Goal: Check status: Check status

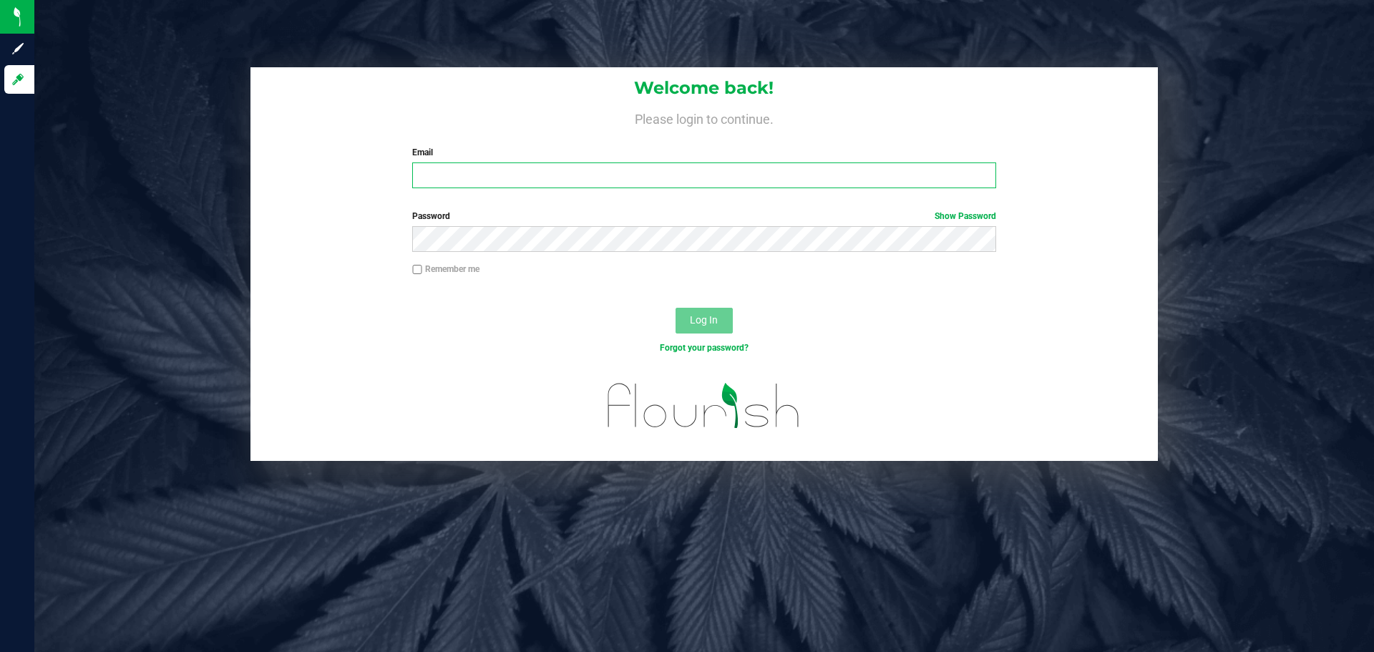
type input "smiley@fulltiltlabs.com"
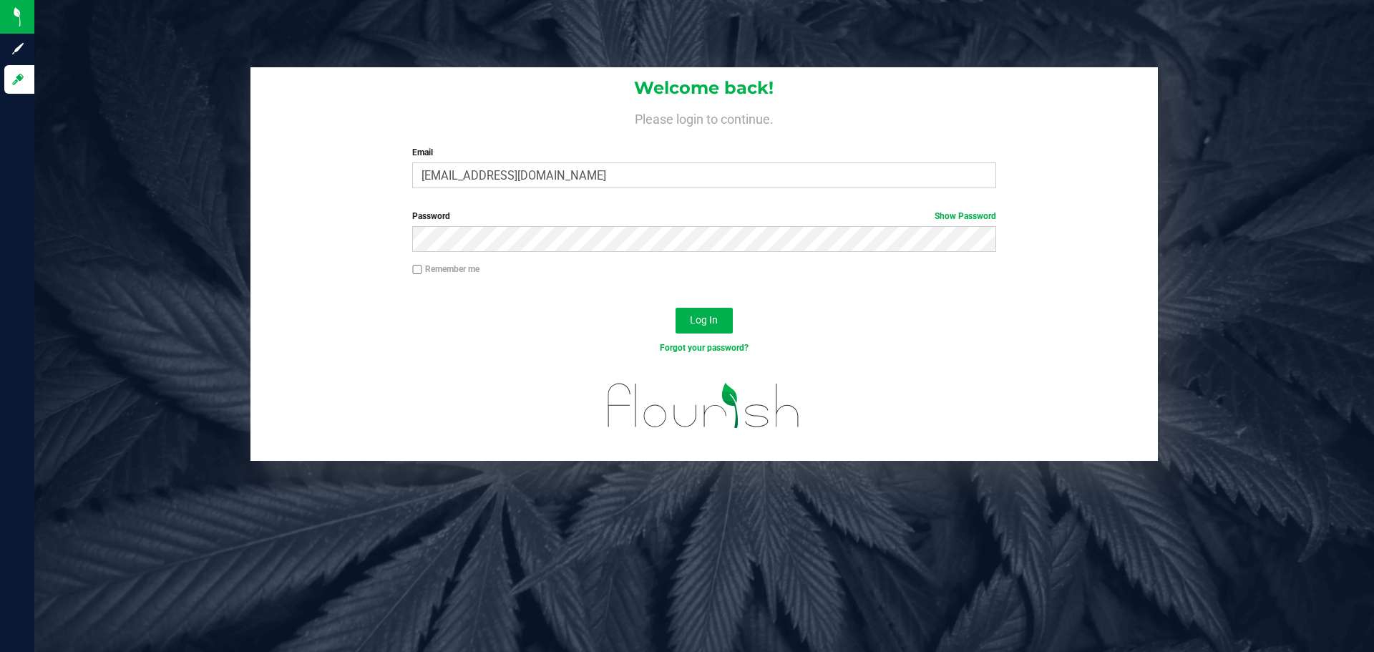
click at [677, 215] on label "Password Show Password" at bounding box center [703, 216] width 583 height 13
click at [726, 315] on button "Log In" at bounding box center [703, 321] width 57 height 26
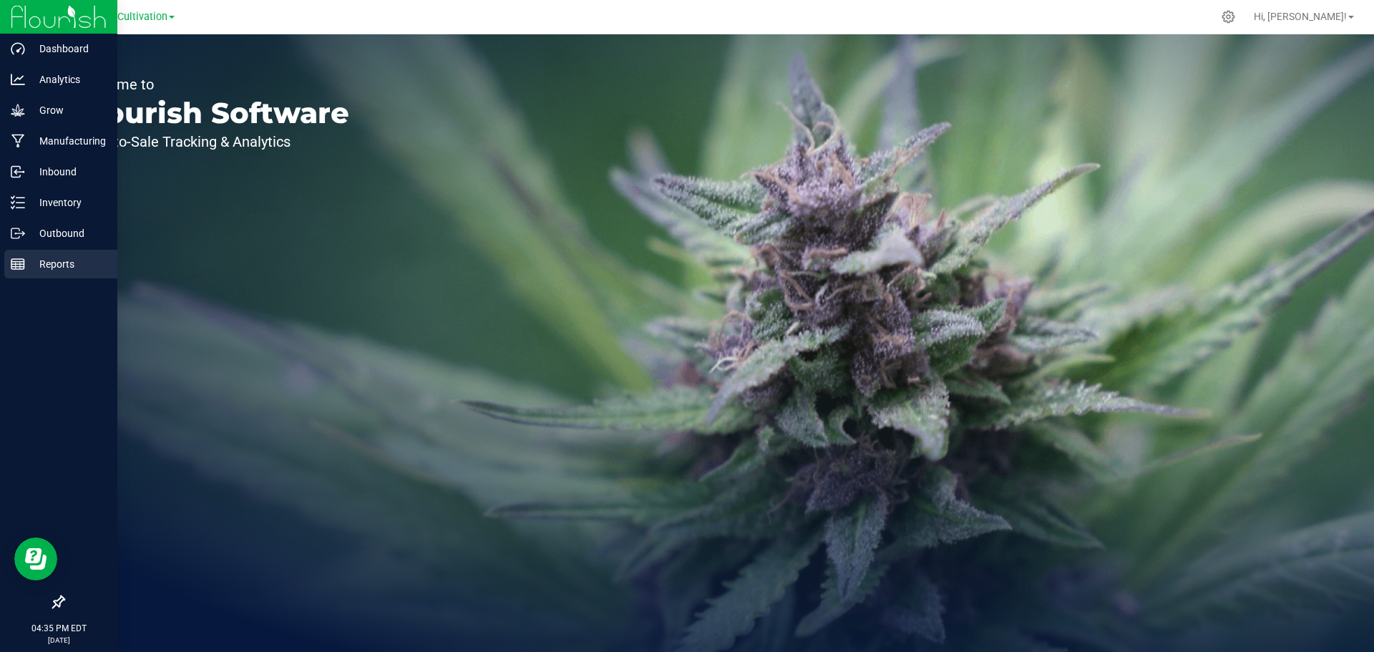
click at [25, 261] on p "Reports" at bounding box center [68, 263] width 86 height 17
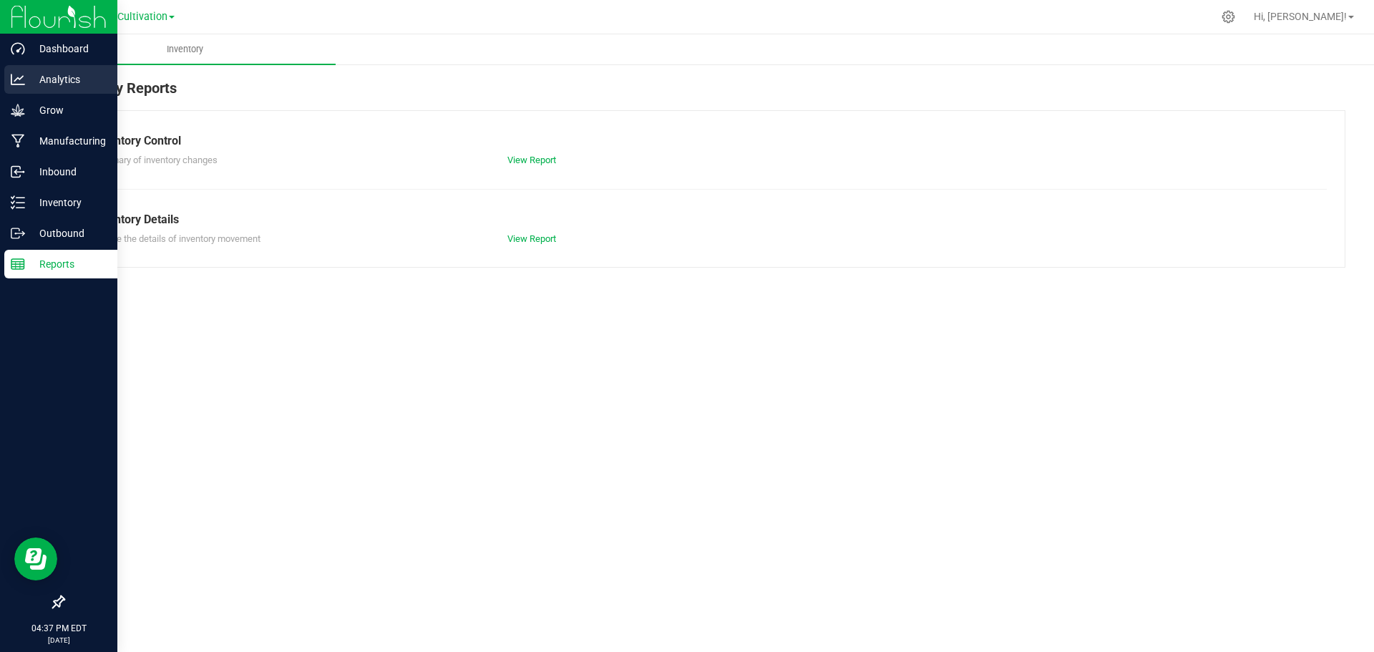
click at [72, 82] on p "Analytics" at bounding box center [68, 79] width 86 height 17
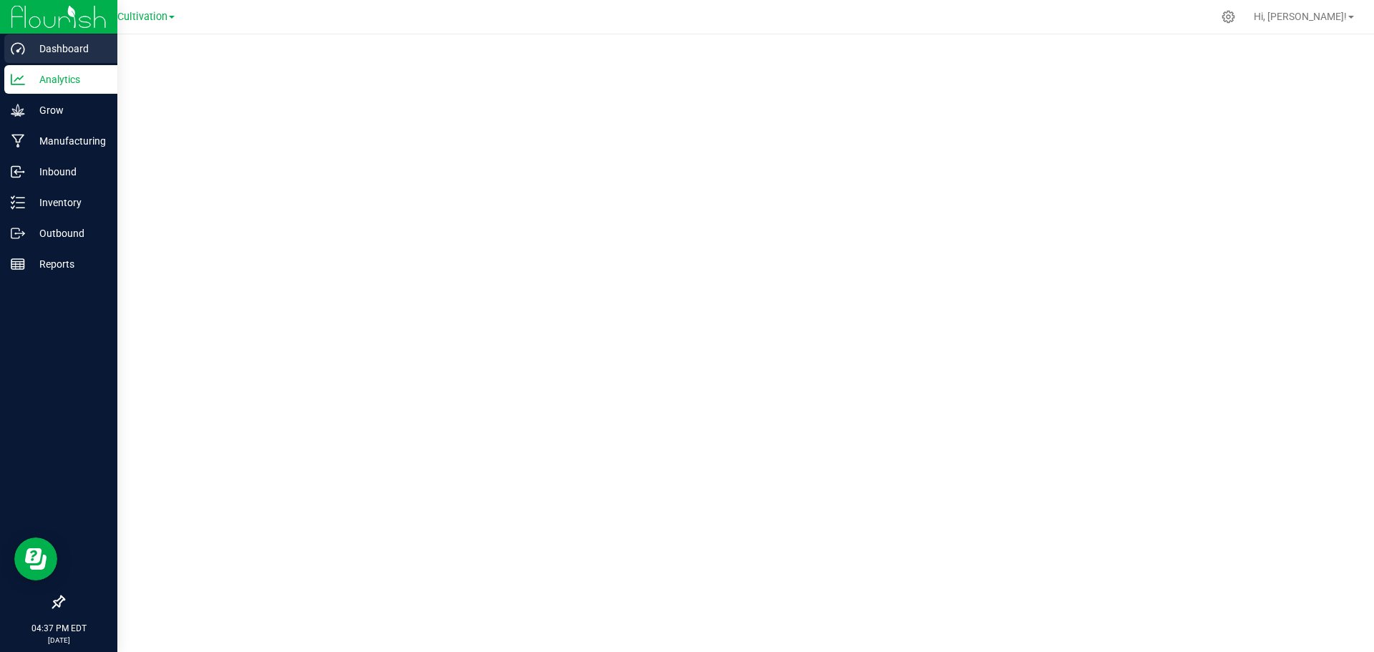
click at [71, 51] on p "Dashboard" at bounding box center [68, 48] width 86 height 17
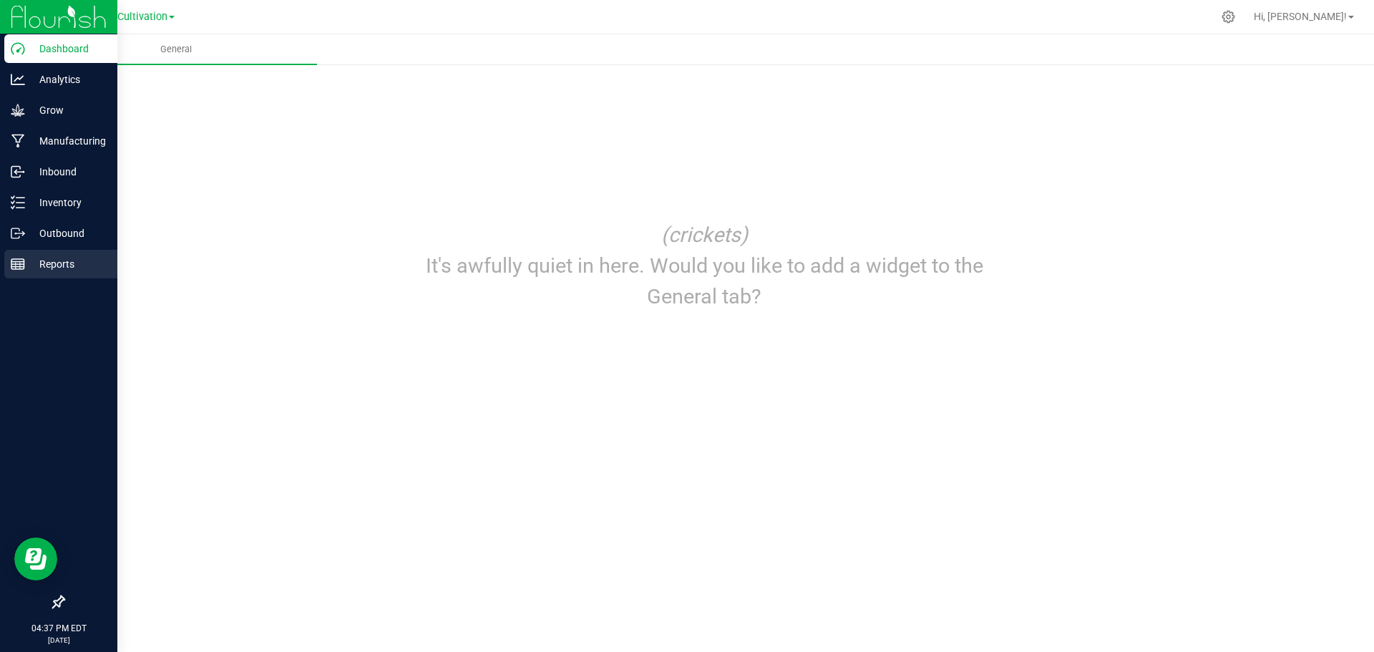
click at [26, 256] on p "Reports" at bounding box center [68, 263] width 86 height 17
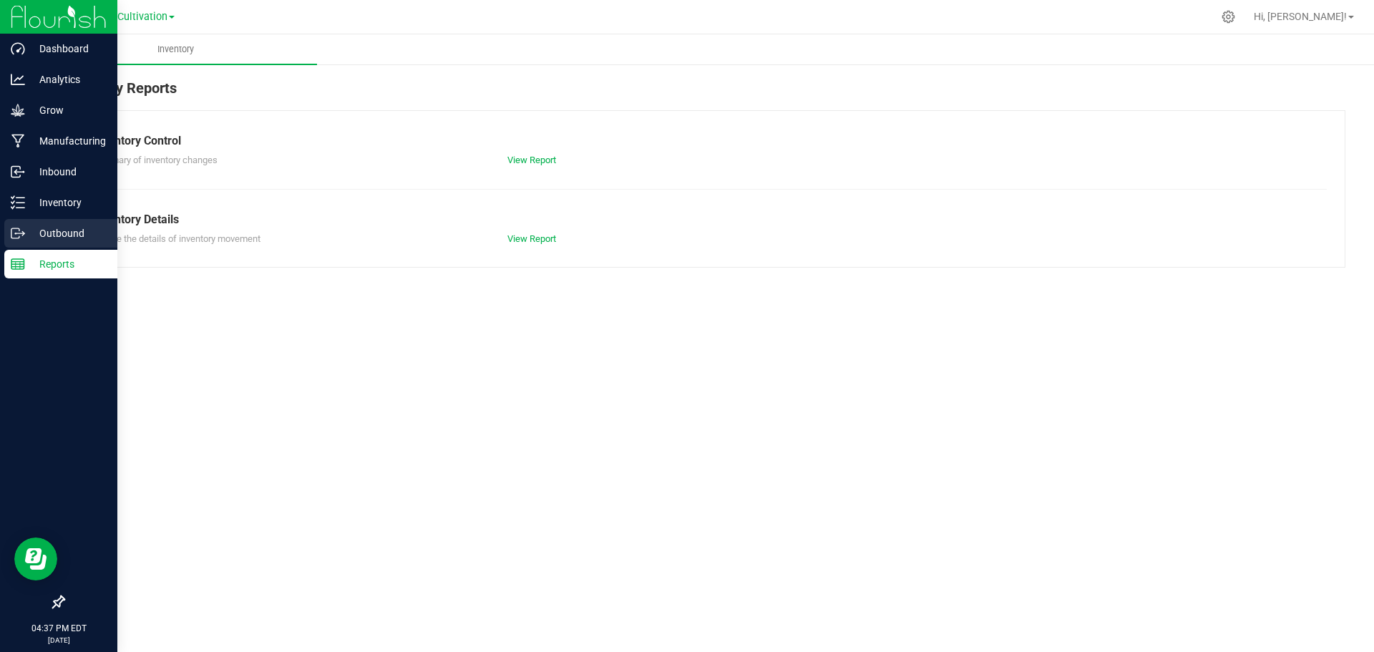
click at [50, 232] on p "Outbound" at bounding box center [68, 233] width 86 height 17
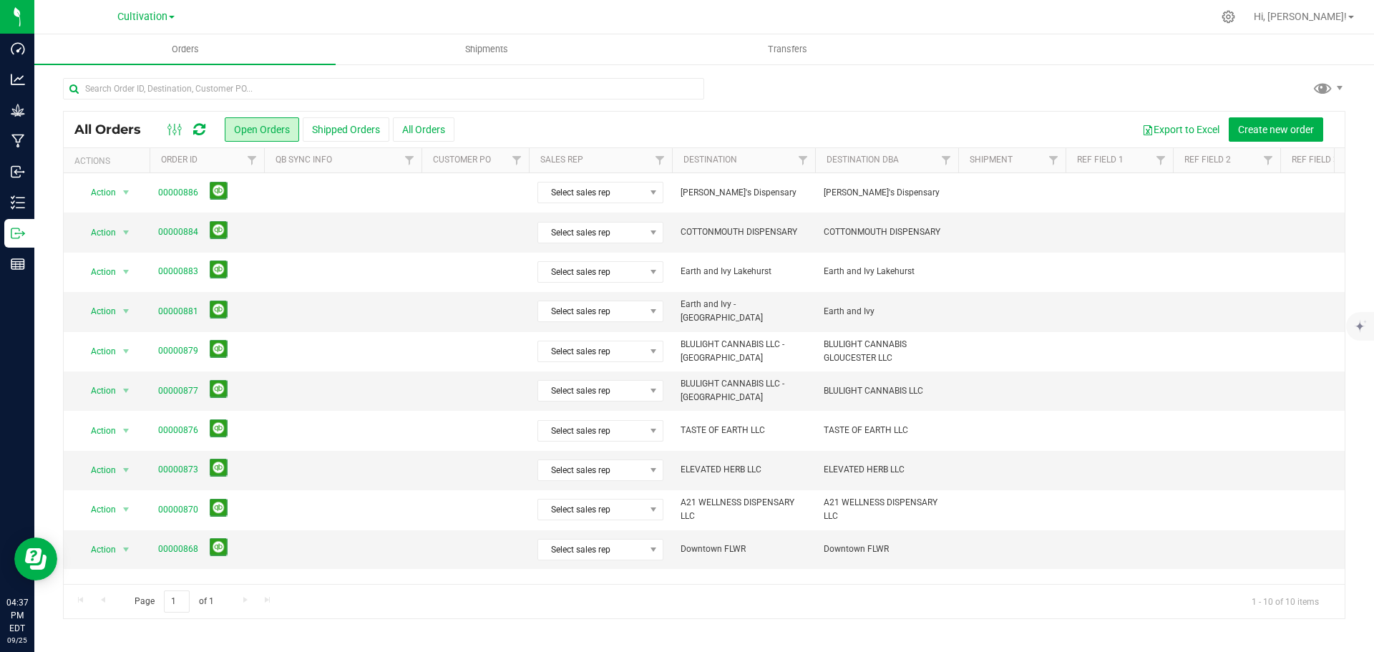
click at [243, 605] on div "Page 1 of 1 1 - 10 of 10 items" at bounding box center [704, 601] width 1281 height 34
click at [364, 135] on button "Shipped Orders" at bounding box center [346, 129] width 87 height 24
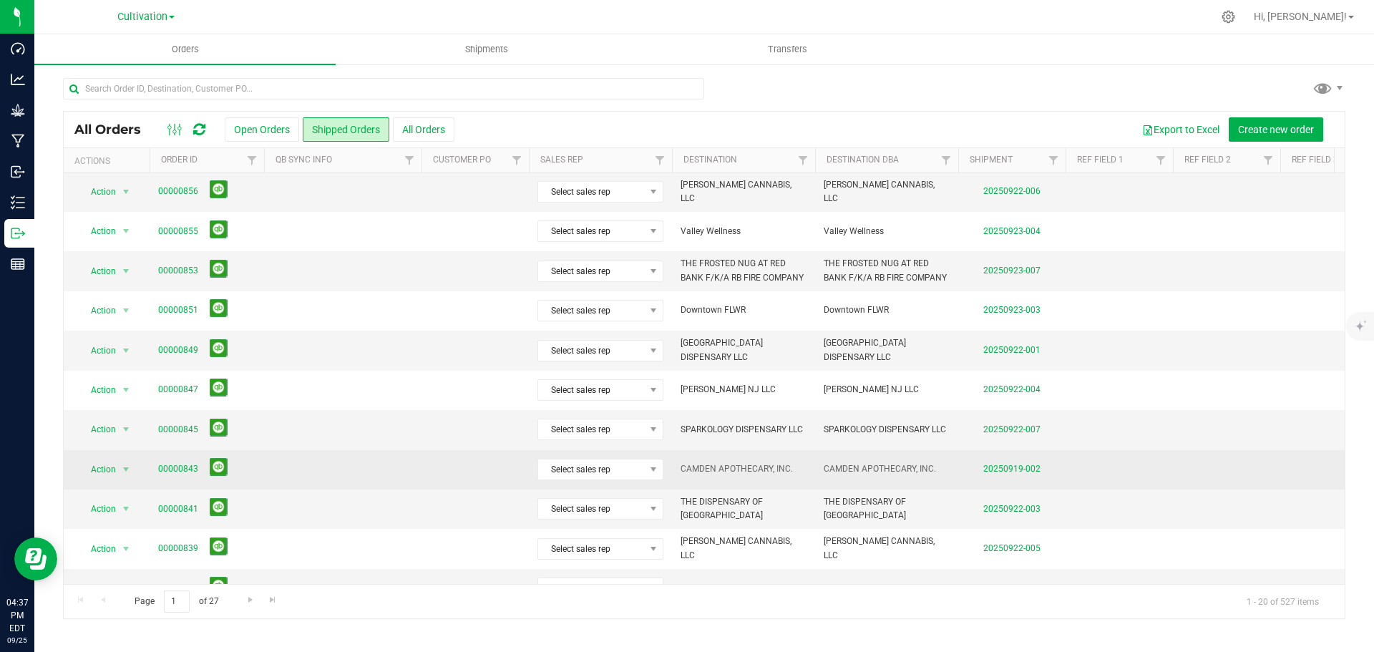
scroll to position [392, 0]
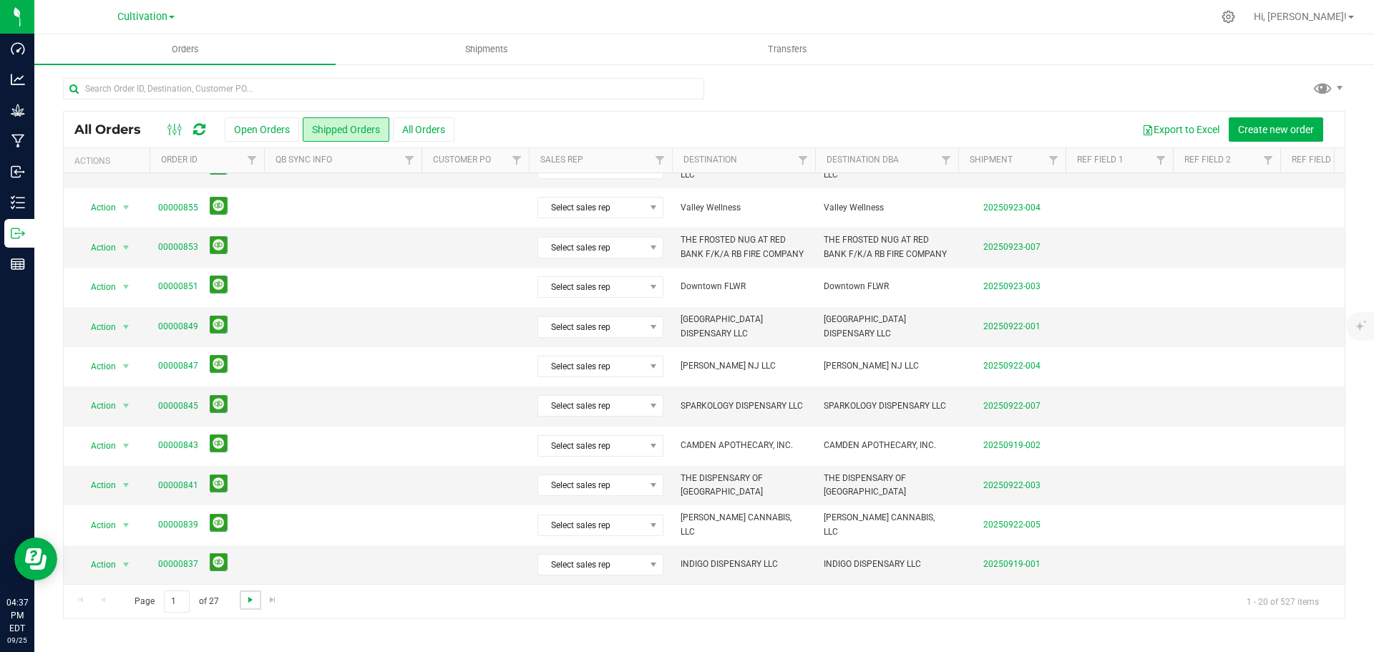
click at [248, 600] on span "Go to the next page" at bounding box center [250, 599] width 11 height 11
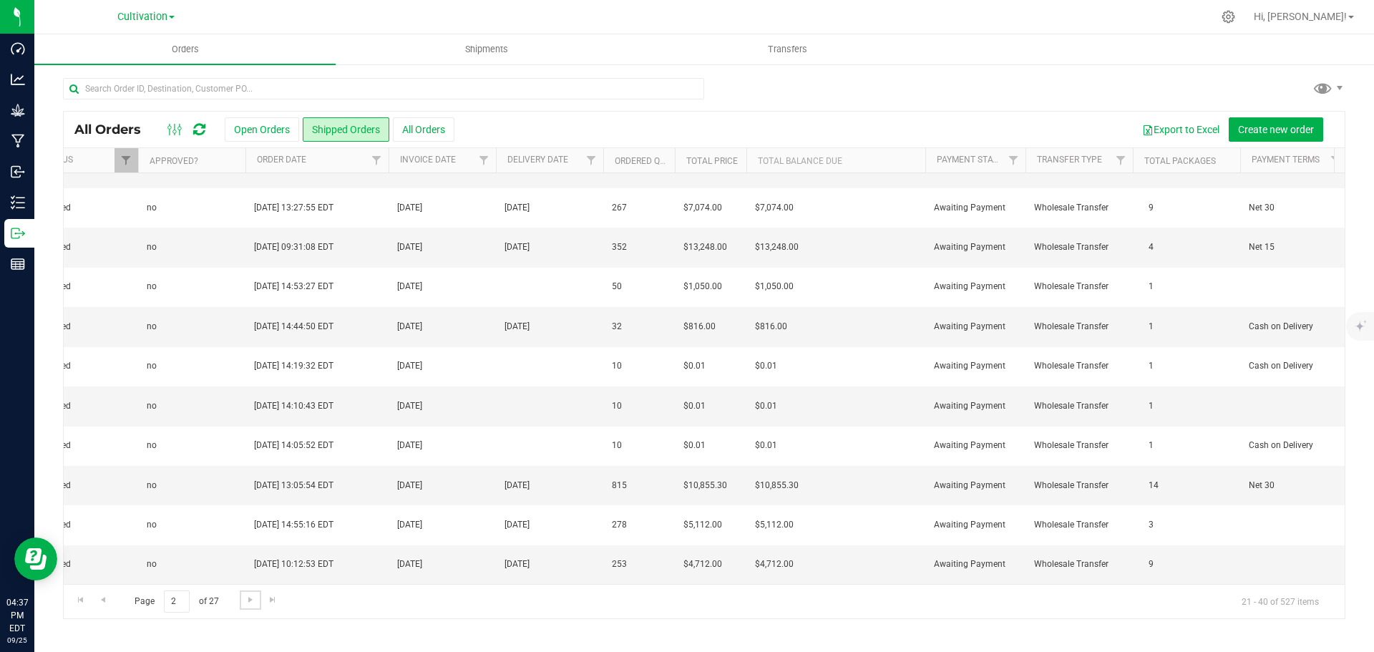
scroll to position [0, 0]
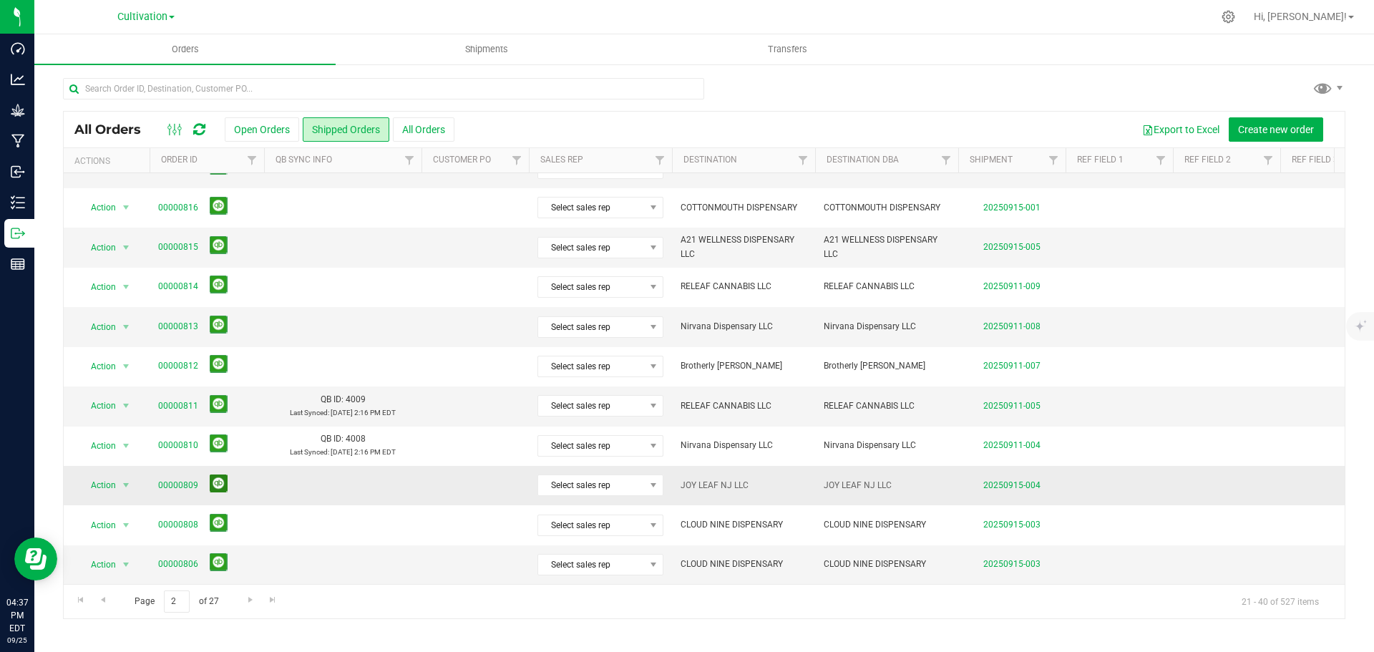
click at [221, 474] on button at bounding box center [219, 483] width 18 height 18
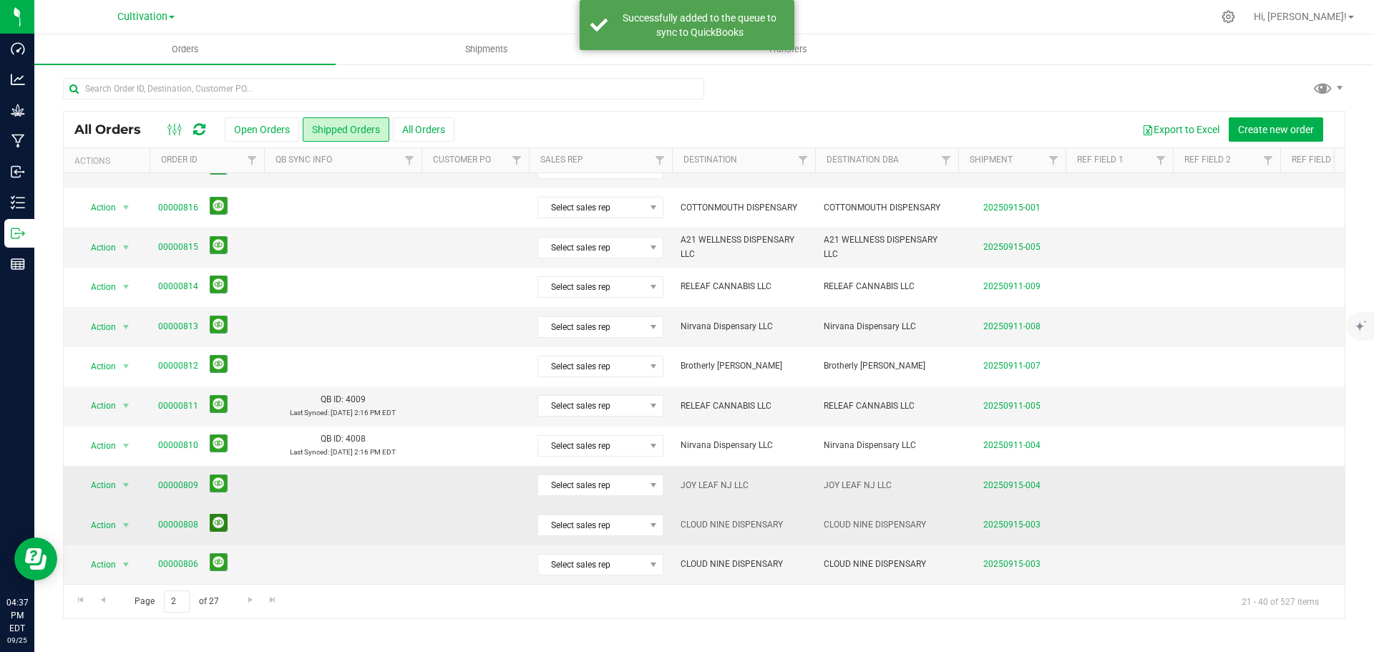
click at [215, 514] on button at bounding box center [219, 523] width 18 height 18
click at [215, 553] on button at bounding box center [219, 562] width 18 height 18
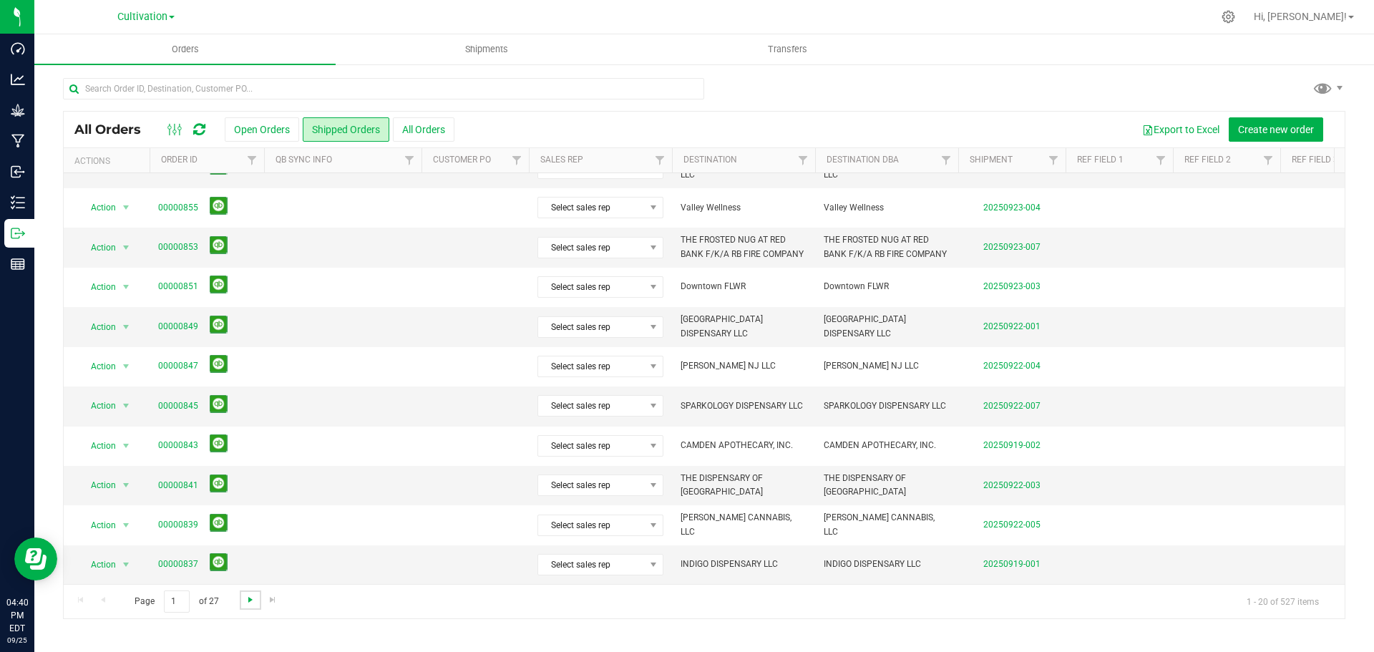
click at [248, 599] on span "Go to the next page" at bounding box center [250, 599] width 11 height 11
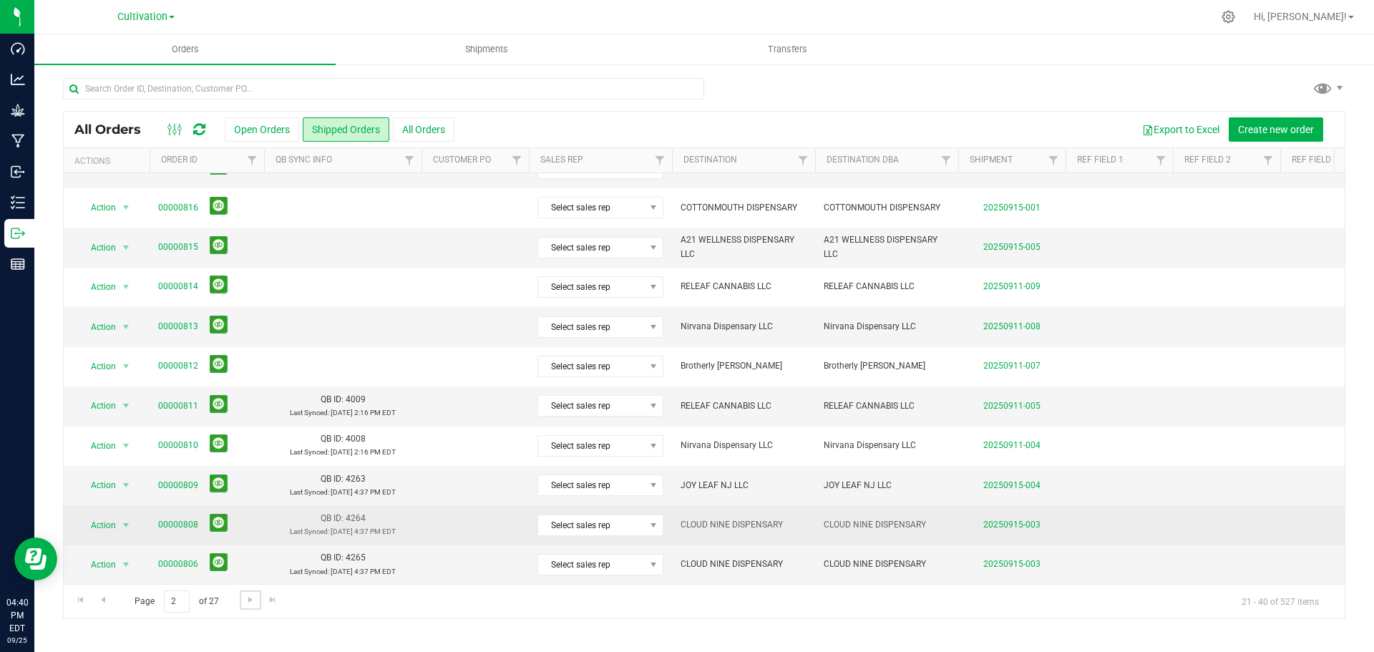
scroll to position [392, 0]
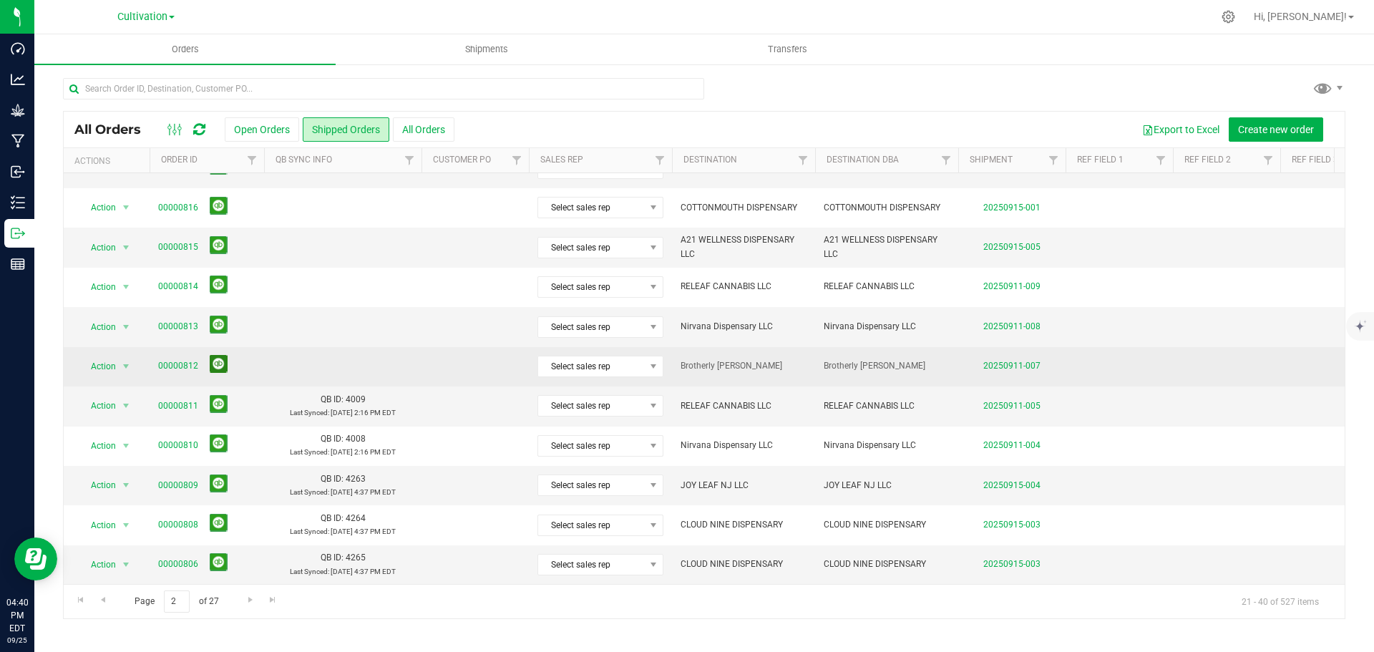
click at [215, 355] on button at bounding box center [219, 364] width 18 height 18
click at [219, 316] on button at bounding box center [219, 325] width 18 height 18
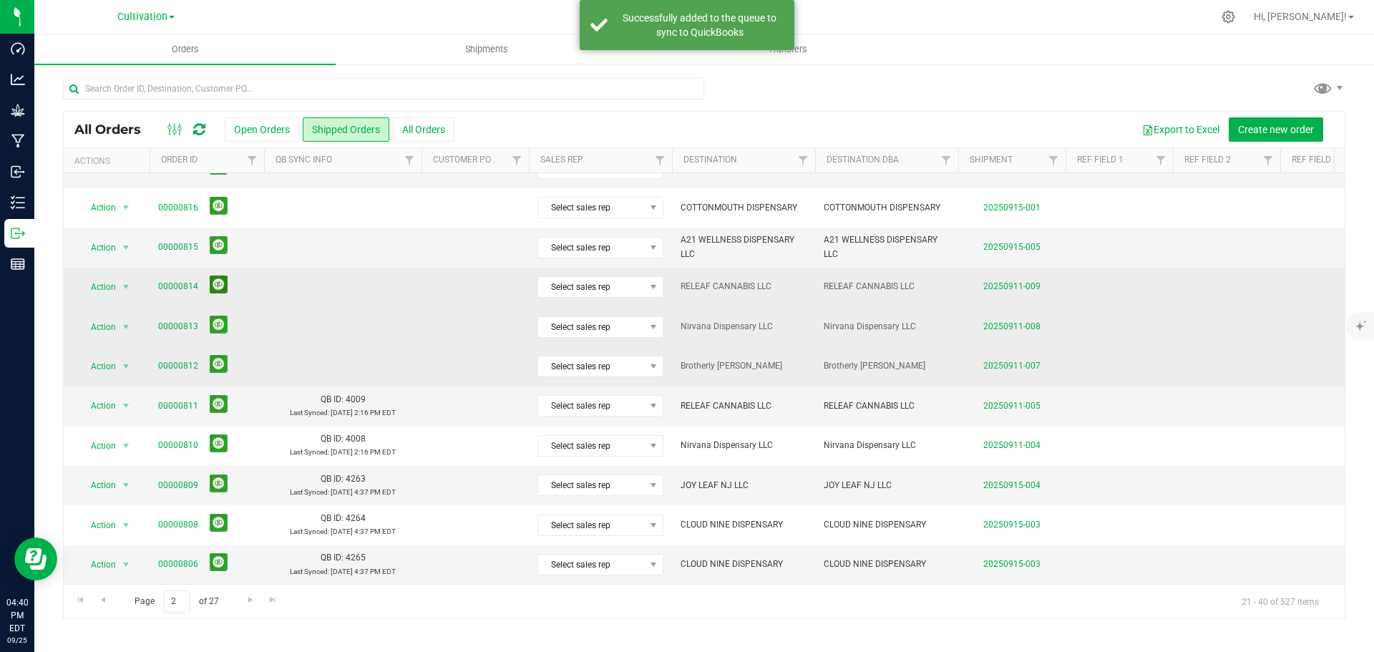
click at [219, 279] on button at bounding box center [219, 284] width 18 height 18
click at [220, 236] on button at bounding box center [219, 245] width 18 height 18
click at [245, 599] on span "Go to the next page" at bounding box center [250, 599] width 11 height 11
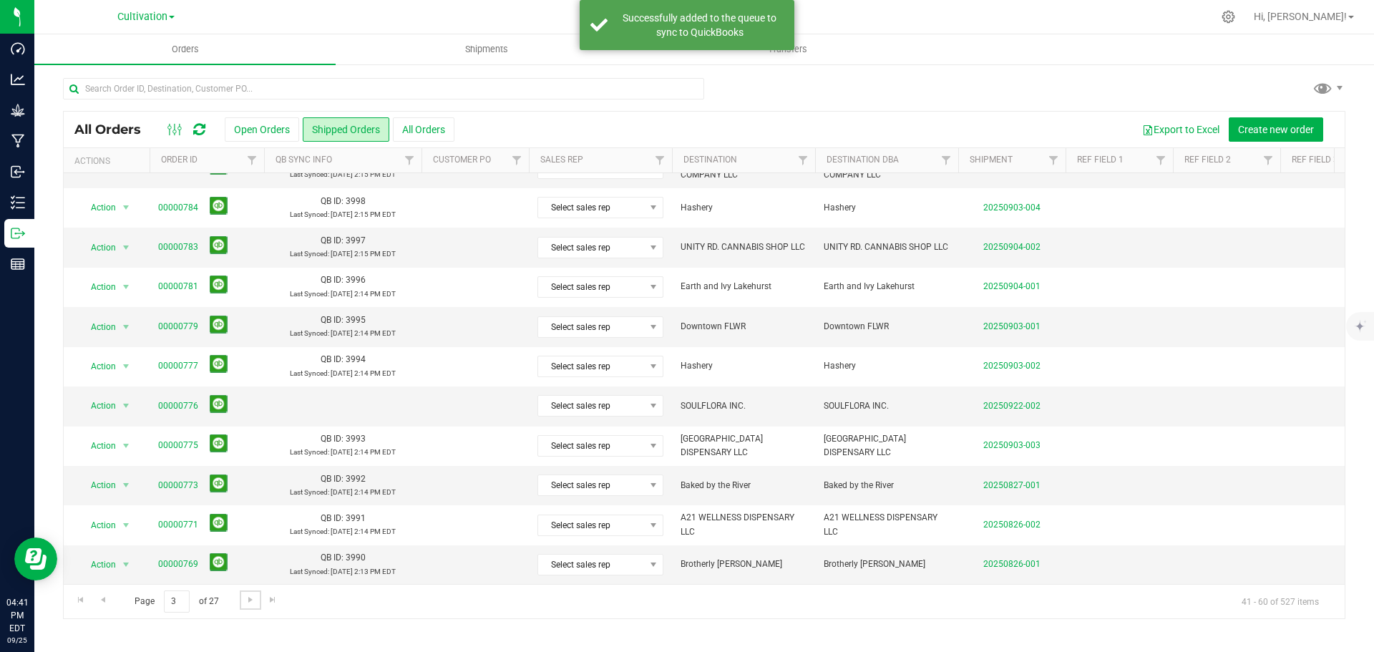
scroll to position [0, 0]
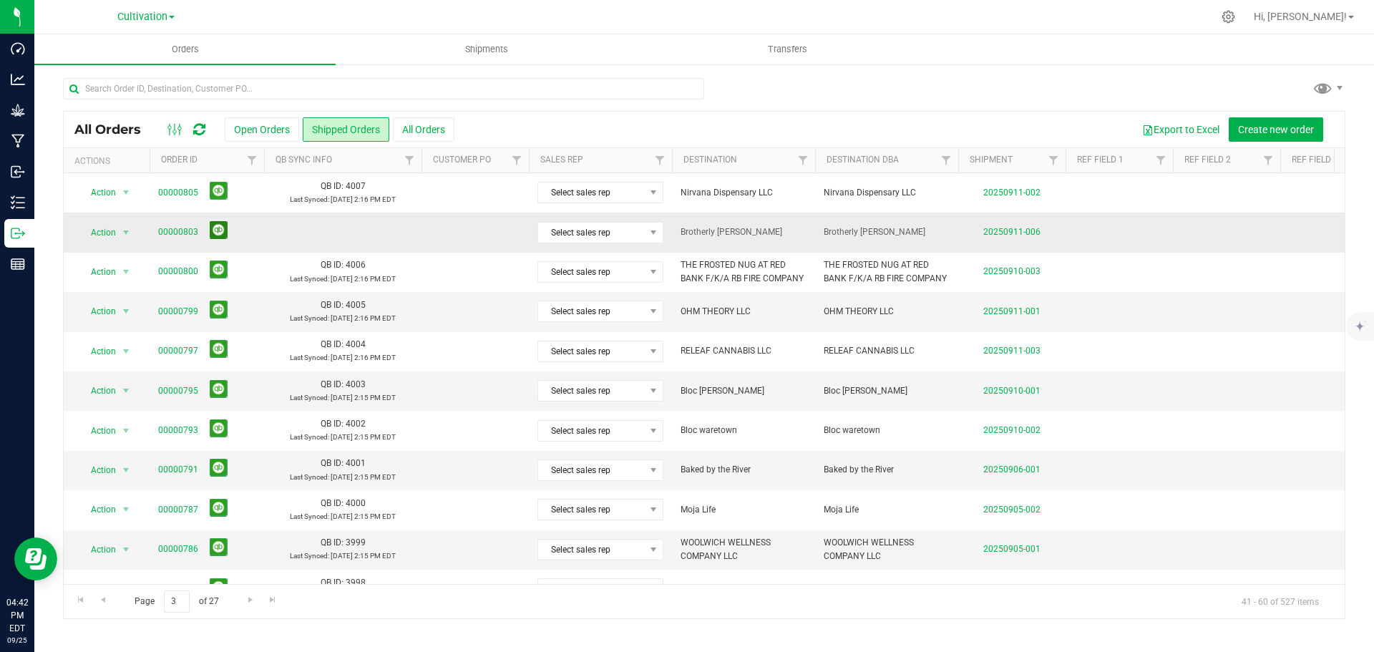
click at [219, 232] on button at bounding box center [219, 230] width 18 height 18
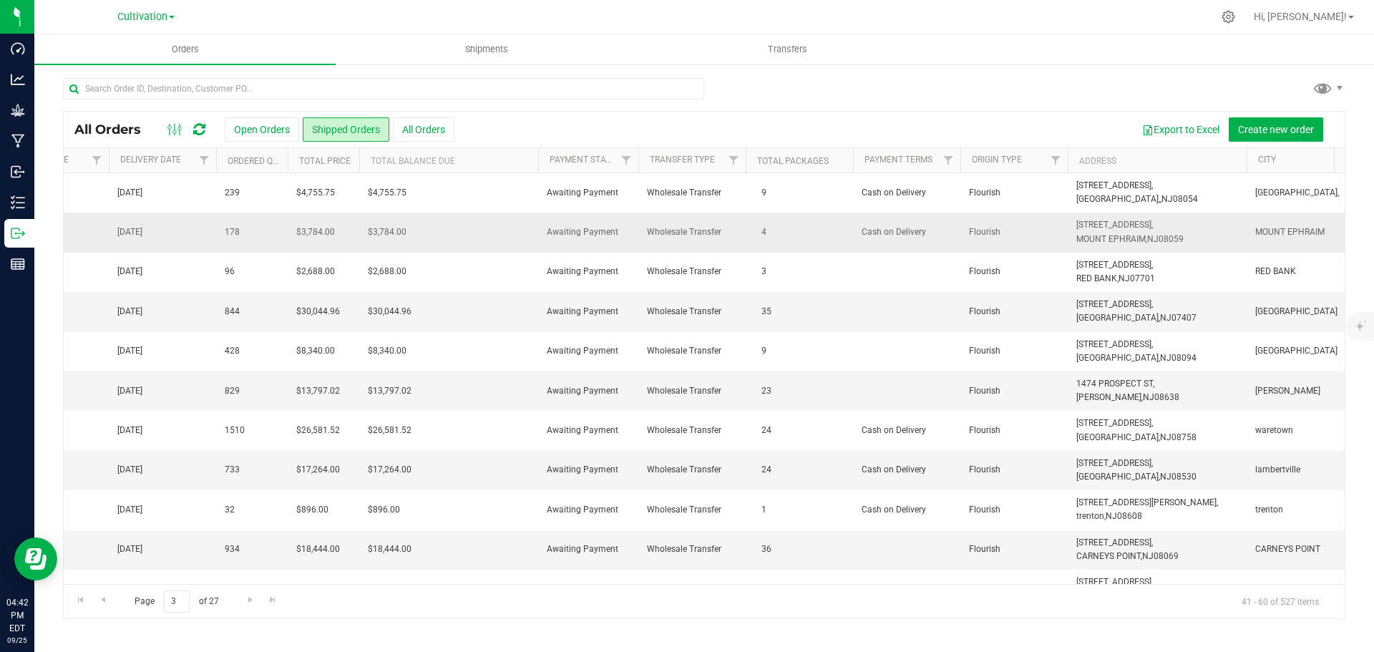
scroll to position [0, 1814]
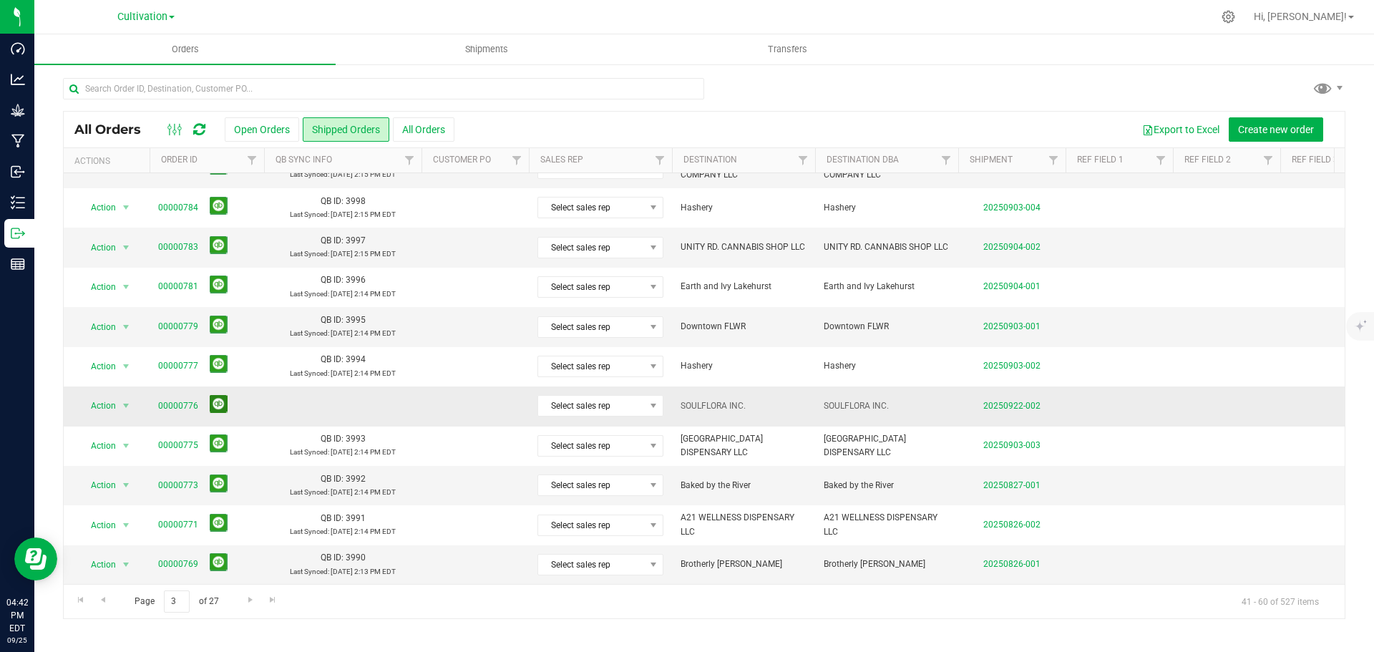
click at [215, 396] on button at bounding box center [219, 404] width 18 height 18
click at [255, 598] on link "Go to the next page" at bounding box center [250, 599] width 21 height 19
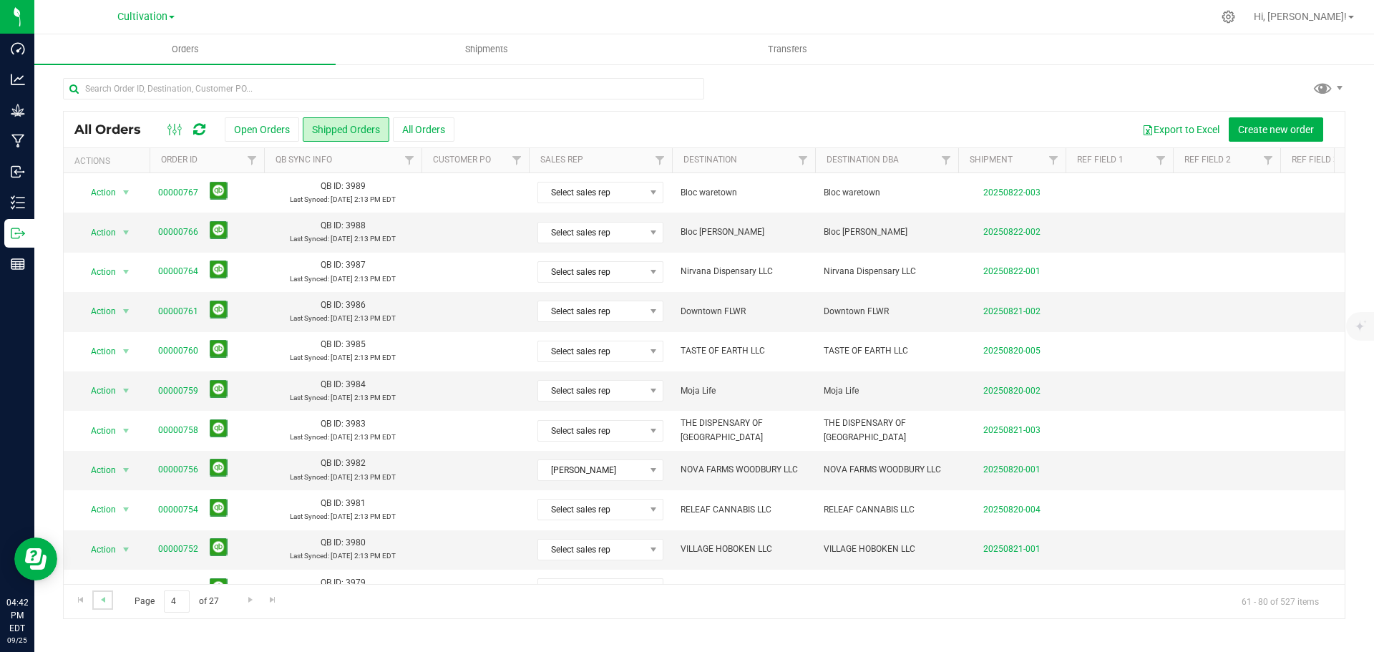
click at [111, 596] on link "Go to the previous page" at bounding box center [102, 599] width 21 height 19
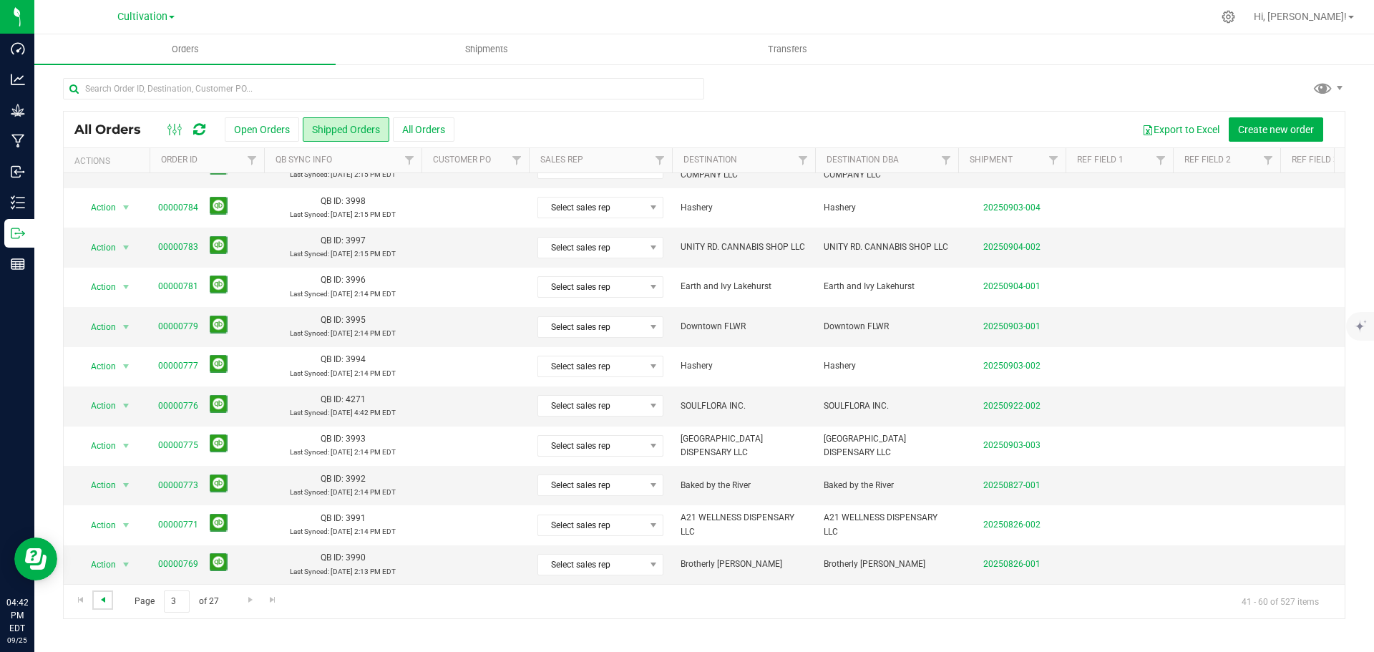
click at [103, 597] on span "Go to the previous page" at bounding box center [102, 599] width 11 height 11
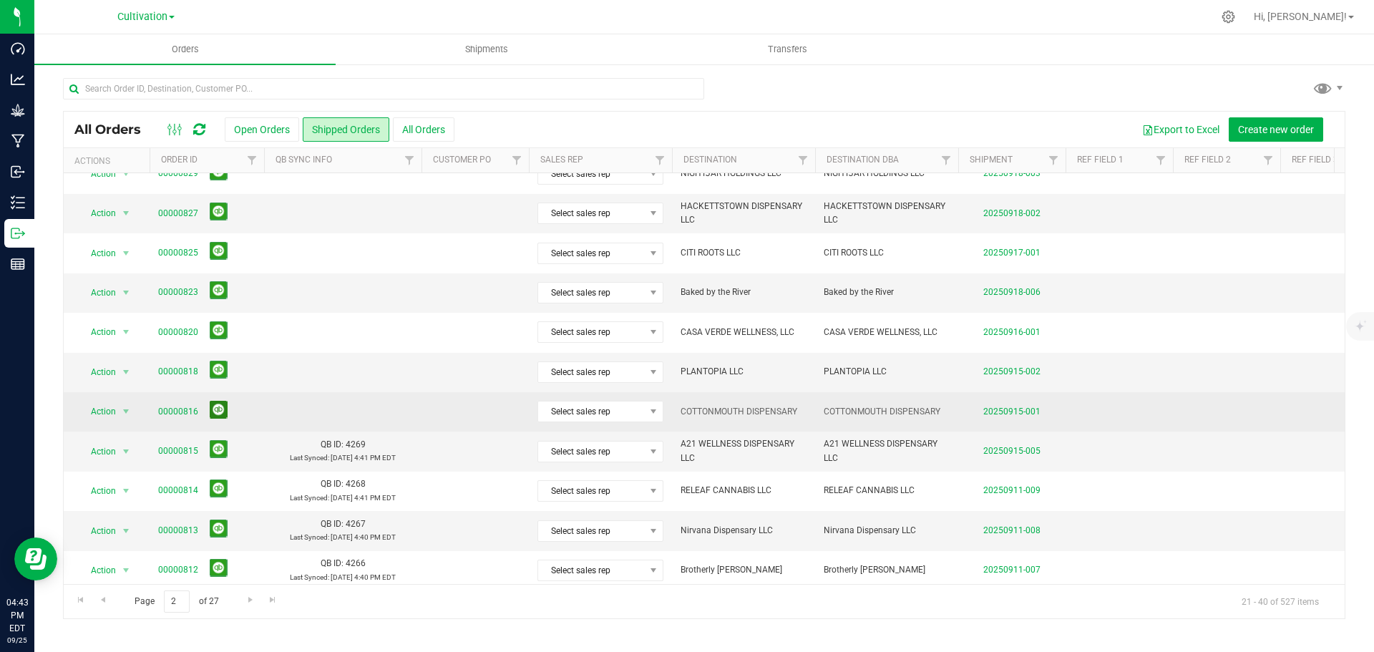
click at [216, 406] on button at bounding box center [219, 410] width 18 height 18
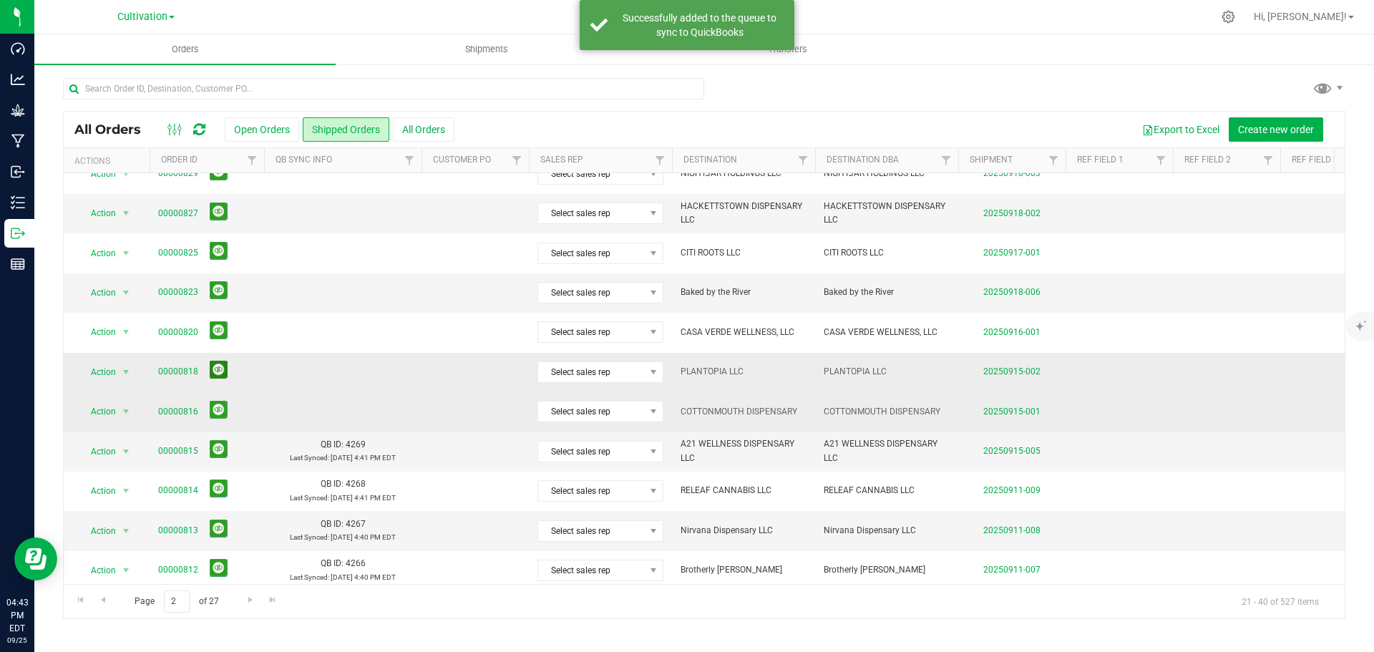
click at [218, 374] on button at bounding box center [219, 370] width 18 height 18
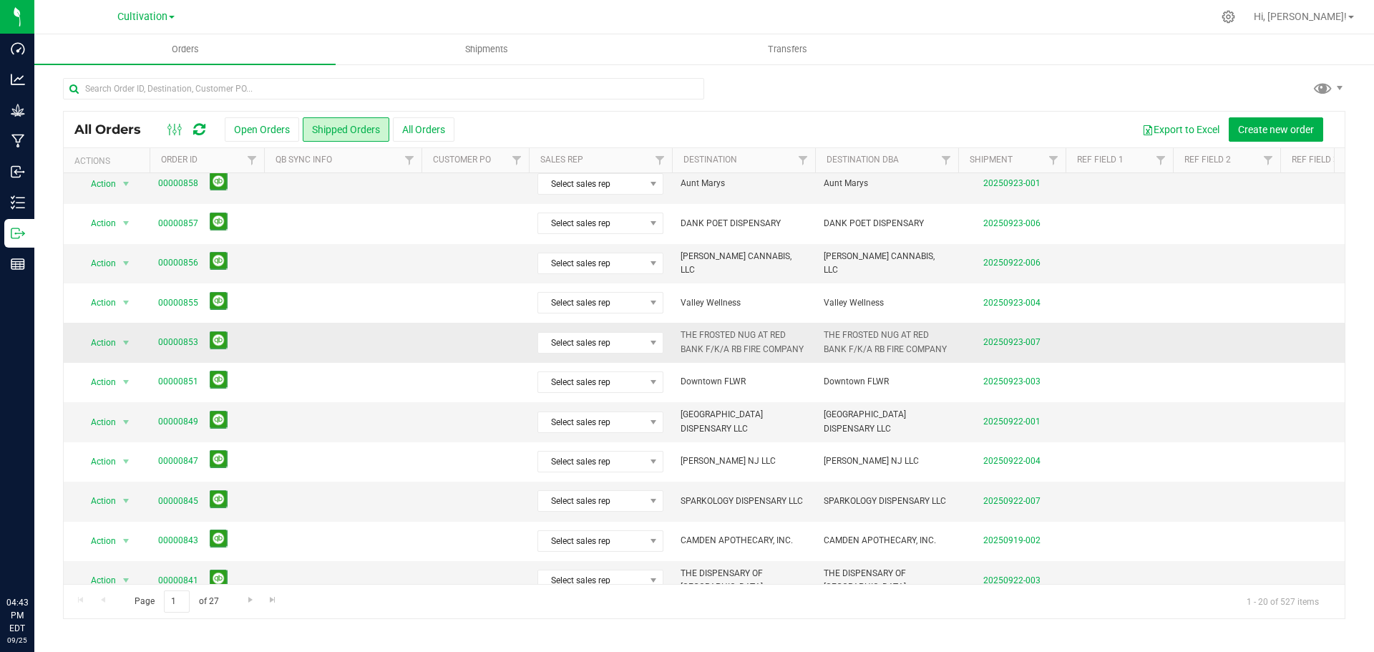
scroll to position [392, 0]
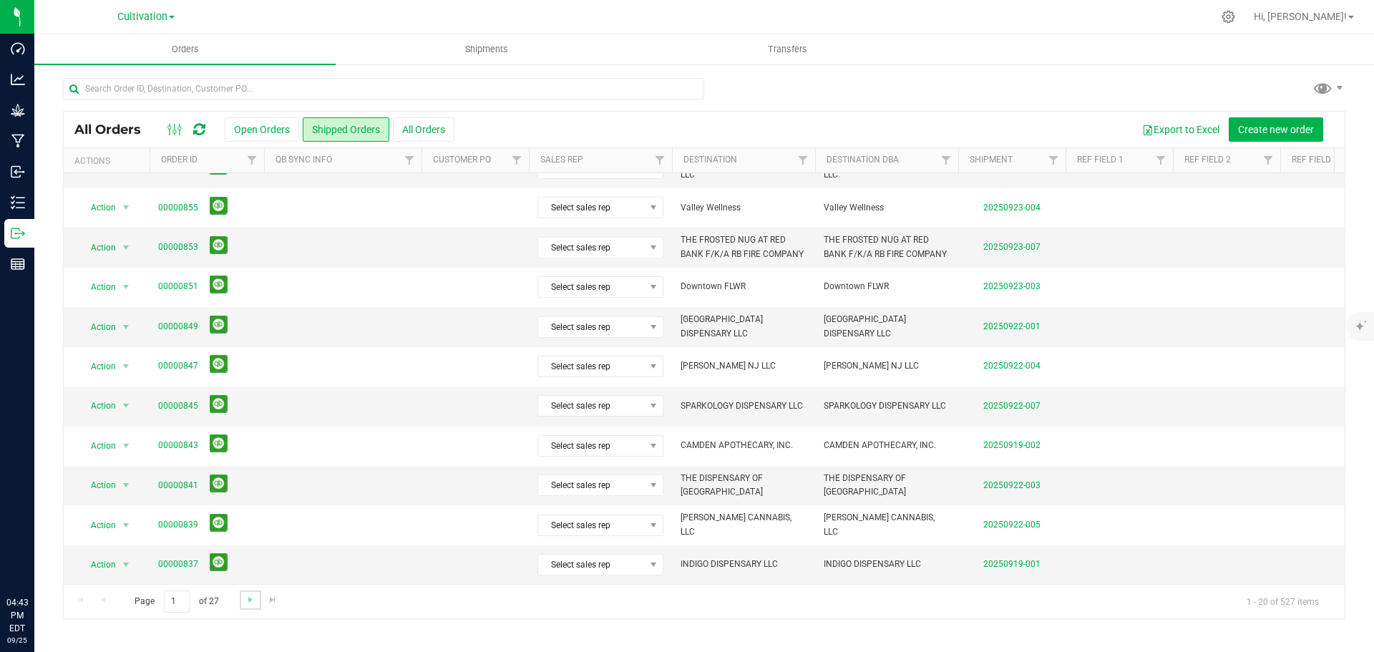
click at [250, 607] on link "Go to the next page" at bounding box center [250, 599] width 21 height 19
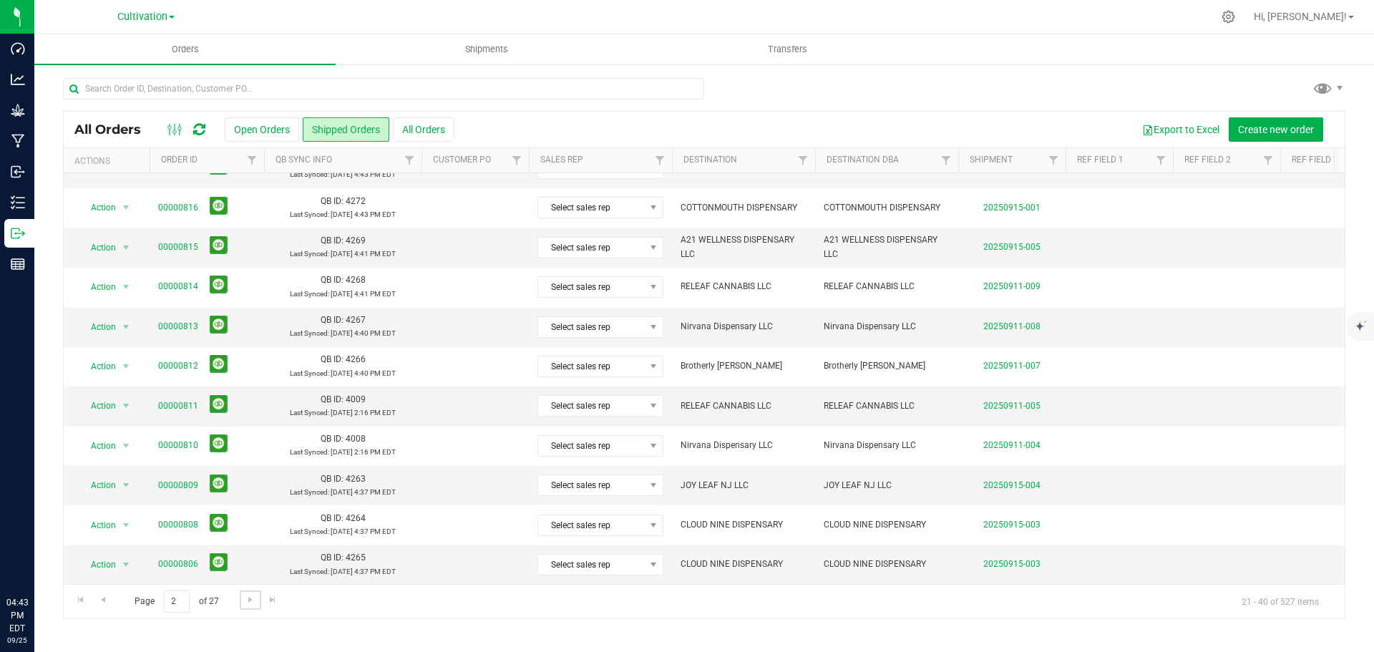
scroll to position [0, 0]
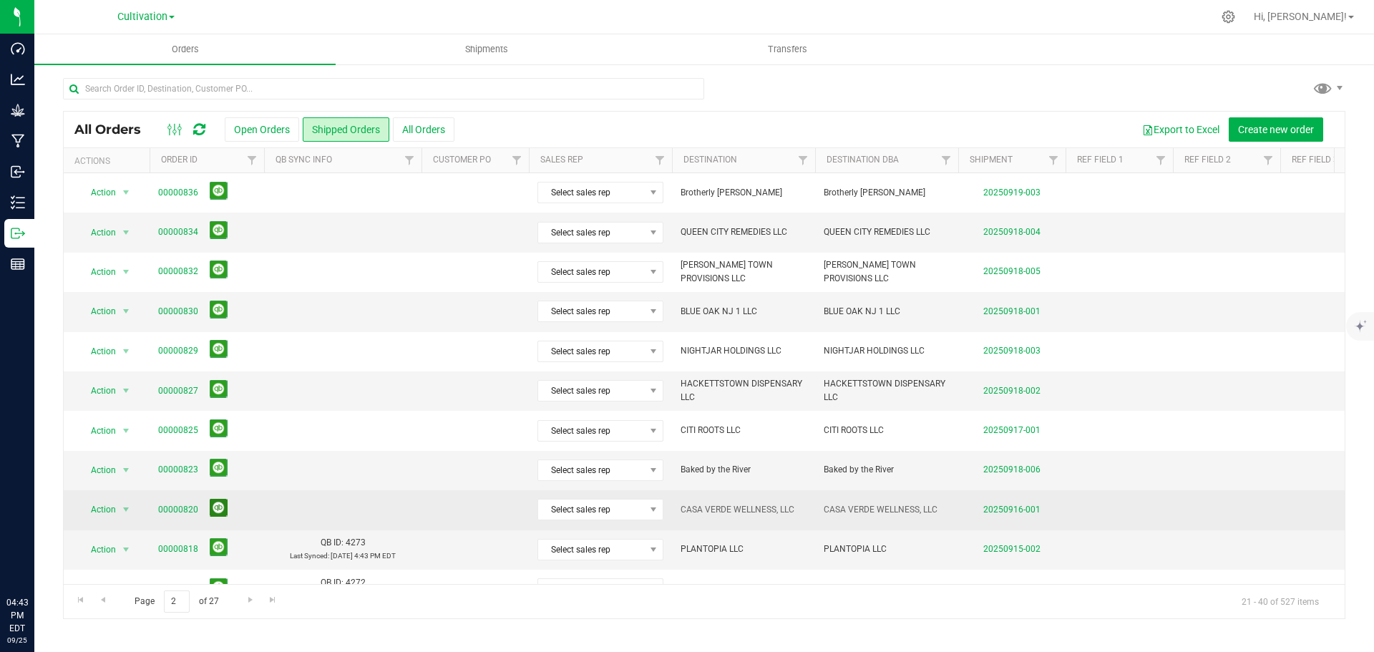
click at [213, 510] on button at bounding box center [219, 508] width 18 height 18
click at [220, 472] on button at bounding box center [219, 468] width 18 height 18
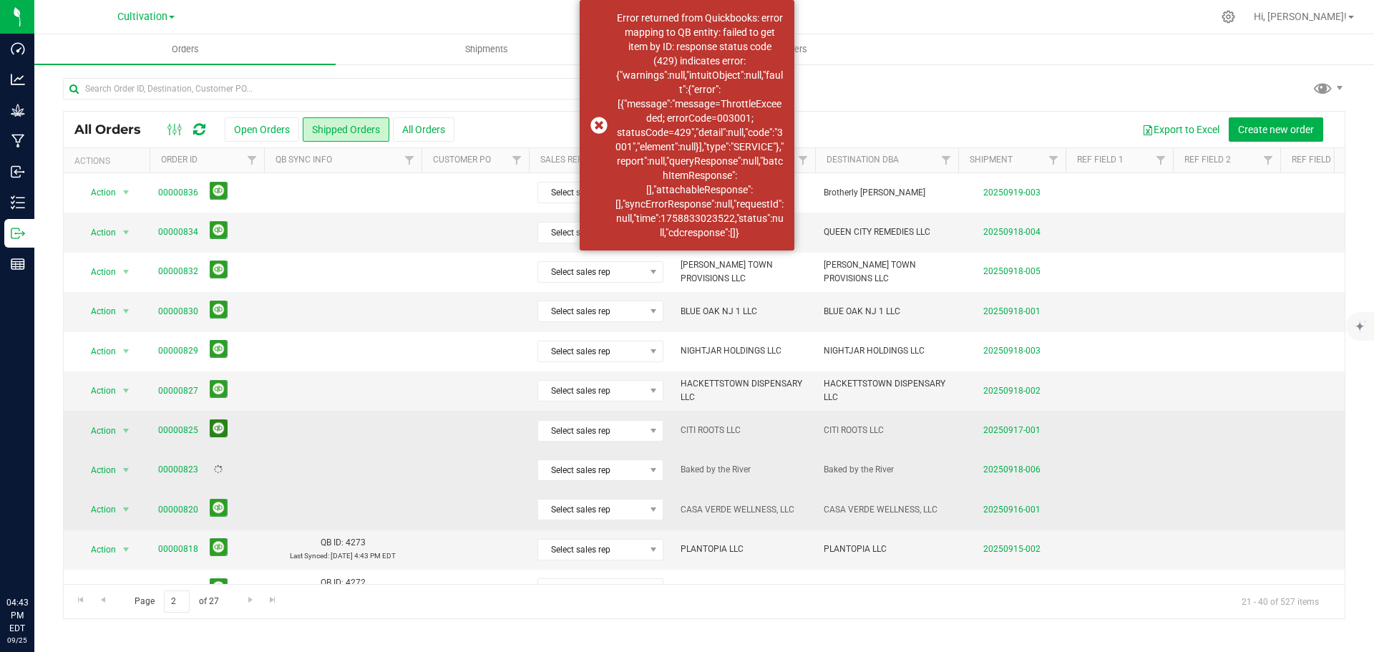
click at [216, 431] on button at bounding box center [219, 428] width 18 height 18
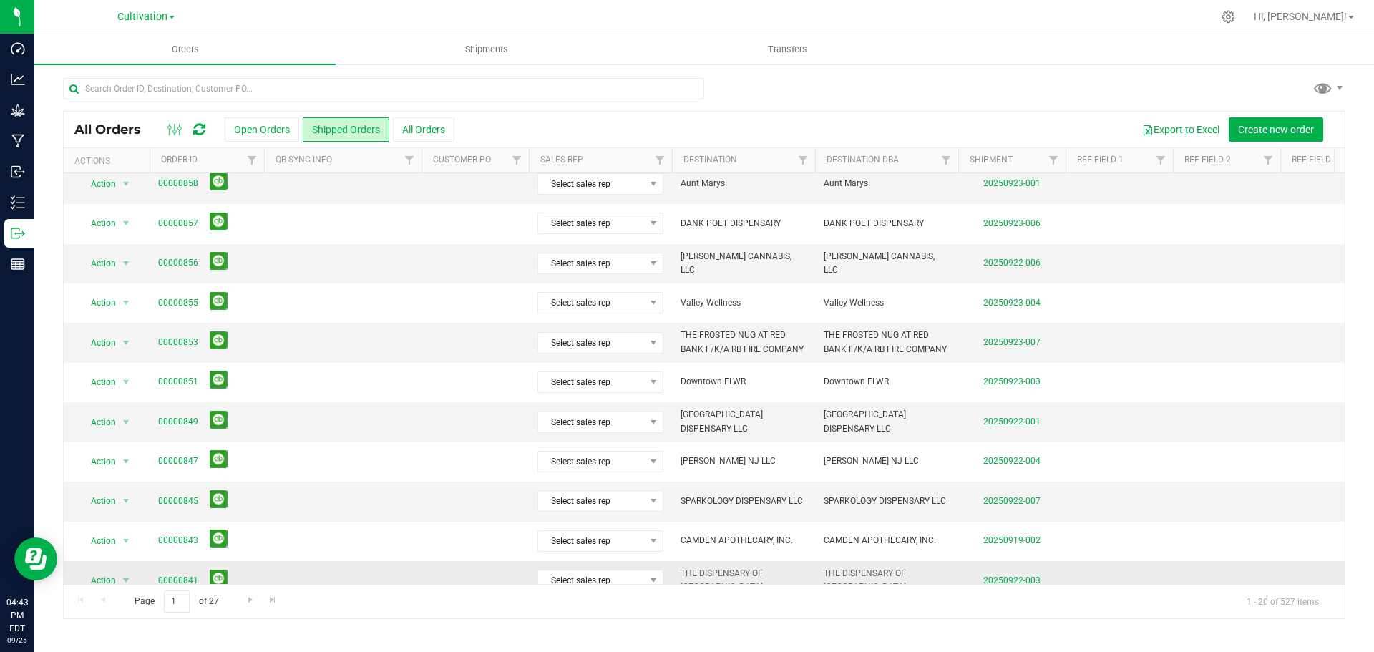
scroll to position [392, 0]
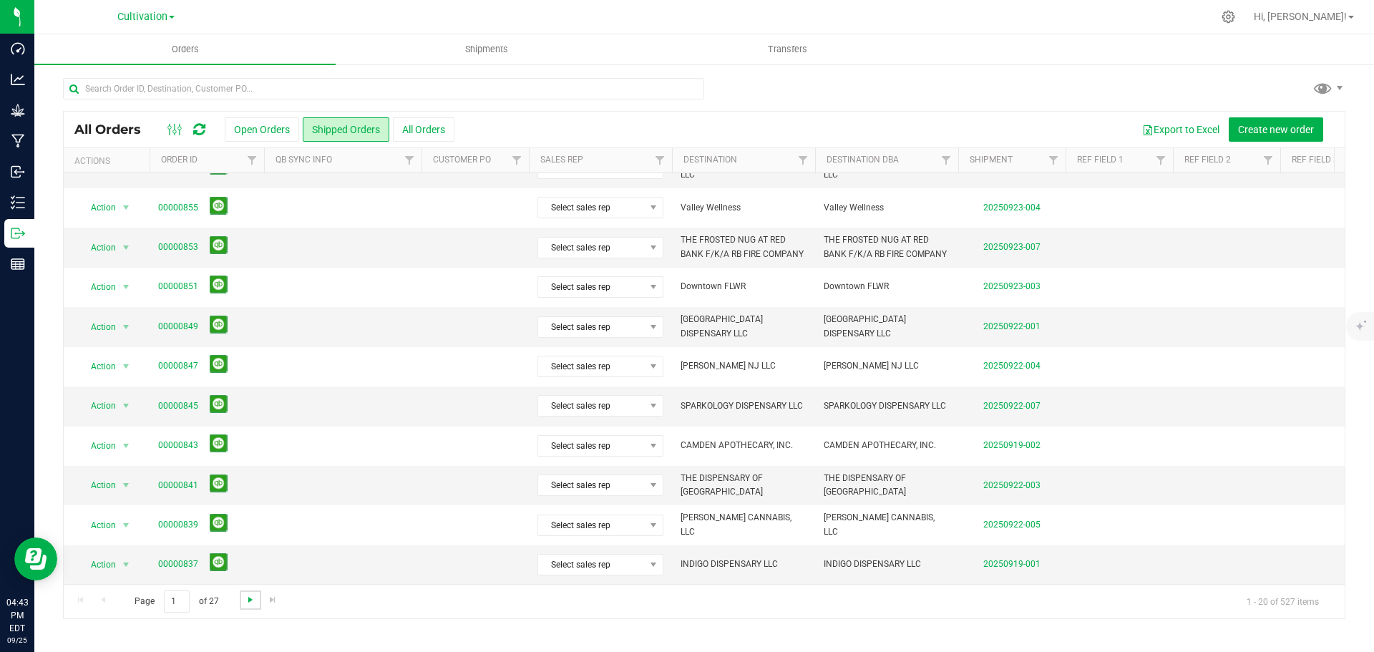
click at [252, 601] on span "Go to the next page" at bounding box center [250, 599] width 11 height 11
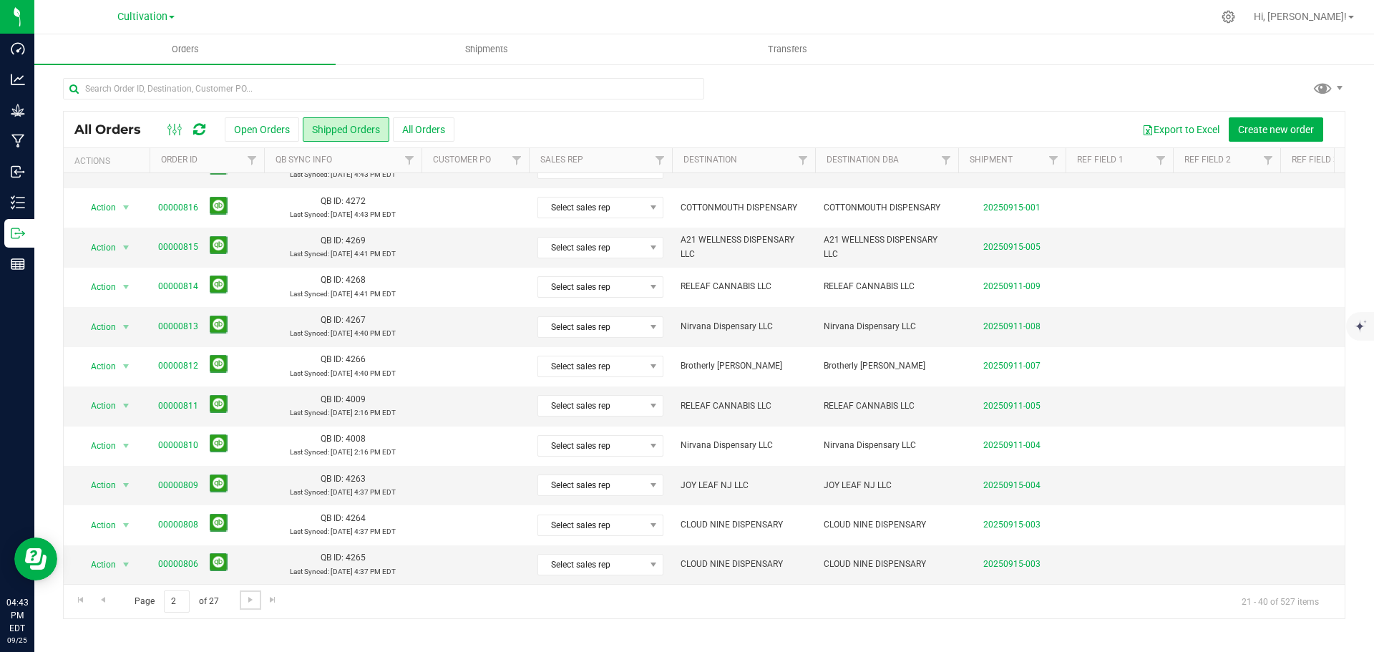
scroll to position [0, 0]
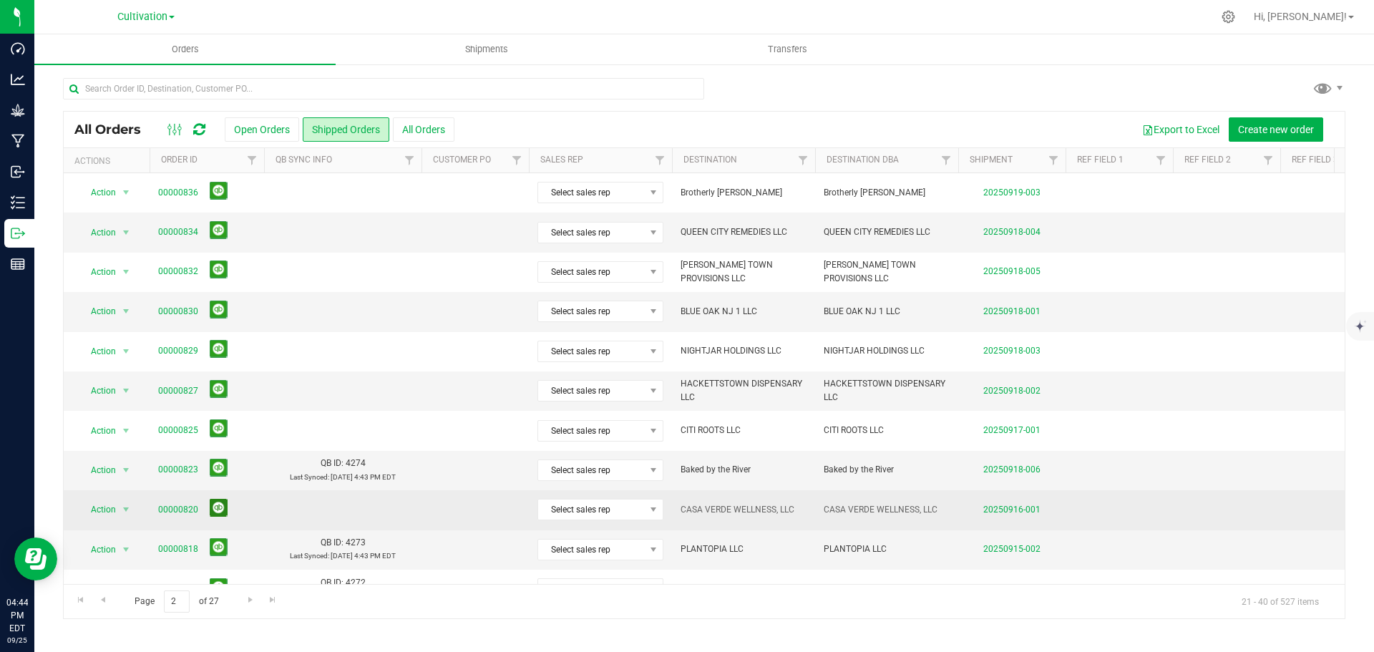
click at [221, 507] on button at bounding box center [219, 508] width 18 height 18
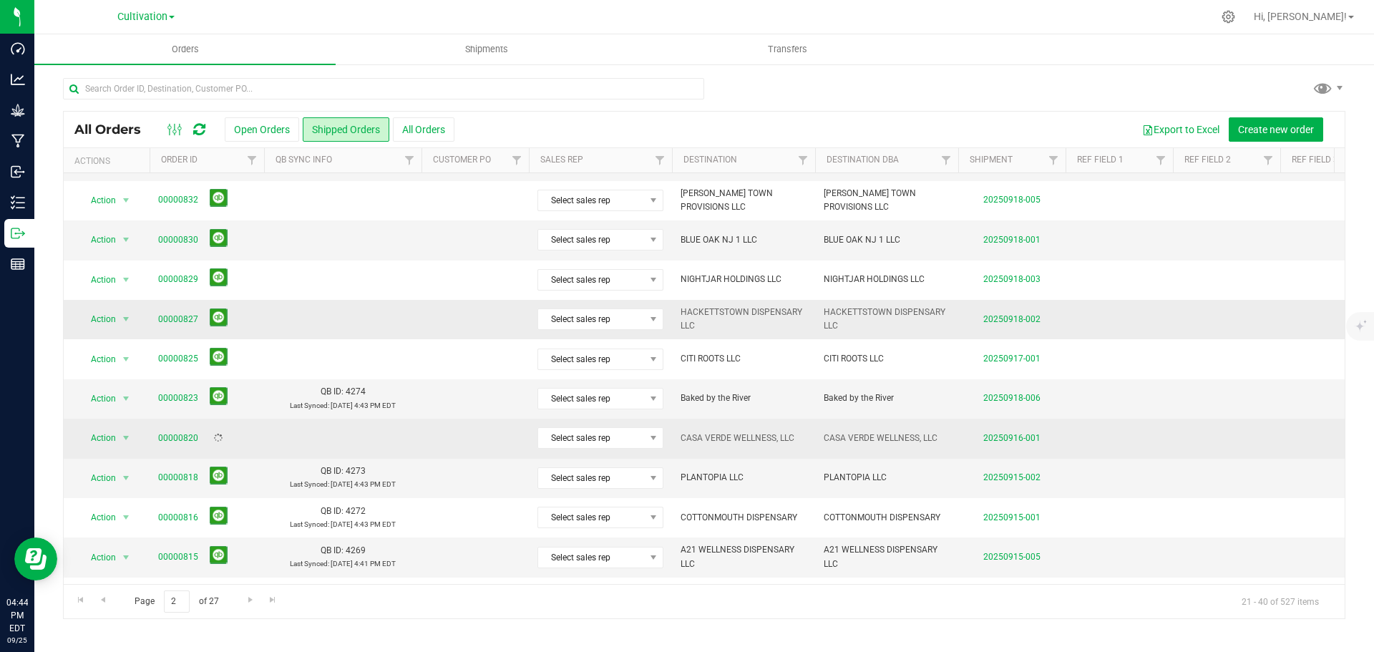
scroll to position [143, 0]
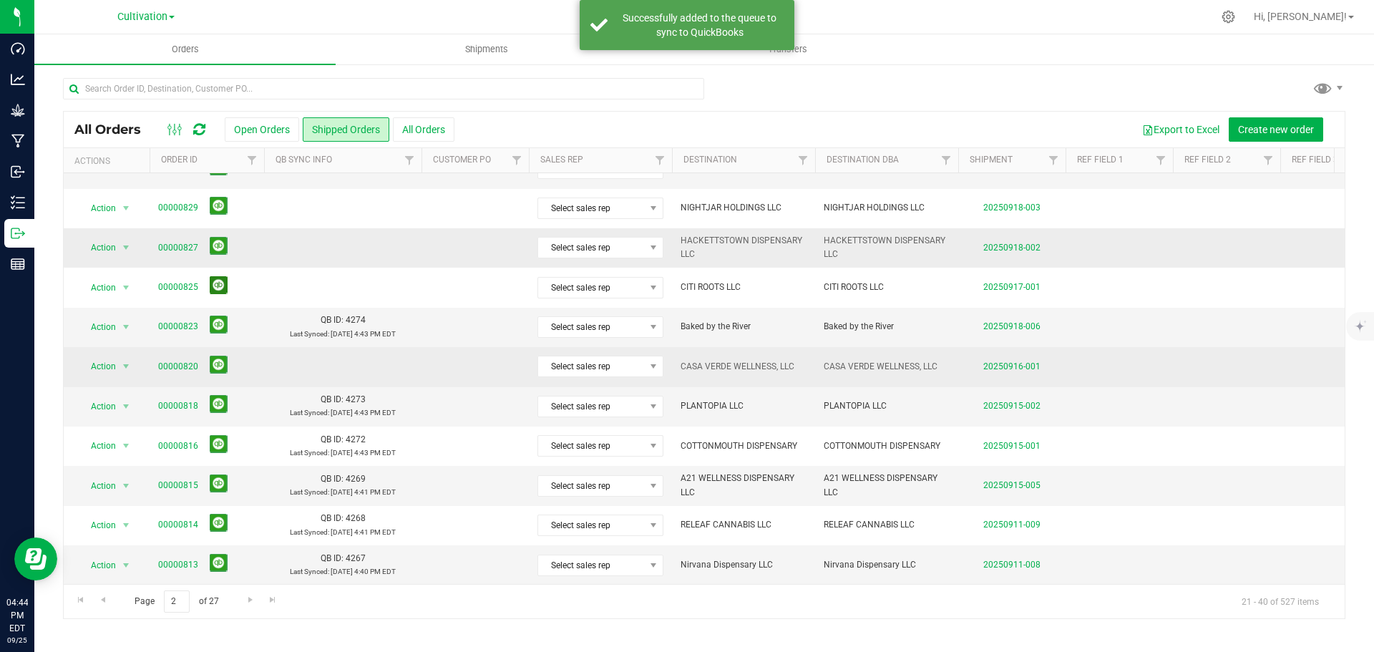
drag, startPoint x: 218, startPoint y: 278, endPoint x: 221, endPoint y: 265, distance: 13.2
click at [218, 278] on button at bounding box center [219, 285] width 18 height 18
click at [219, 252] on button at bounding box center [219, 246] width 18 height 18
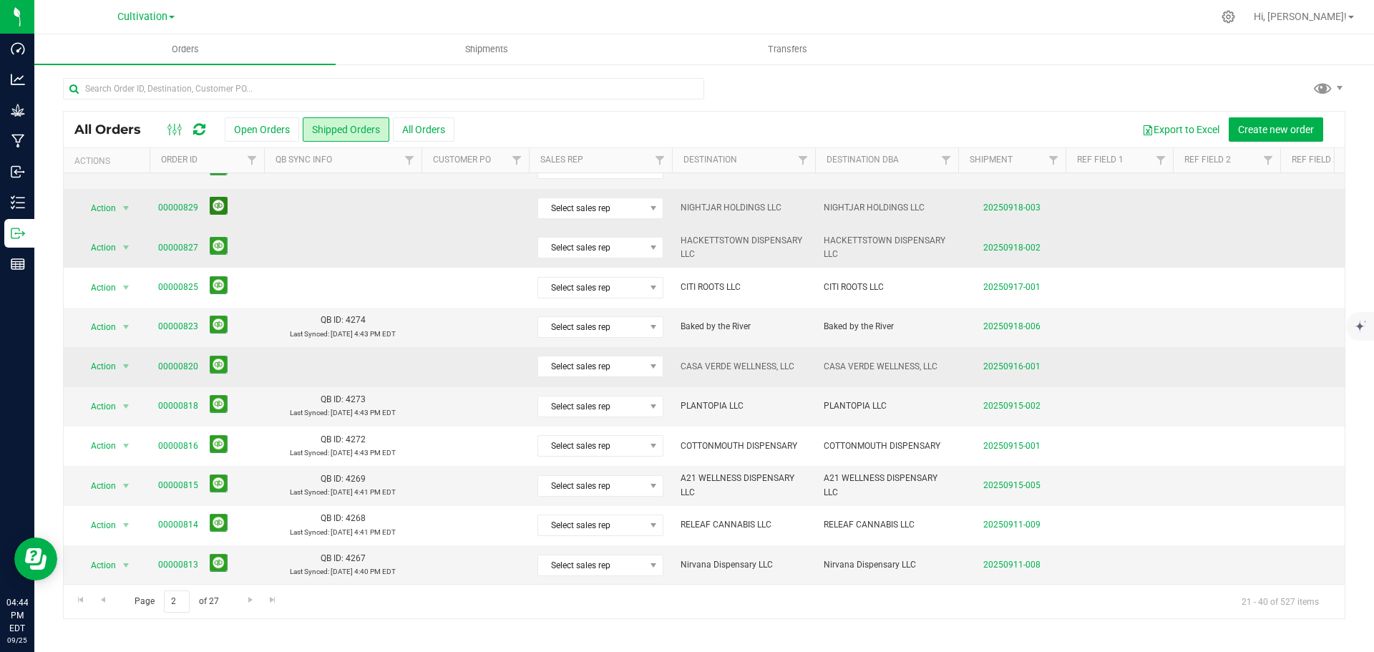
click at [215, 212] on button at bounding box center [219, 206] width 18 height 18
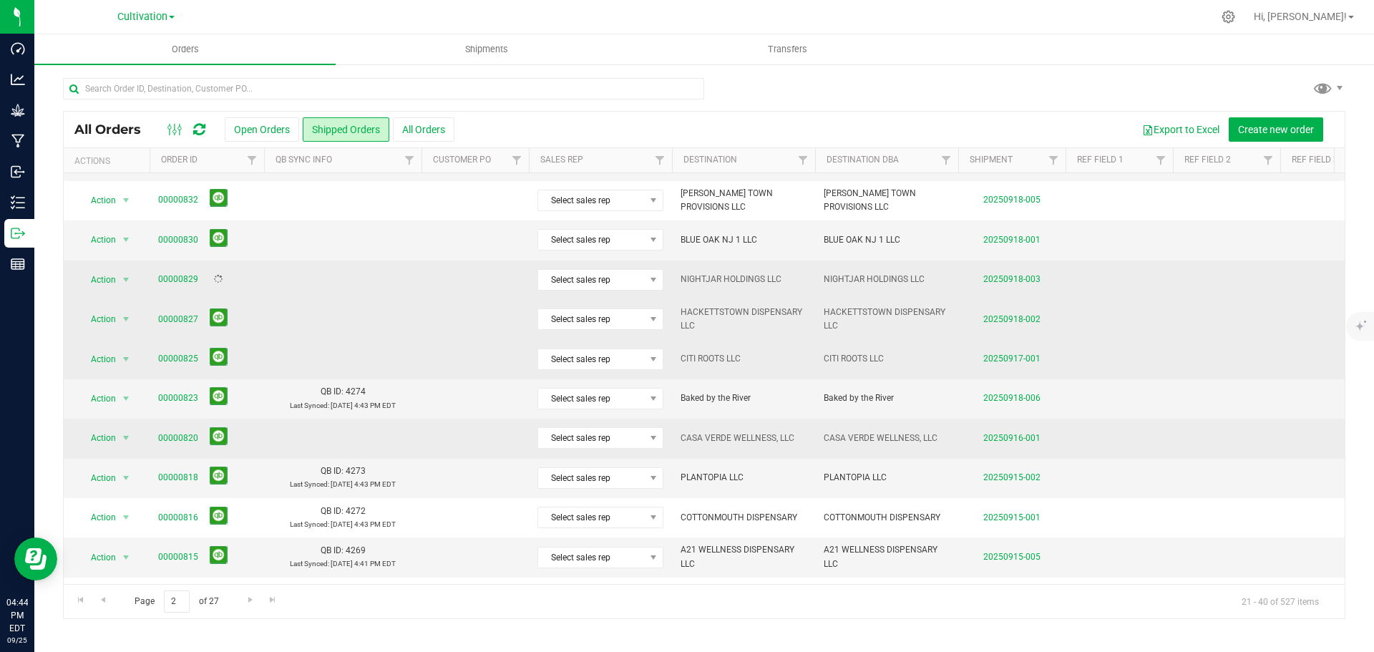
scroll to position [0, 0]
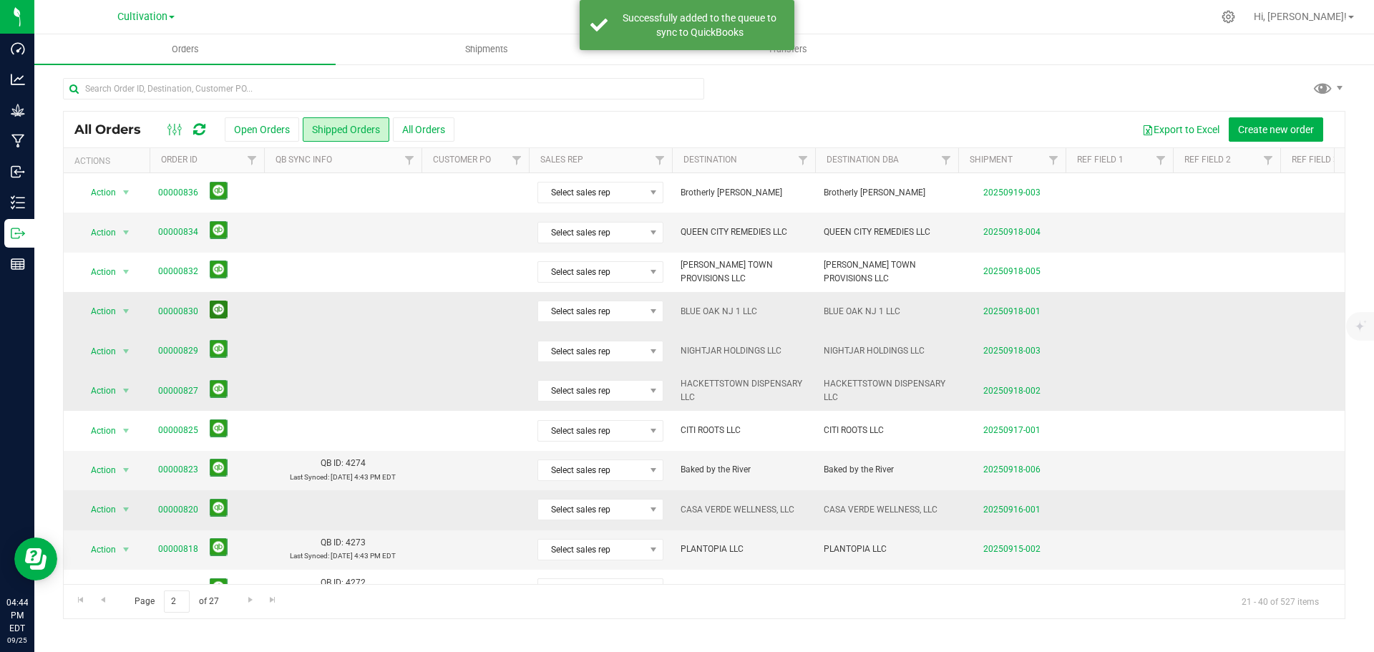
click at [223, 310] on button at bounding box center [219, 309] width 18 height 18
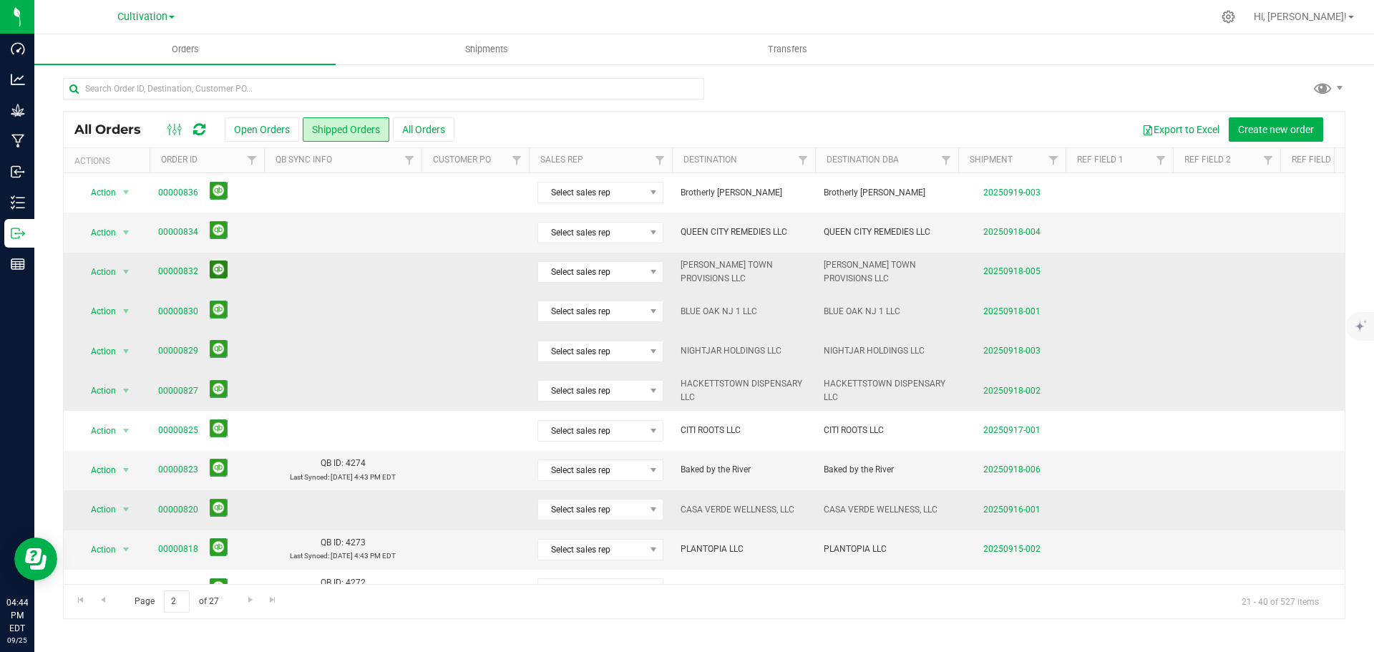
click at [217, 270] on button at bounding box center [219, 269] width 18 height 18
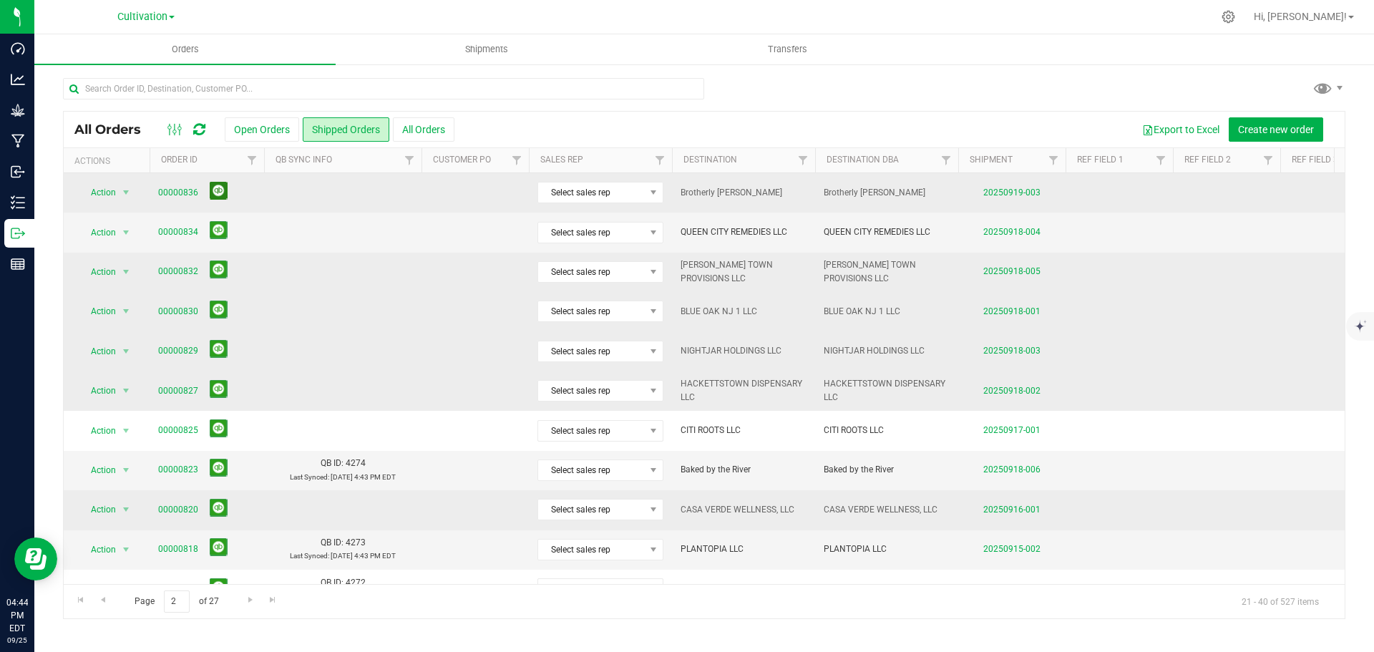
click at [215, 189] on button at bounding box center [219, 191] width 18 height 18
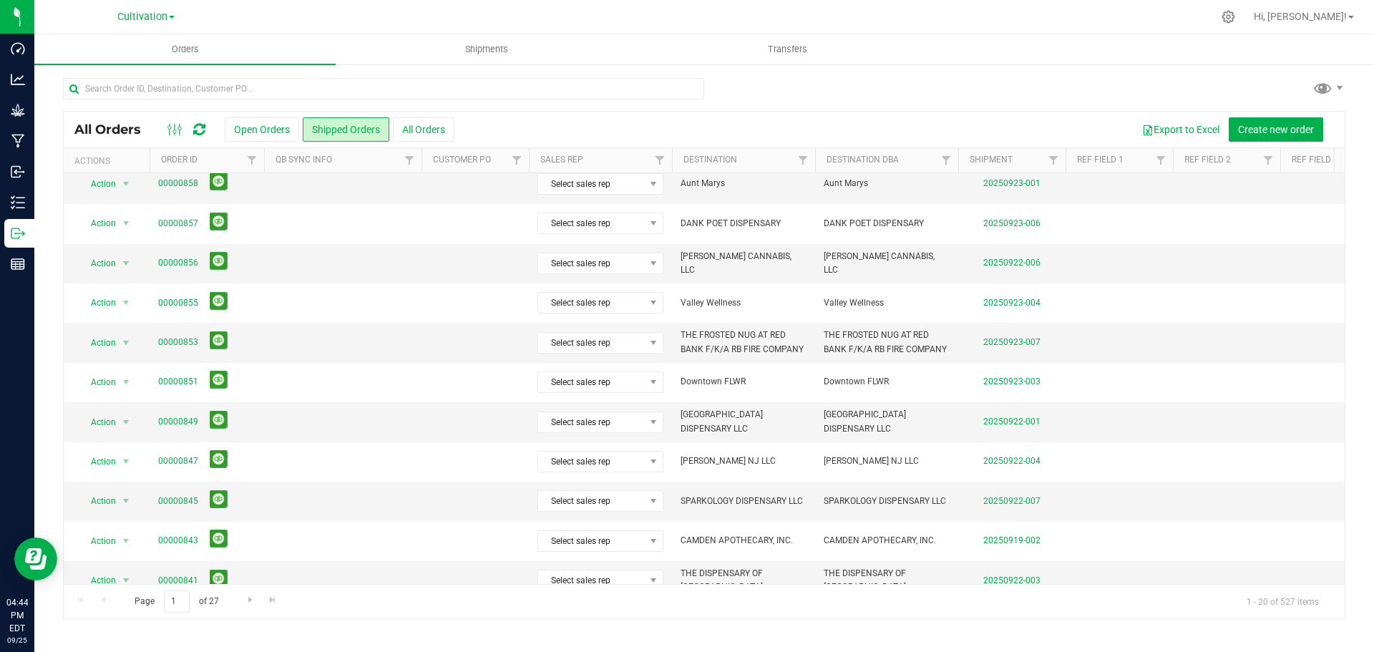
scroll to position [392, 0]
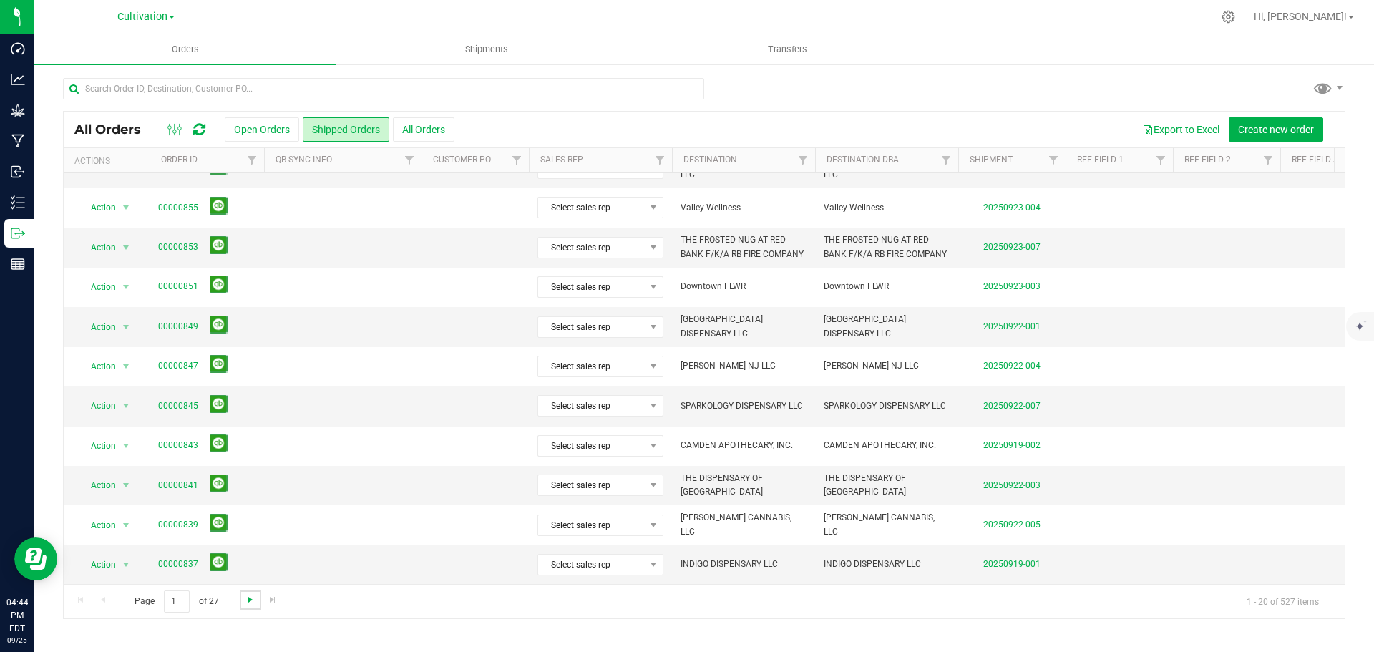
click at [250, 598] on span "Go to the next page" at bounding box center [250, 599] width 11 height 11
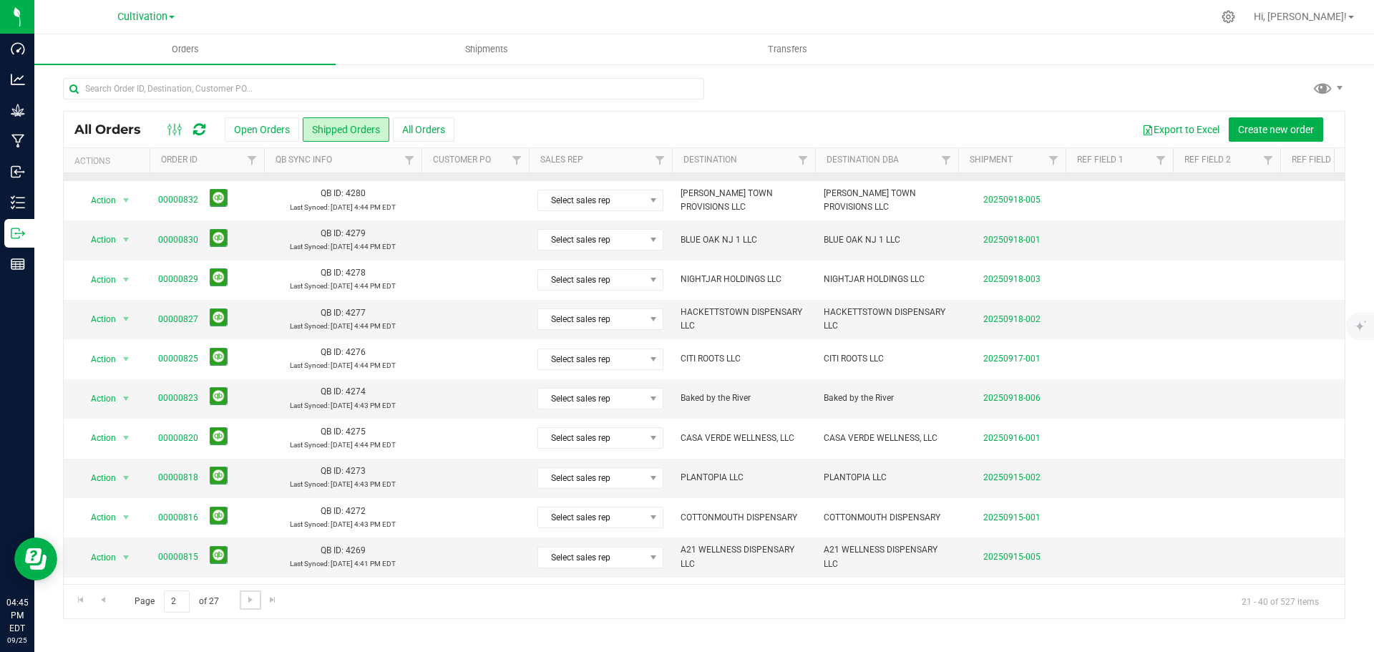
scroll to position [0, 0]
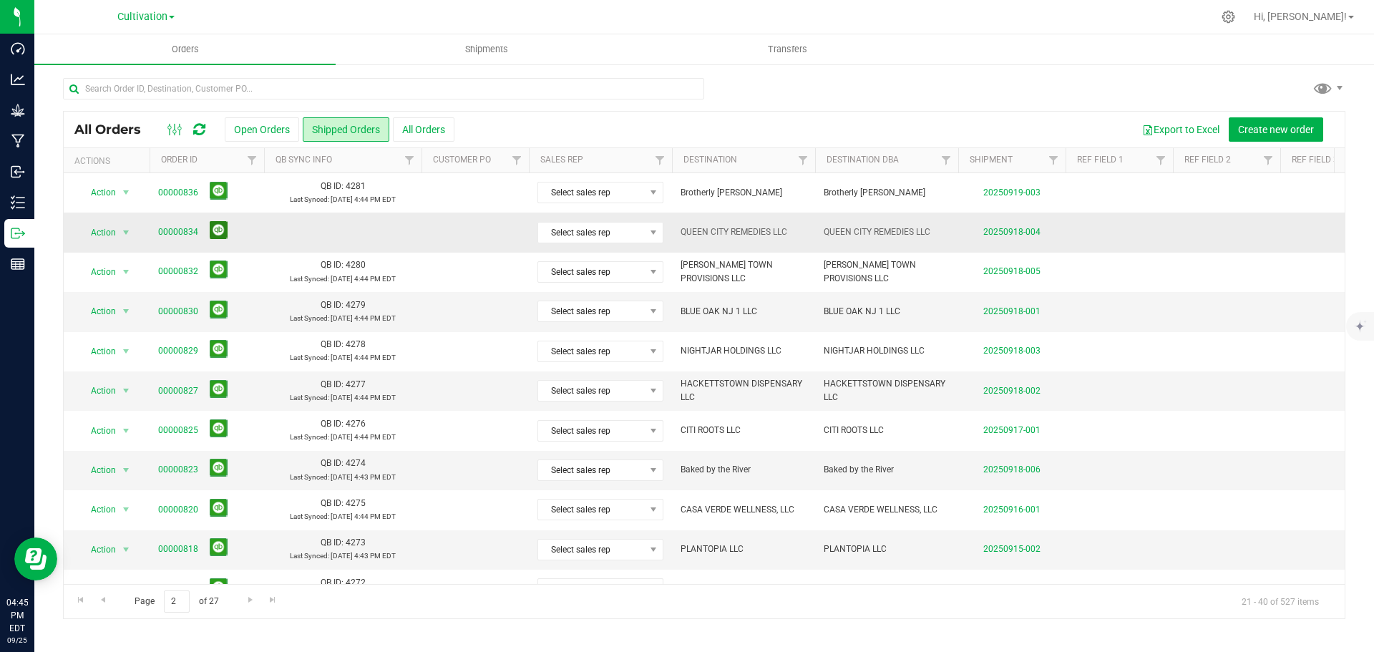
click at [213, 228] on button at bounding box center [219, 230] width 18 height 18
click at [112, 602] on link "Go to the previous page" at bounding box center [102, 599] width 21 height 19
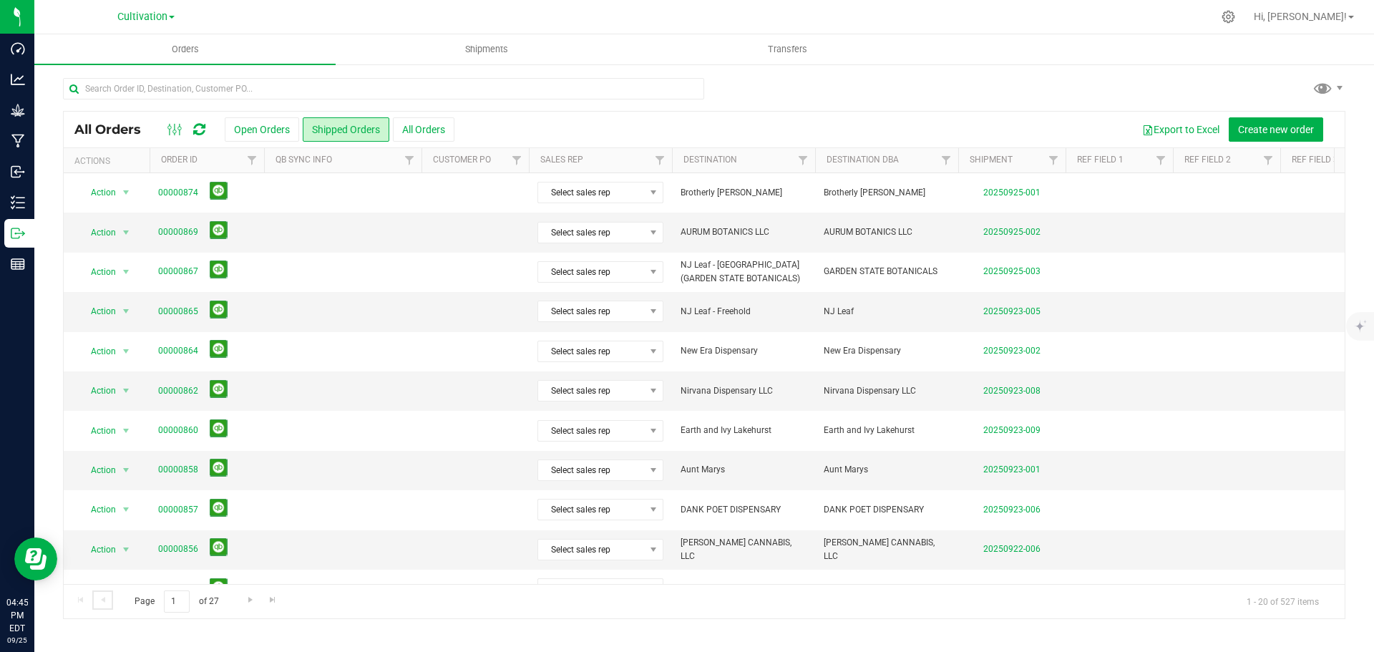
scroll to position [392, 0]
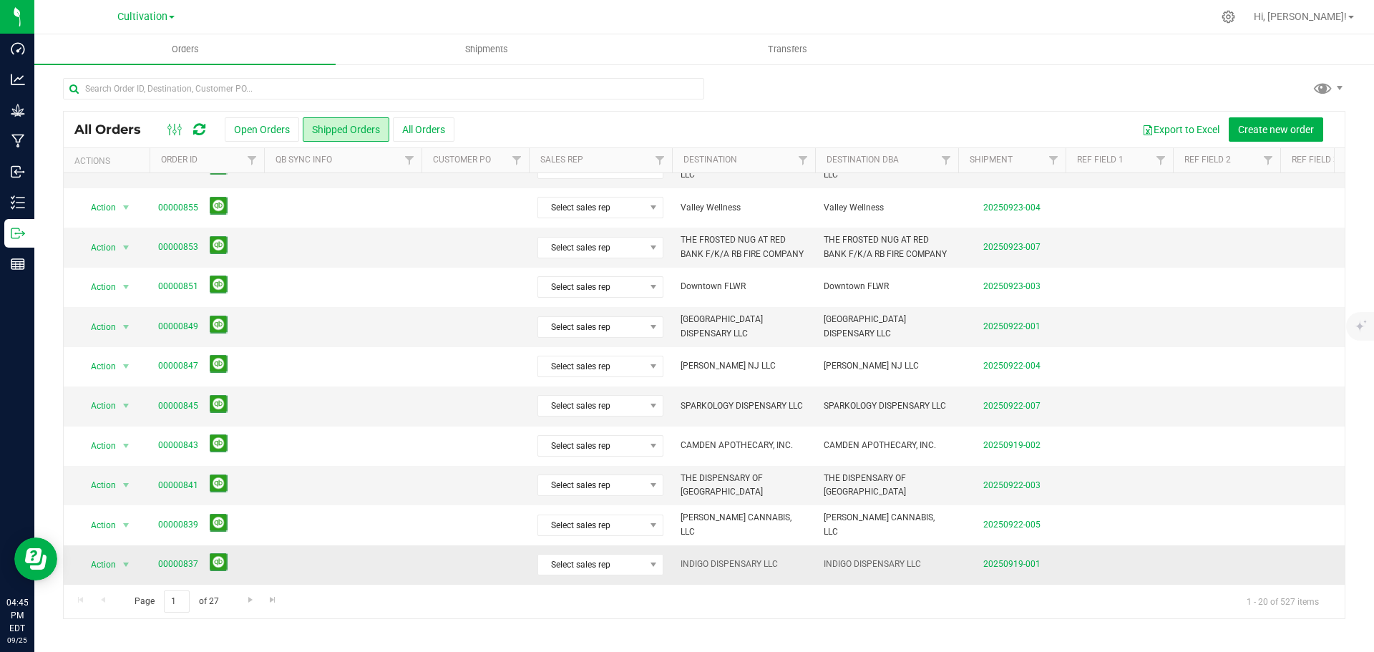
click at [217, 545] on td "00000837" at bounding box center [207, 564] width 114 height 39
click at [219, 553] on button at bounding box center [219, 562] width 18 height 18
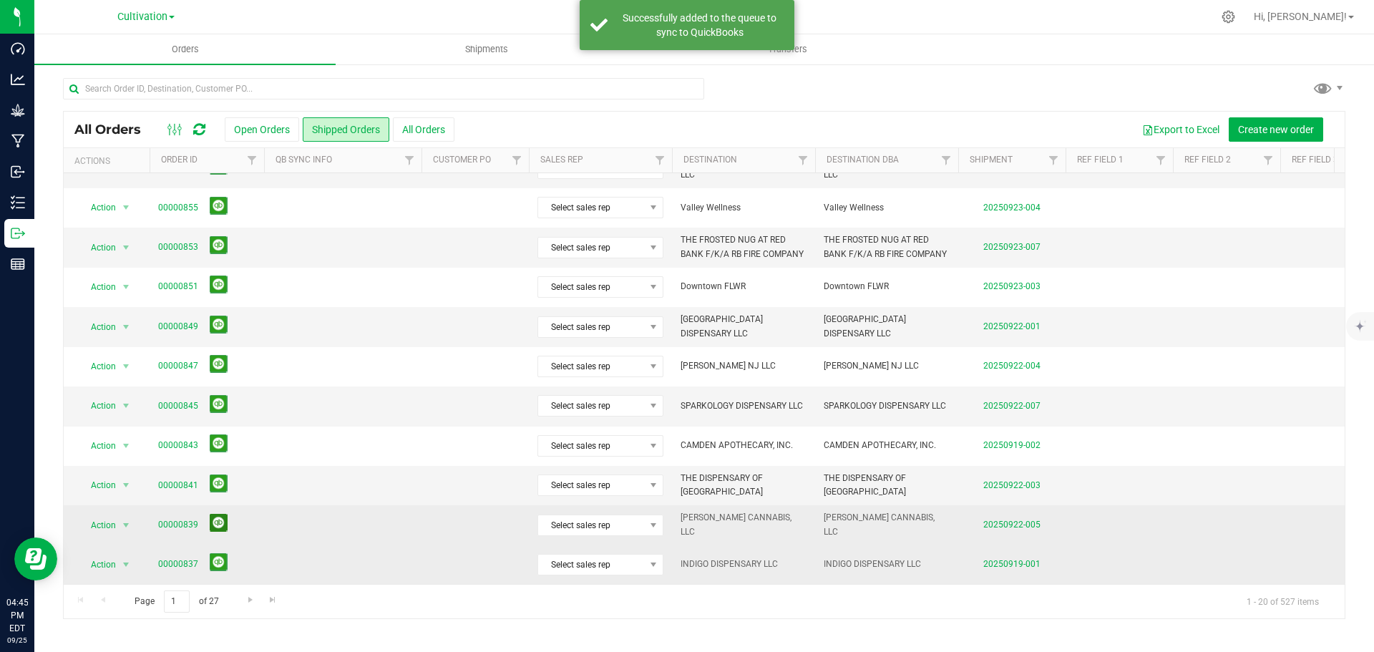
click at [220, 514] on button at bounding box center [219, 523] width 18 height 18
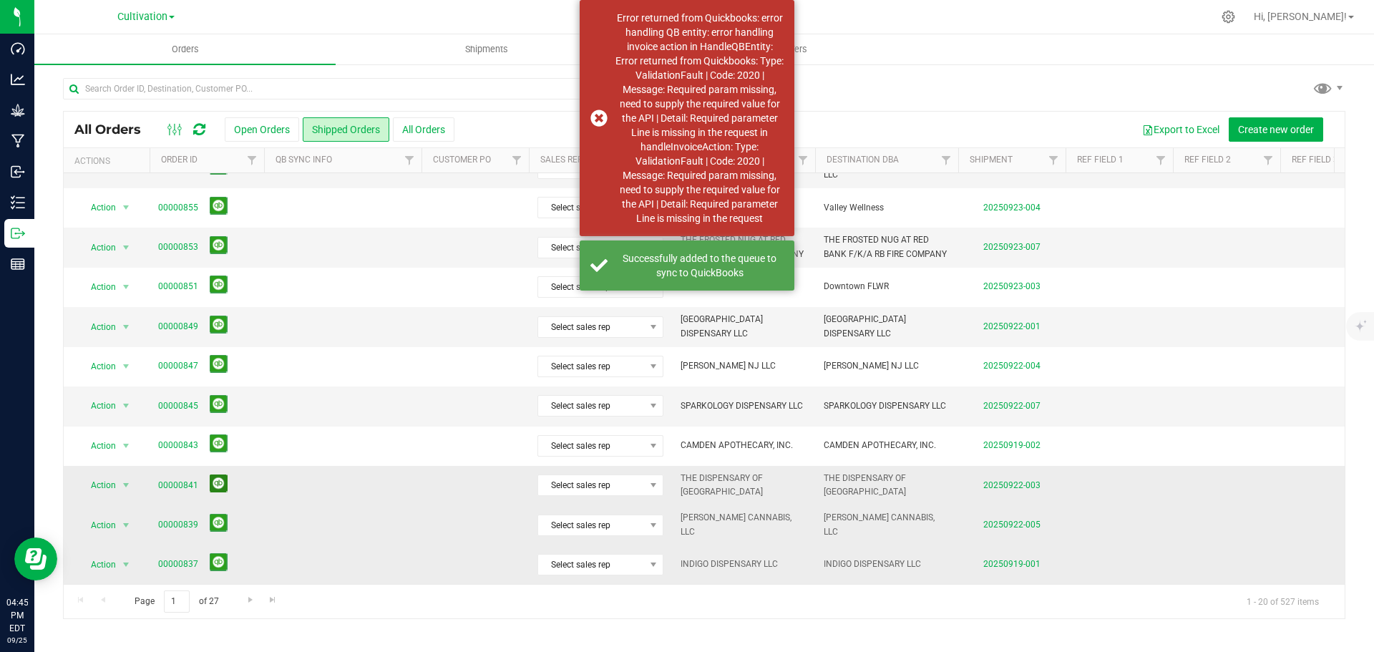
click at [218, 474] on button at bounding box center [219, 483] width 18 height 18
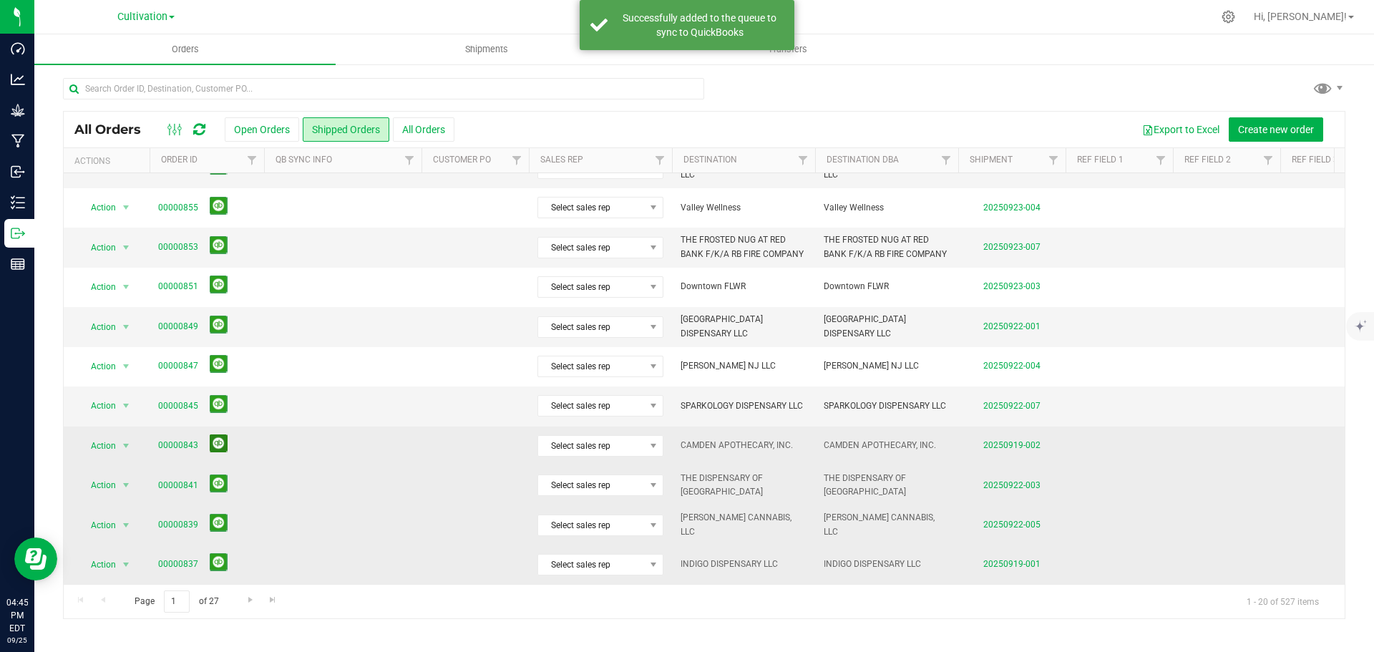
click at [221, 436] on button at bounding box center [219, 443] width 18 height 18
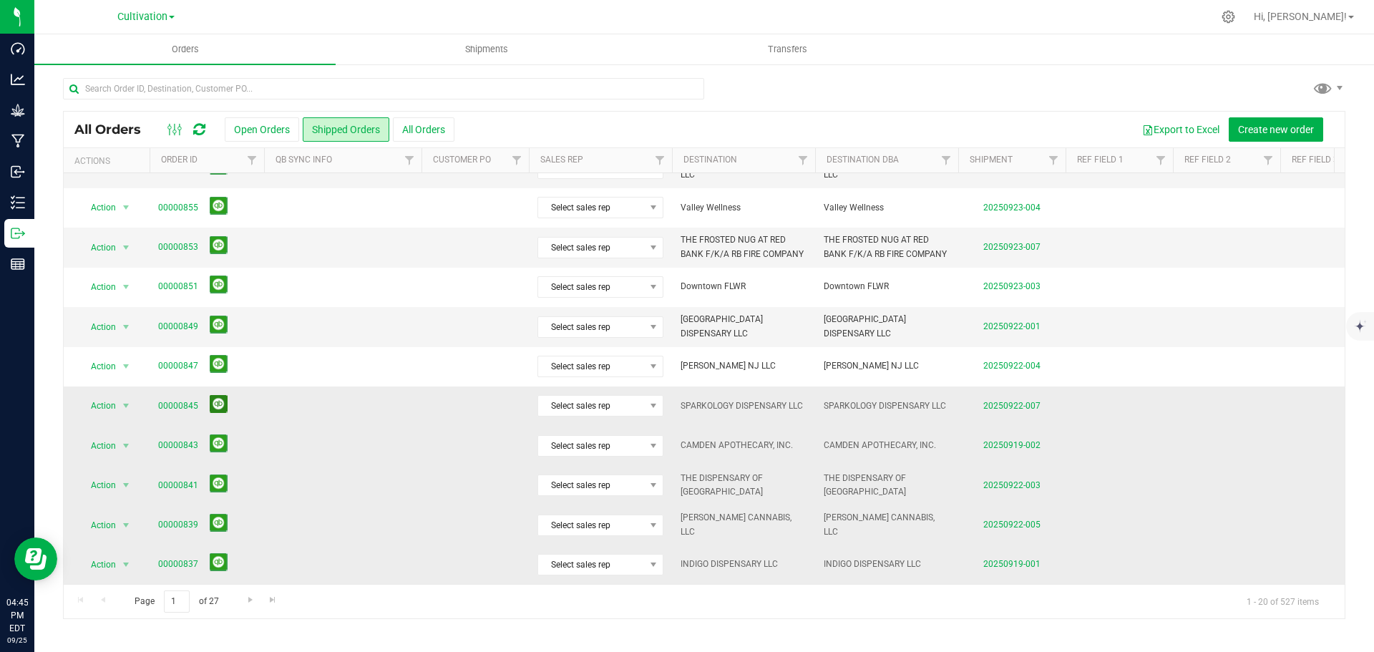
click at [219, 395] on button at bounding box center [219, 404] width 18 height 18
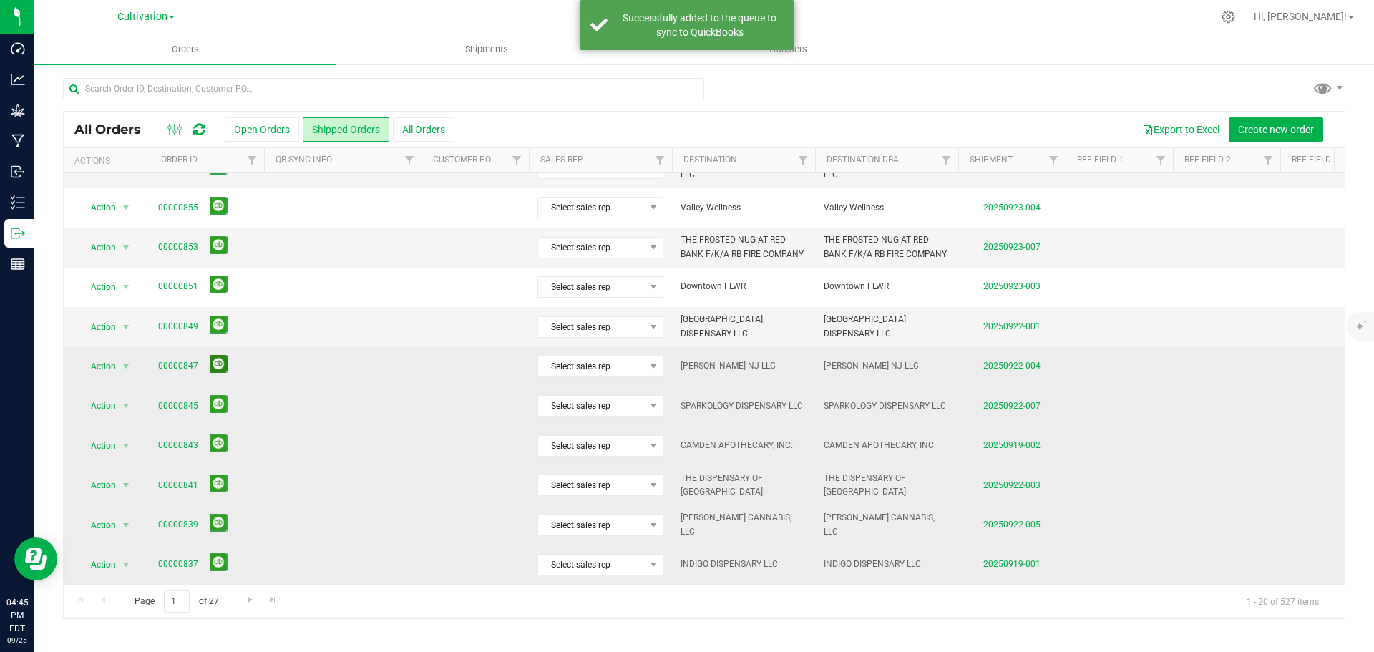
click at [220, 355] on button at bounding box center [219, 364] width 18 height 18
click at [220, 316] on button at bounding box center [219, 325] width 18 height 18
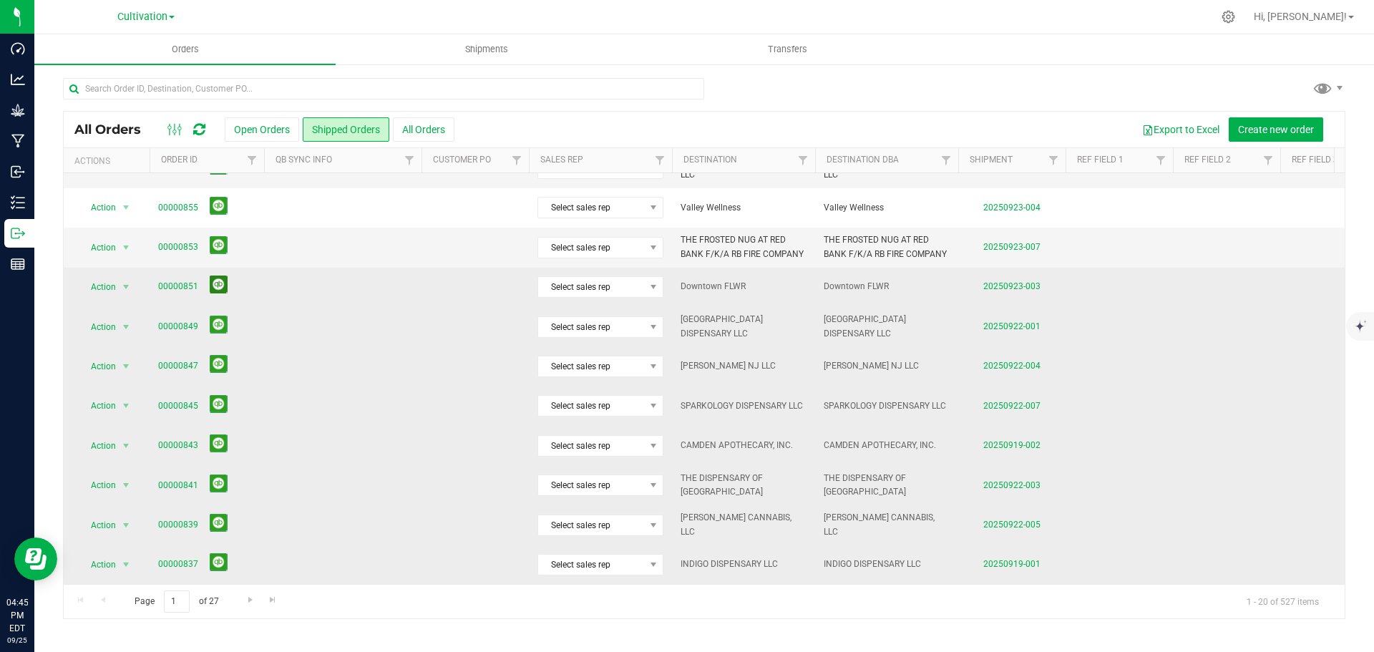
click at [221, 275] on button at bounding box center [219, 284] width 18 height 18
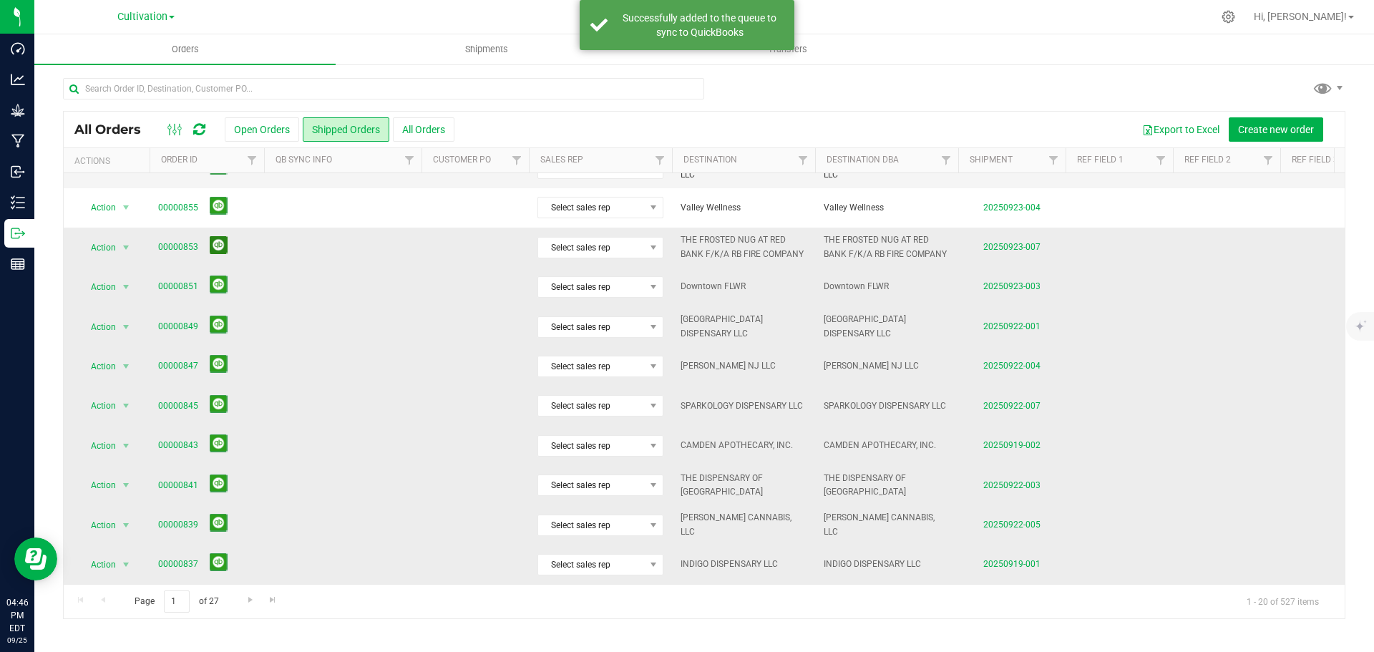
click at [217, 238] on button at bounding box center [219, 245] width 18 height 18
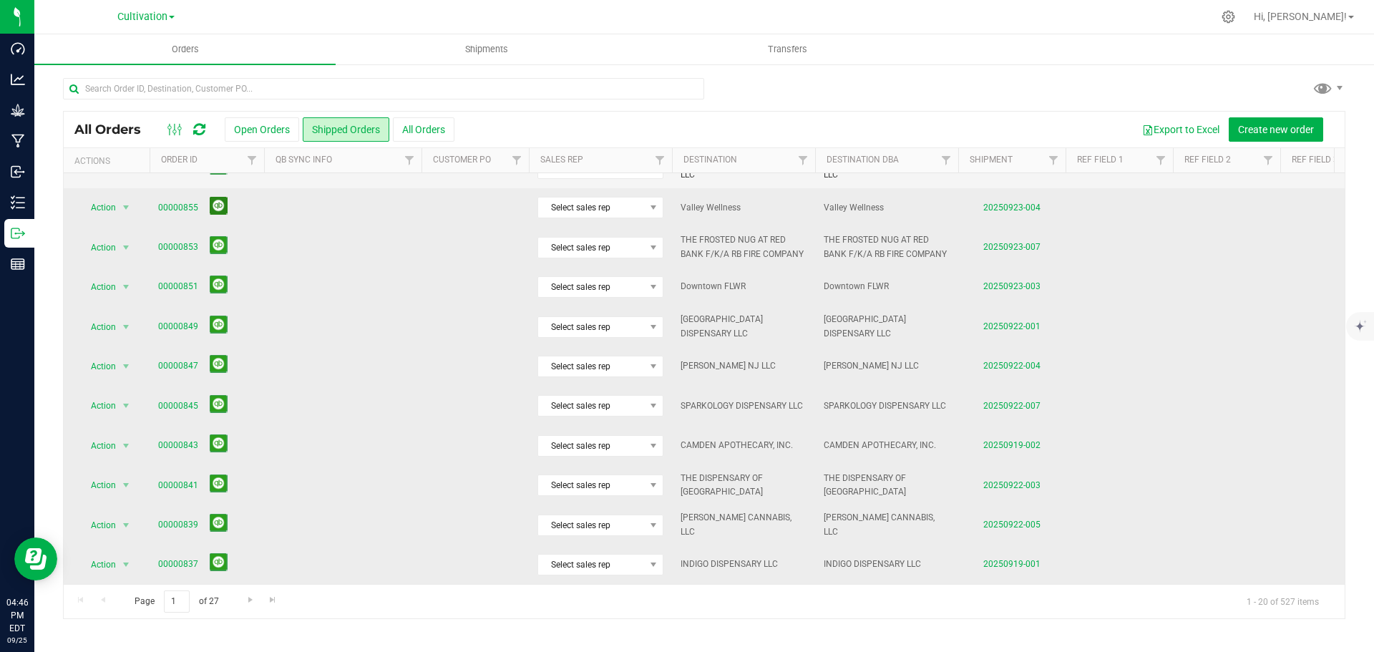
click at [217, 201] on button at bounding box center [219, 206] width 18 height 18
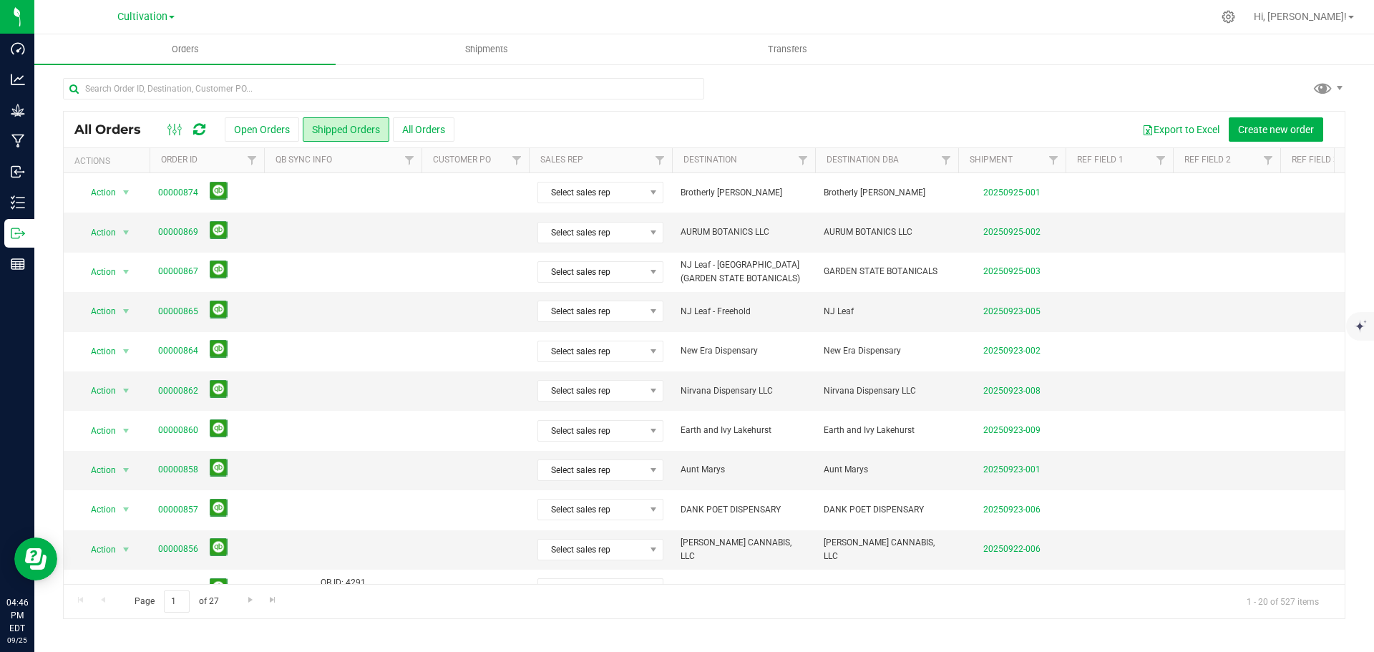
scroll to position [392, 0]
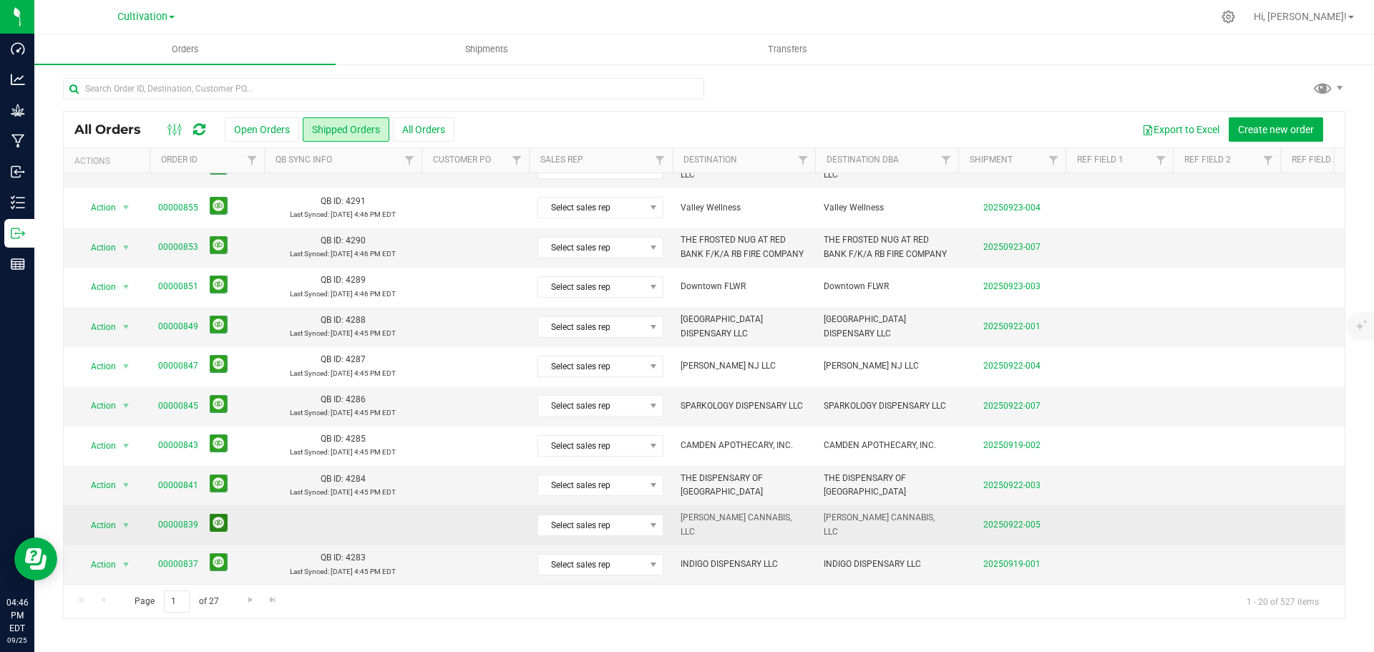
click at [216, 514] on button at bounding box center [219, 523] width 18 height 18
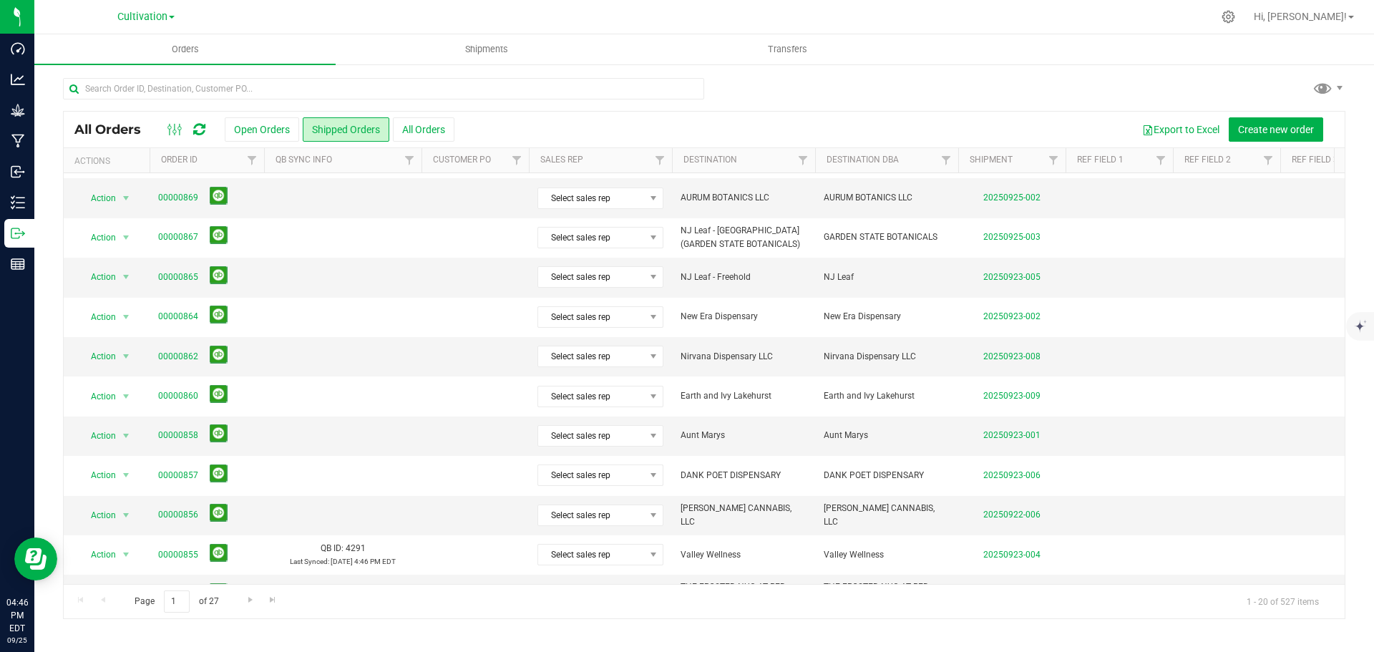
scroll to position [0, 0]
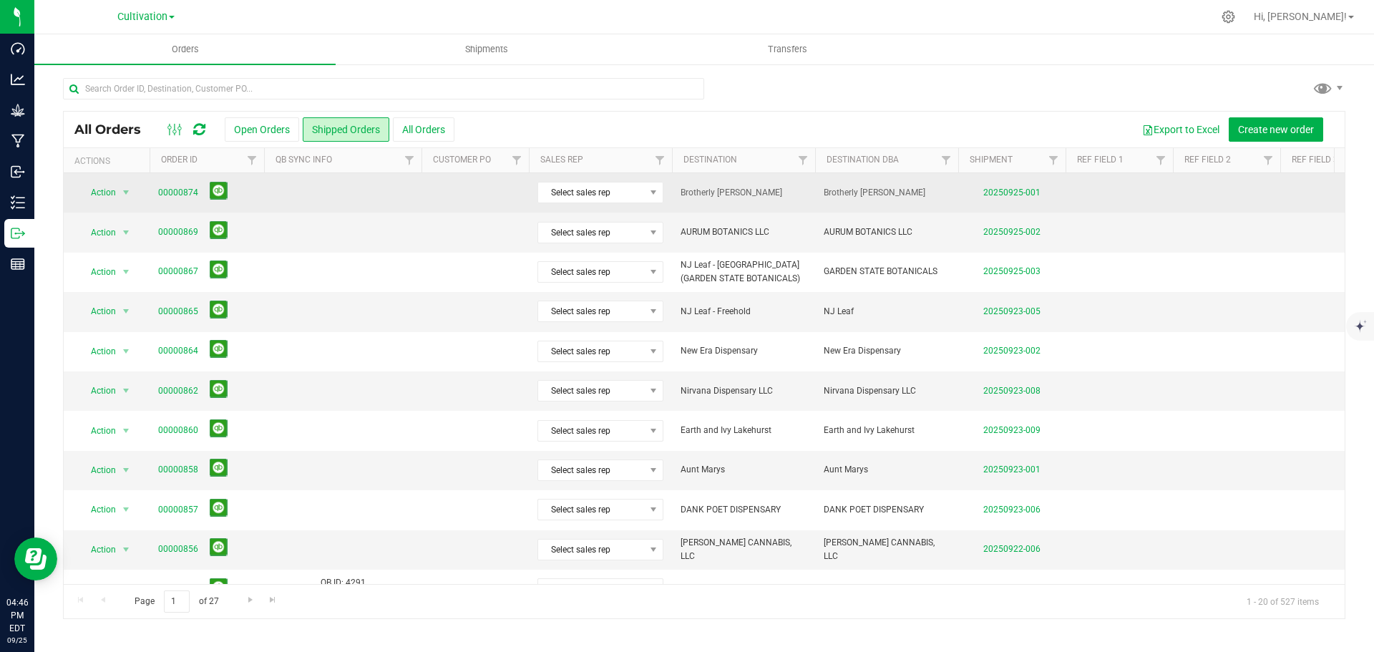
click at [207, 188] on span at bounding box center [216, 193] width 24 height 22
click at [214, 190] on button at bounding box center [219, 191] width 18 height 18
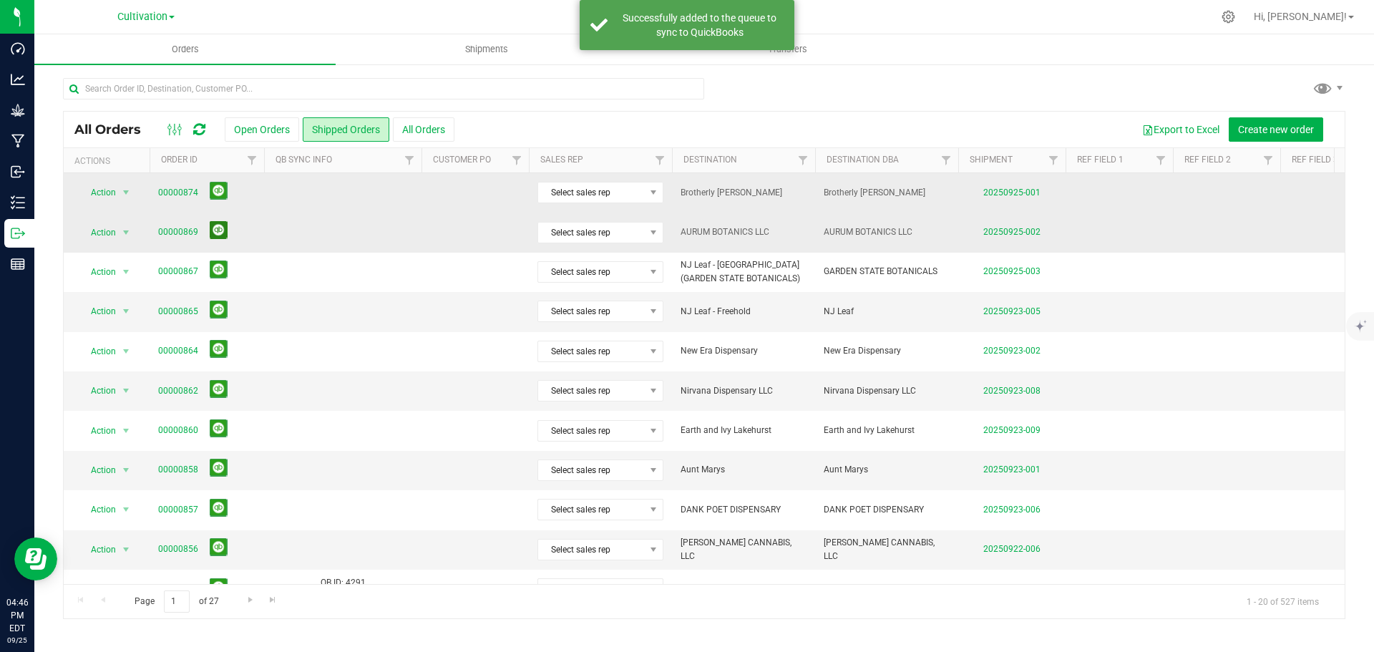
click at [217, 228] on button at bounding box center [219, 230] width 18 height 18
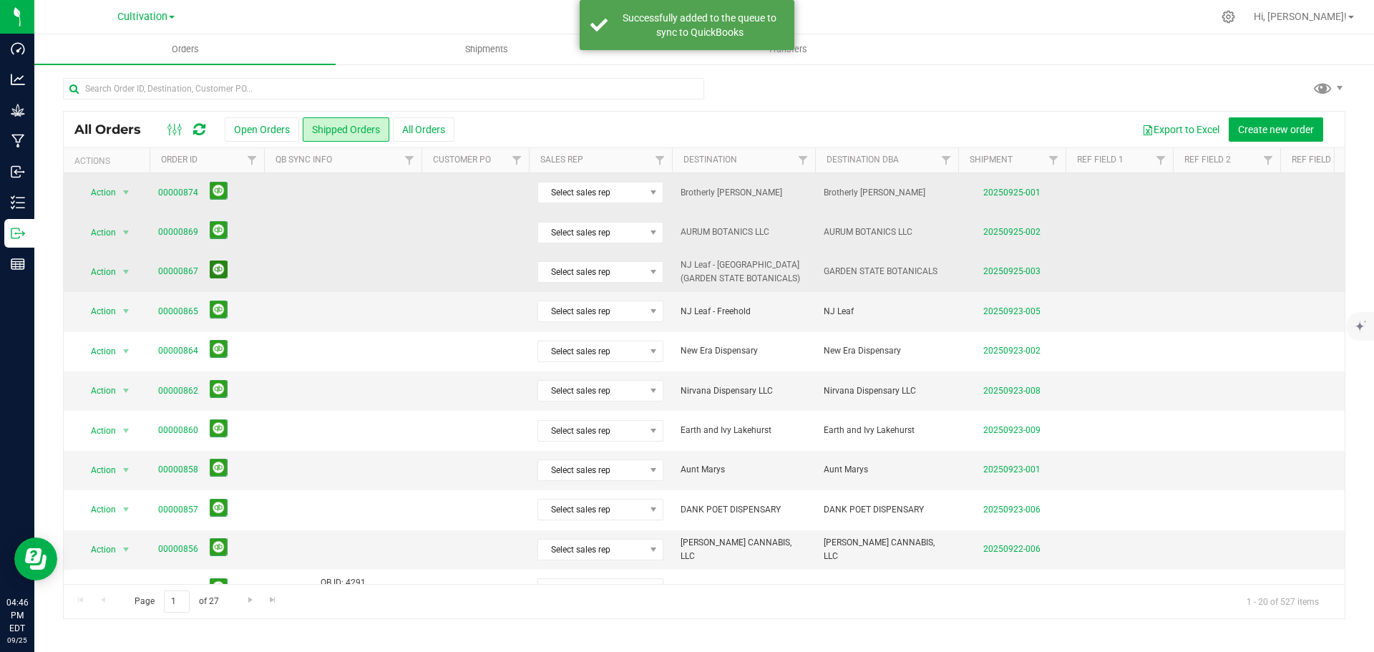
click at [221, 263] on button at bounding box center [219, 269] width 18 height 18
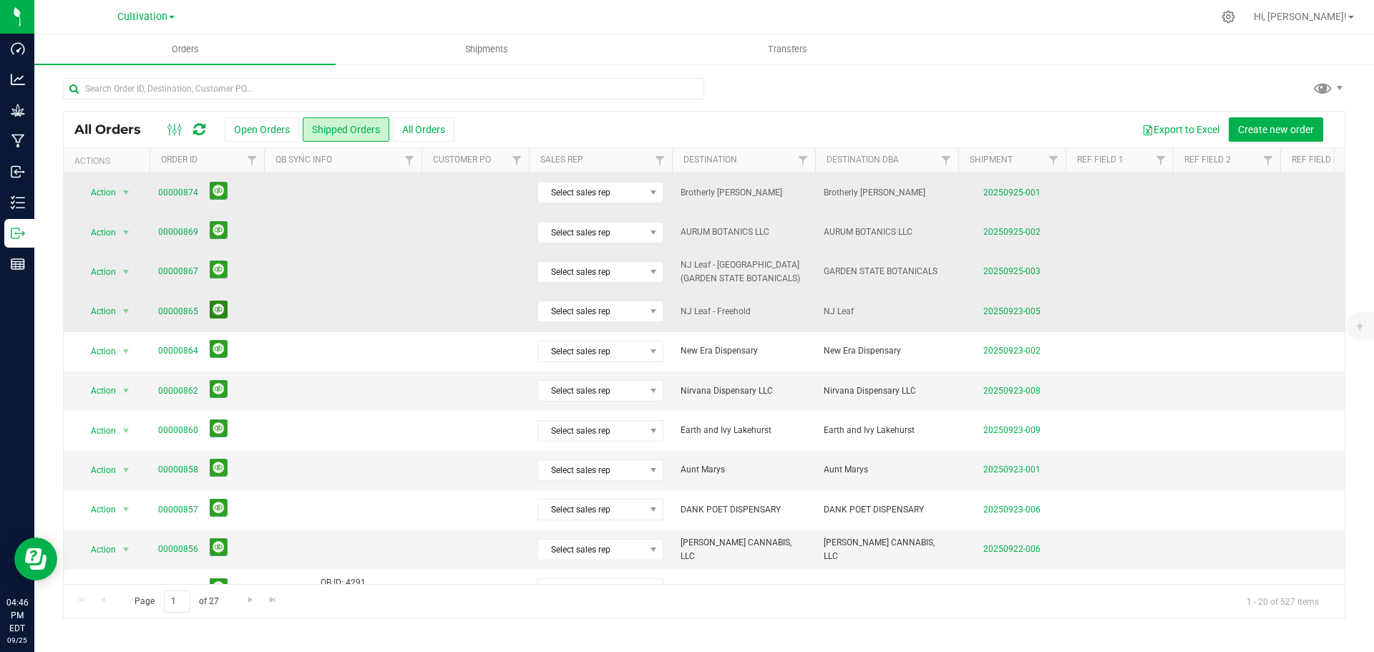
click at [218, 306] on button at bounding box center [219, 309] width 18 height 18
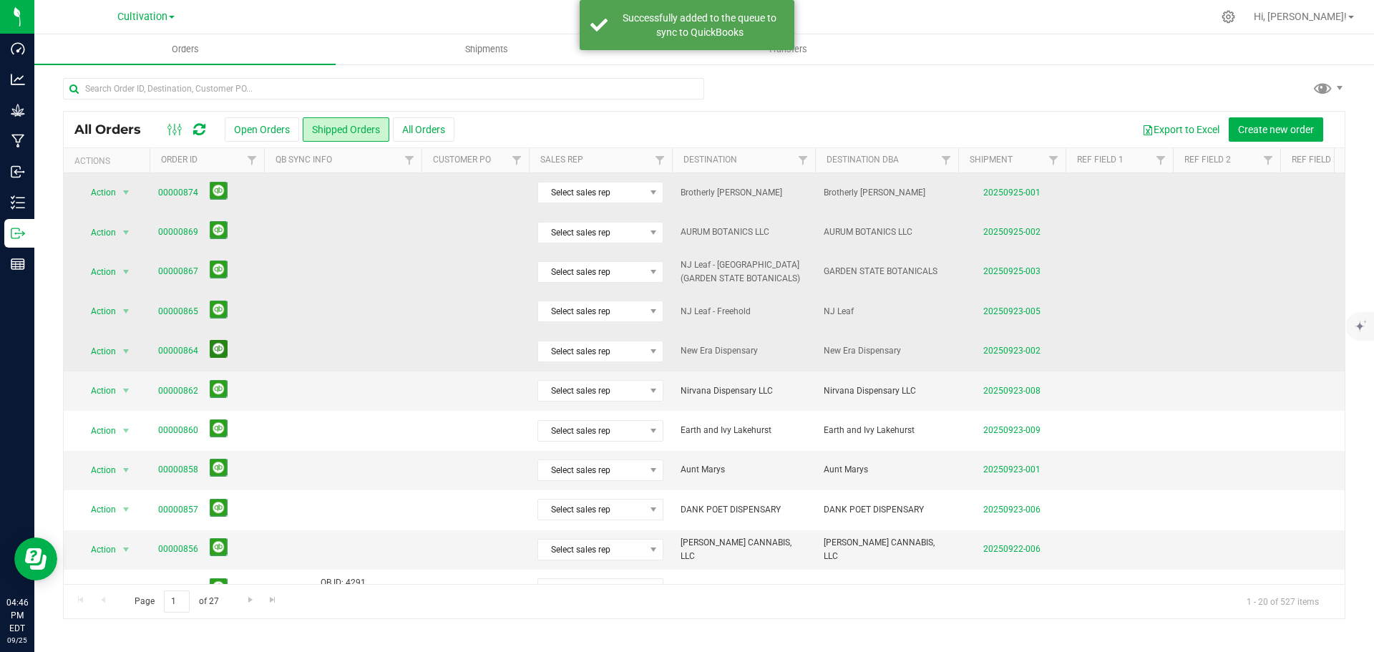
click at [218, 349] on button at bounding box center [219, 349] width 18 height 18
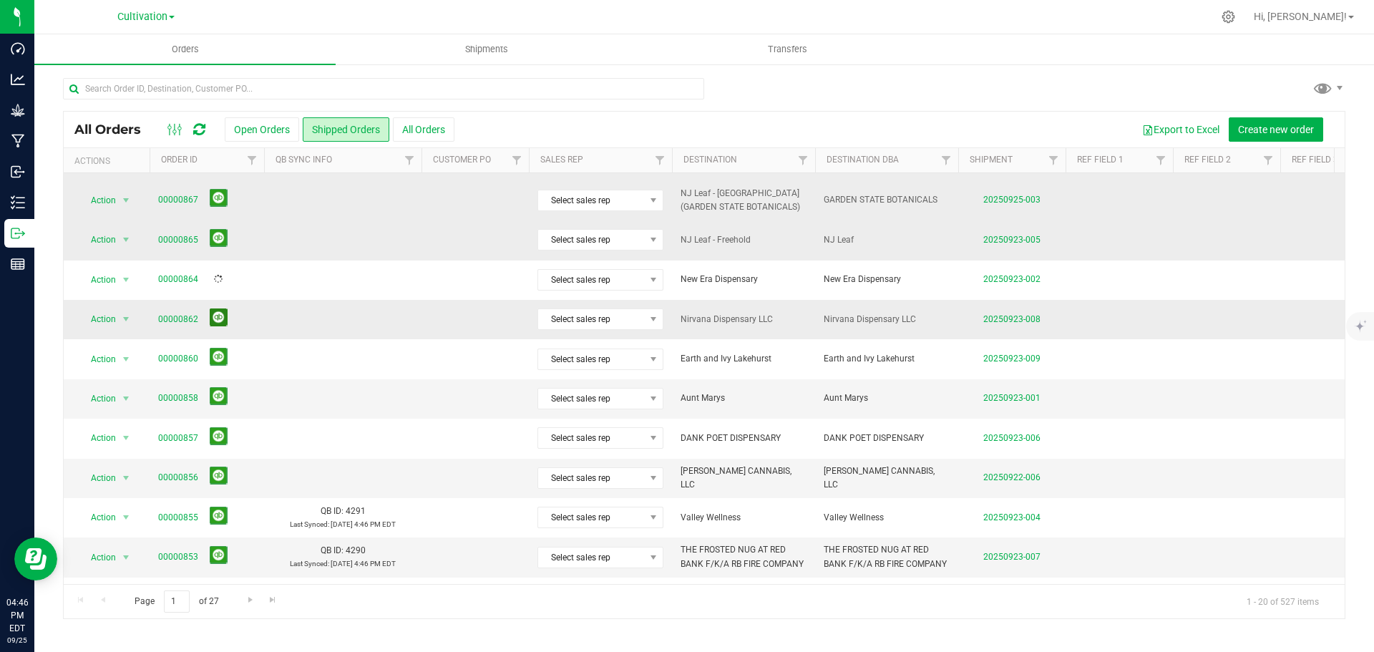
click at [217, 313] on button at bounding box center [219, 317] width 18 height 18
click at [212, 476] on button at bounding box center [219, 475] width 18 height 18
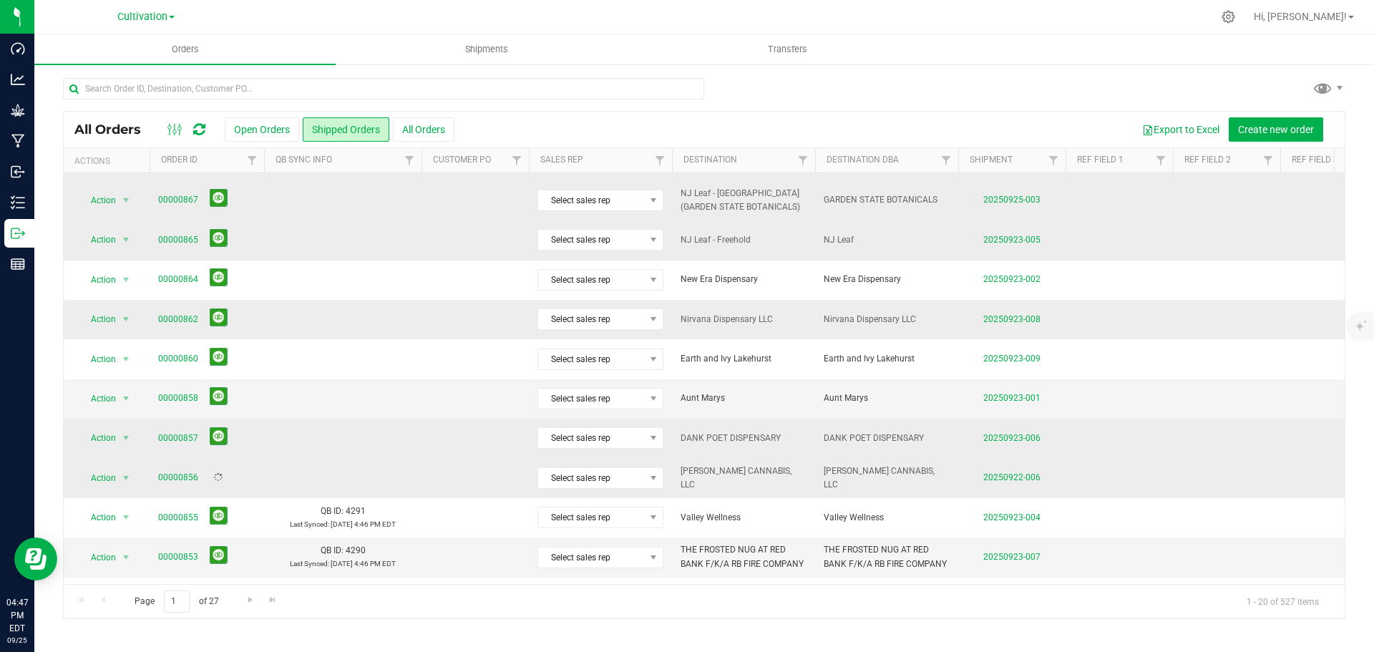
scroll to position [0, 0]
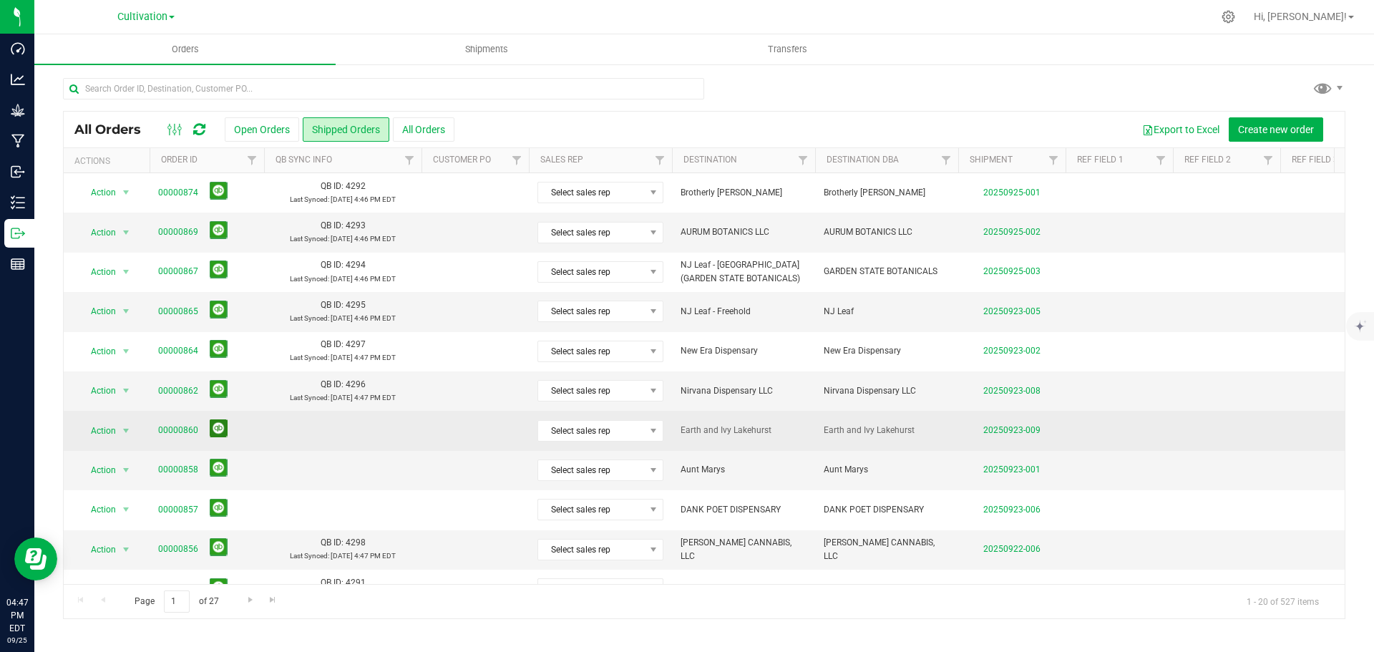
click at [220, 425] on button at bounding box center [219, 428] width 18 height 18
click at [217, 462] on button at bounding box center [219, 468] width 18 height 18
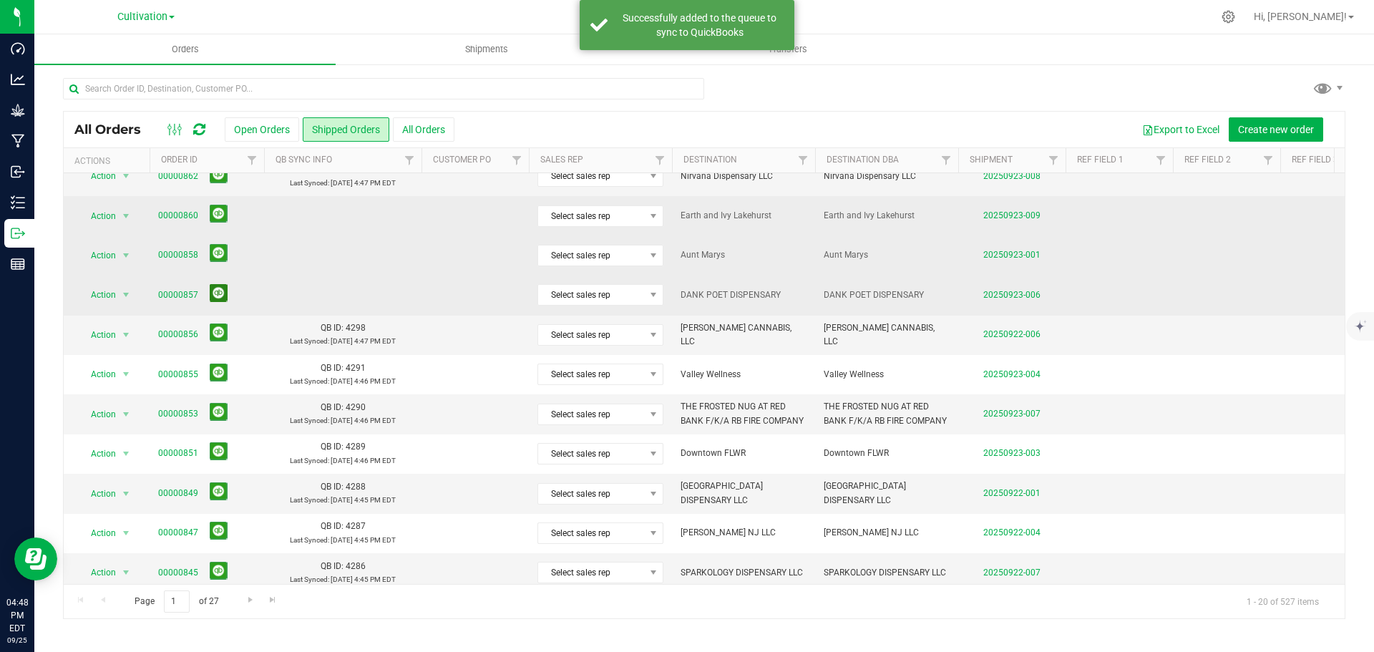
click at [219, 288] on button at bounding box center [219, 293] width 18 height 18
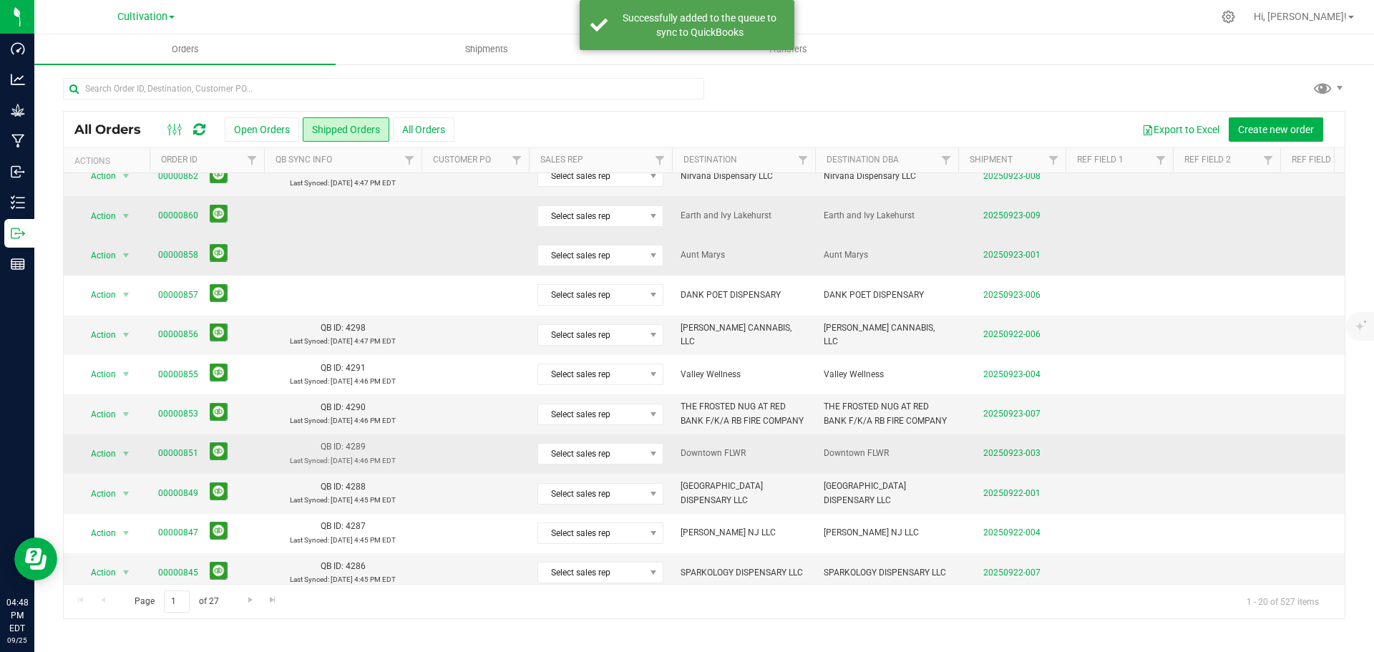
scroll to position [392, 0]
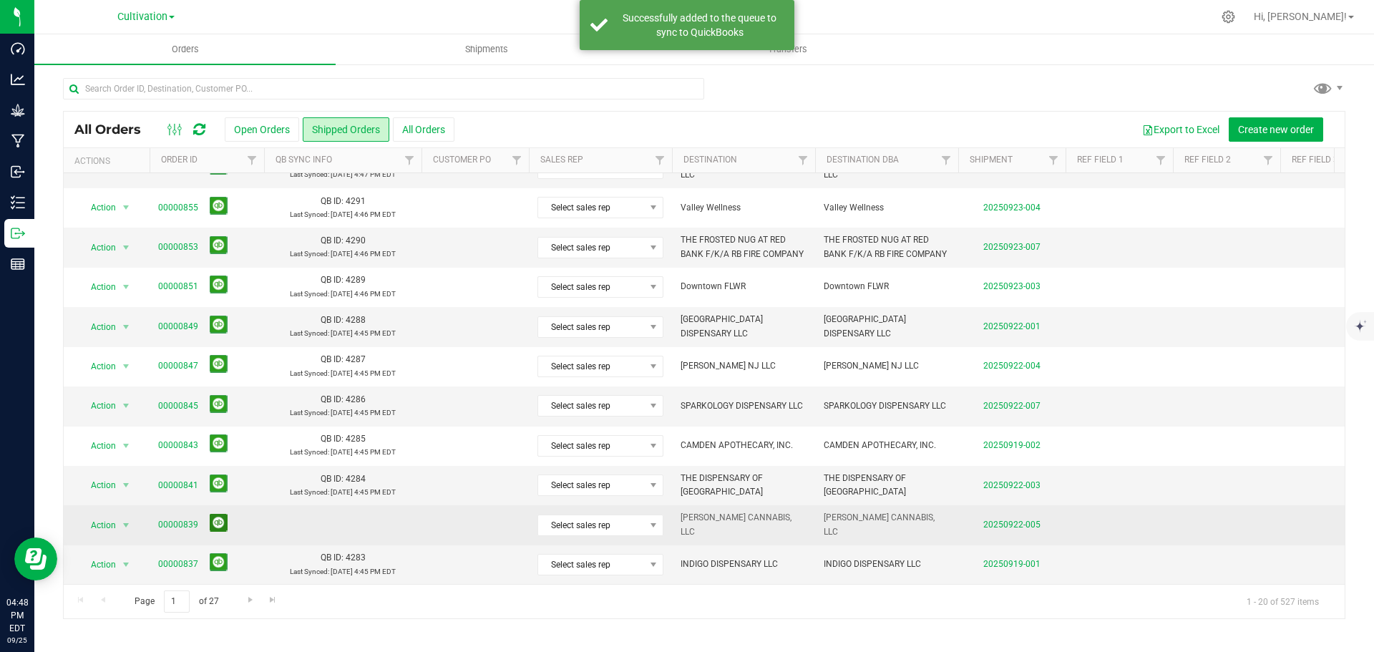
click at [210, 514] on button at bounding box center [219, 523] width 18 height 18
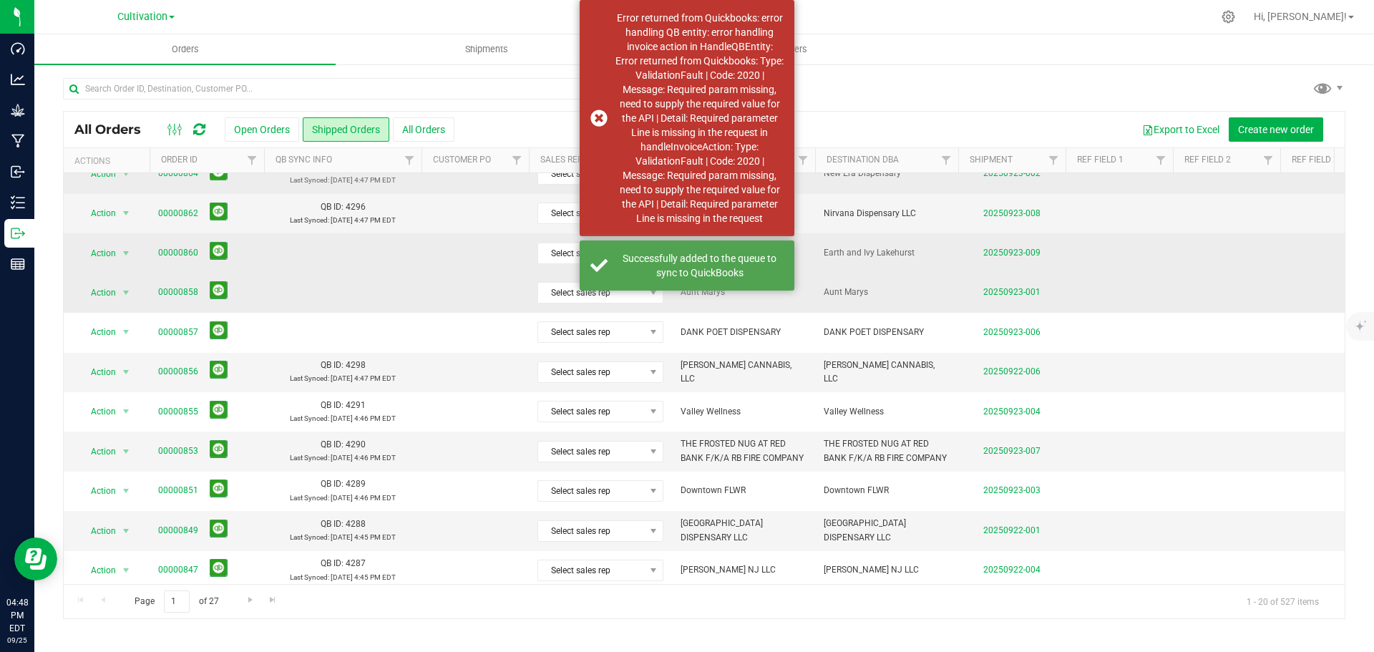
scroll to position [106, 0]
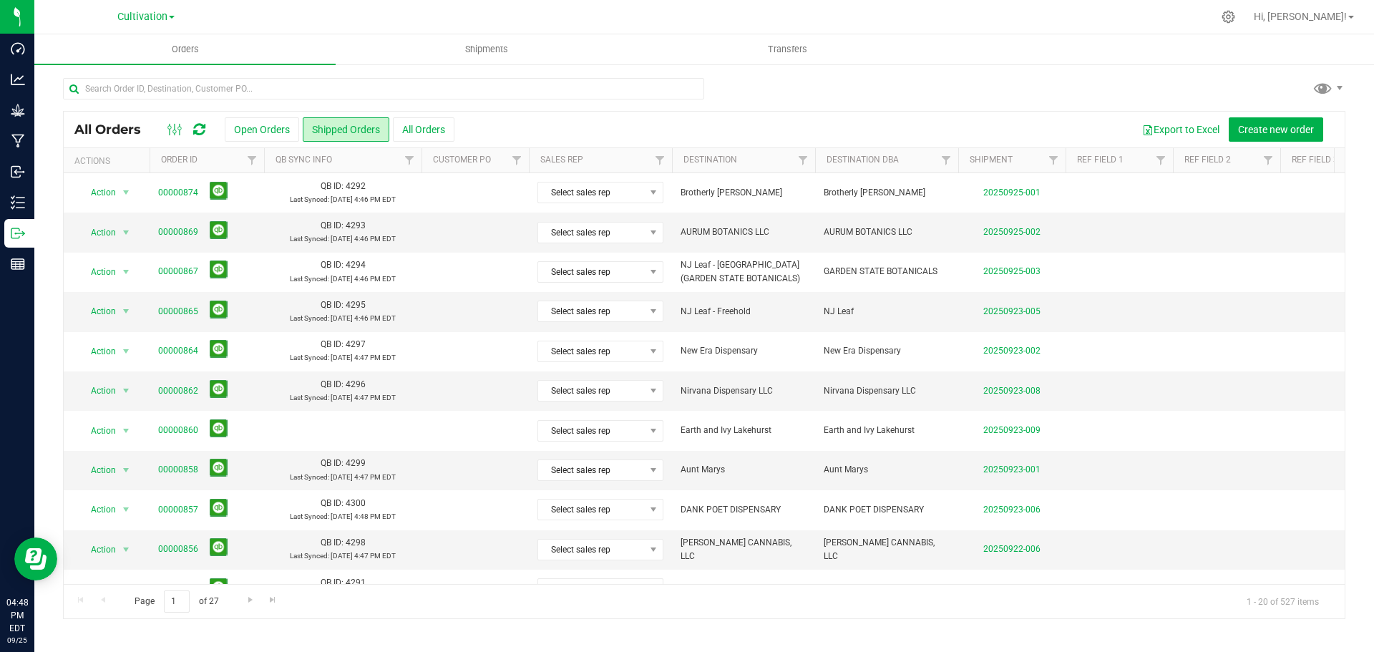
scroll to position [392, 0]
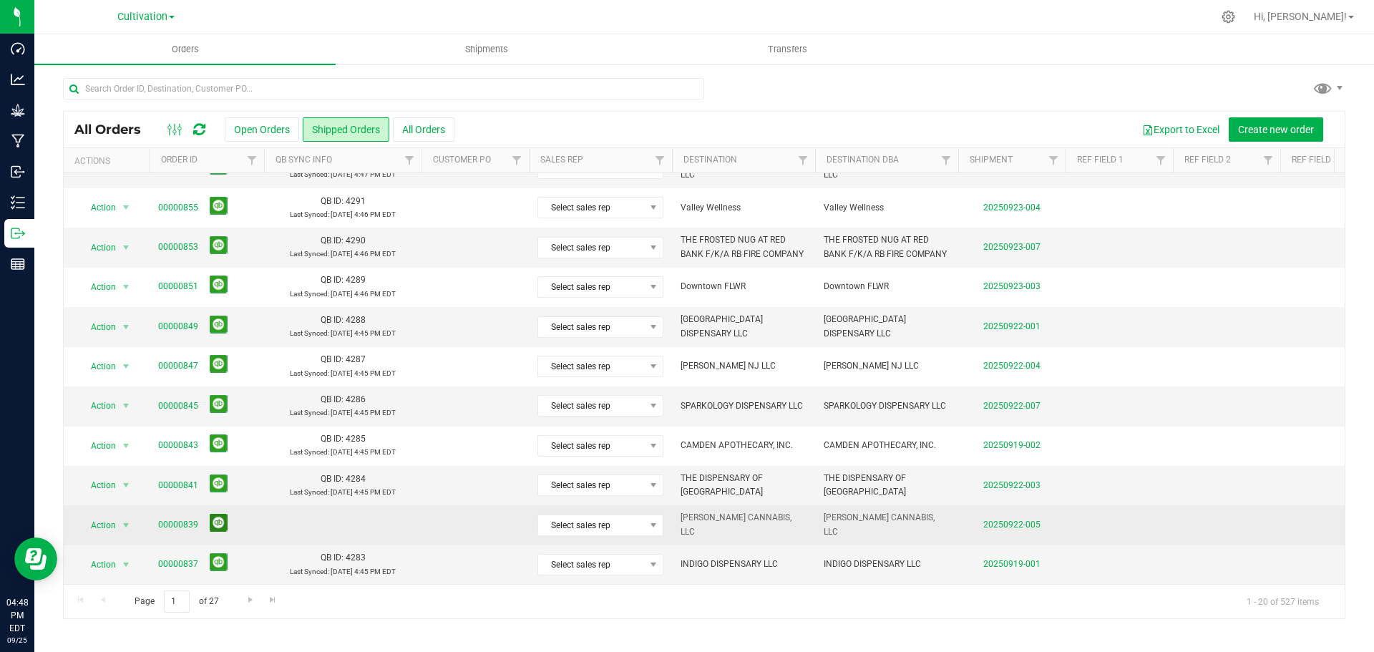
click at [220, 514] on button at bounding box center [219, 523] width 18 height 18
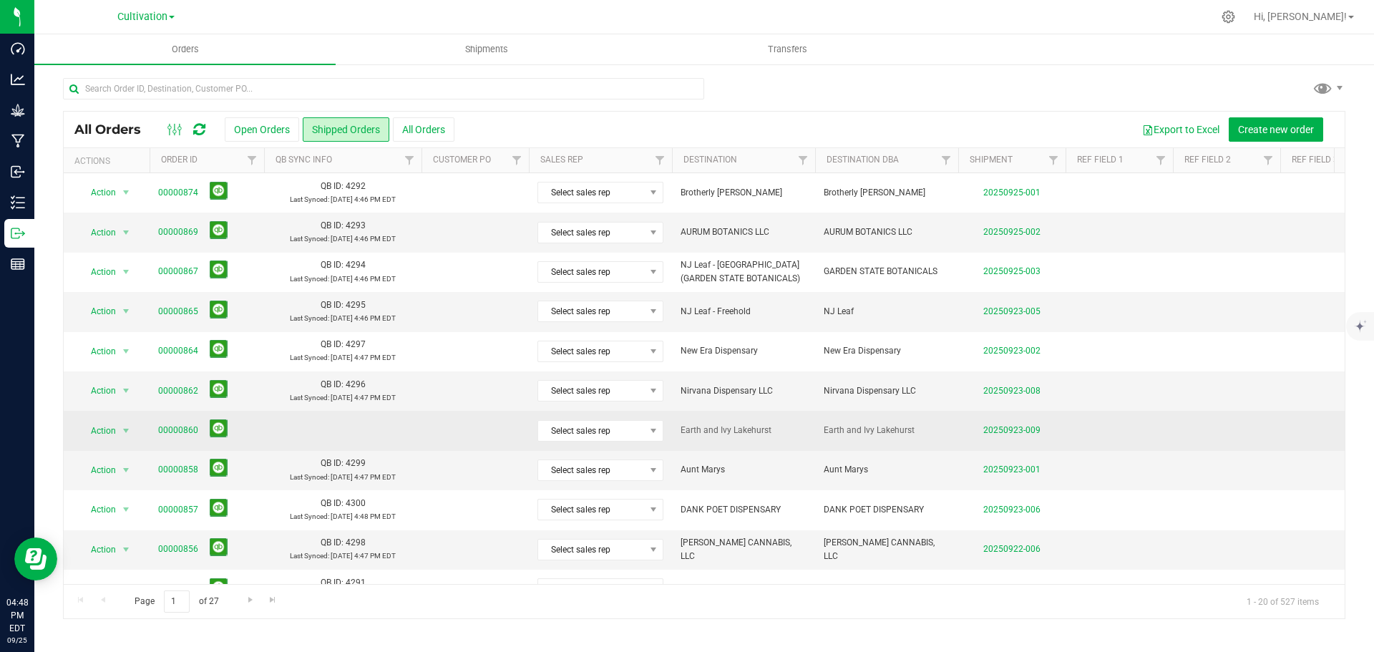
click at [206, 429] on span at bounding box center [216, 430] width 24 height 22
click at [216, 430] on button at bounding box center [219, 428] width 18 height 18
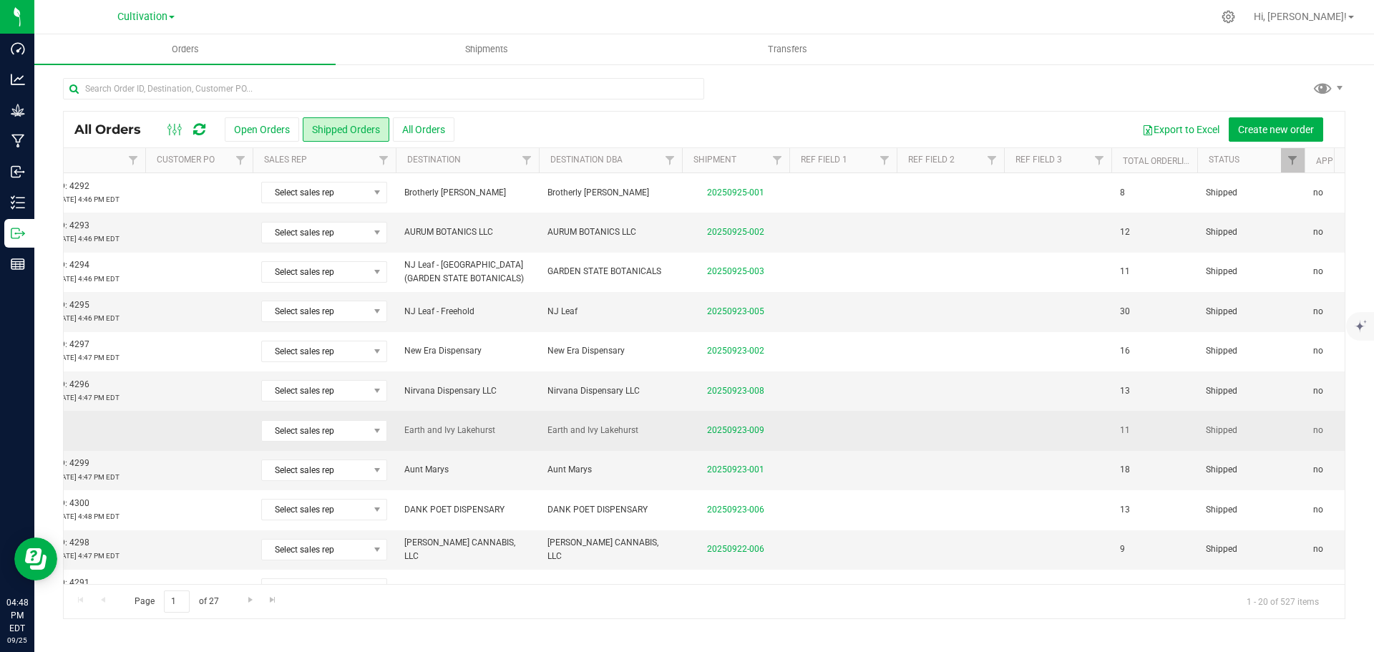
scroll to position [0, 590]
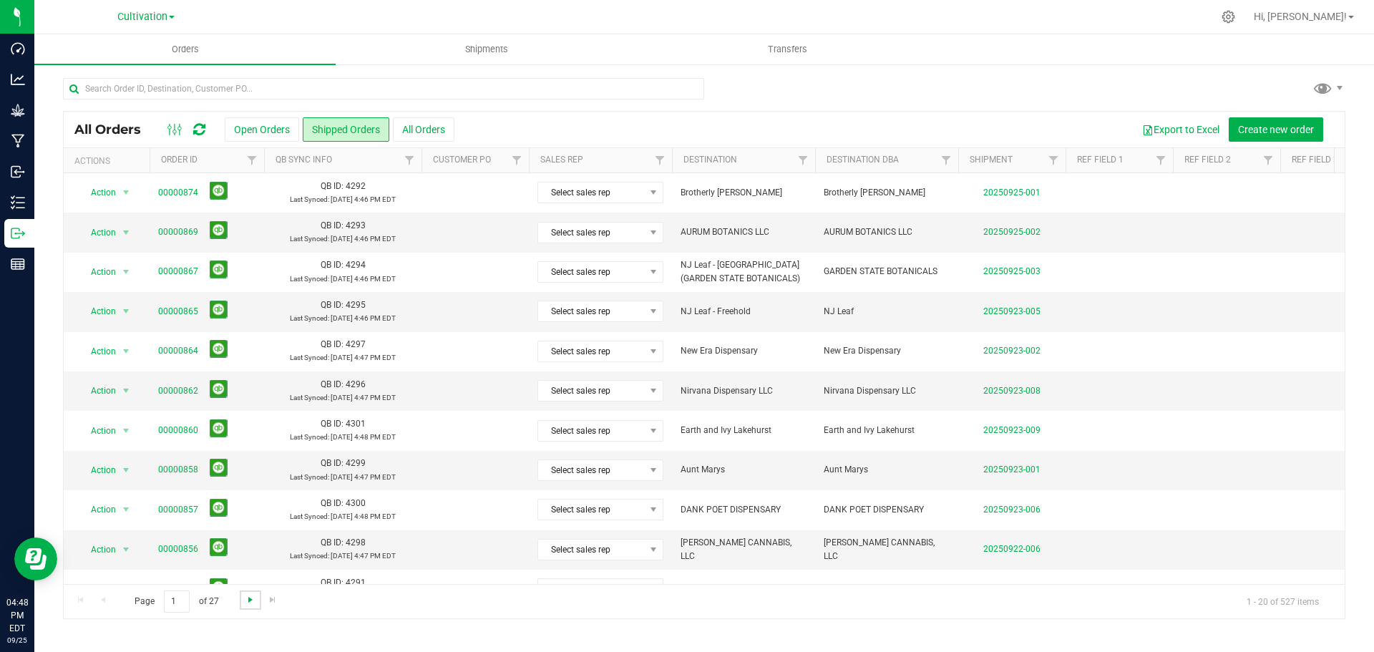
click at [251, 602] on span "Go to the next page" at bounding box center [250, 599] width 11 height 11
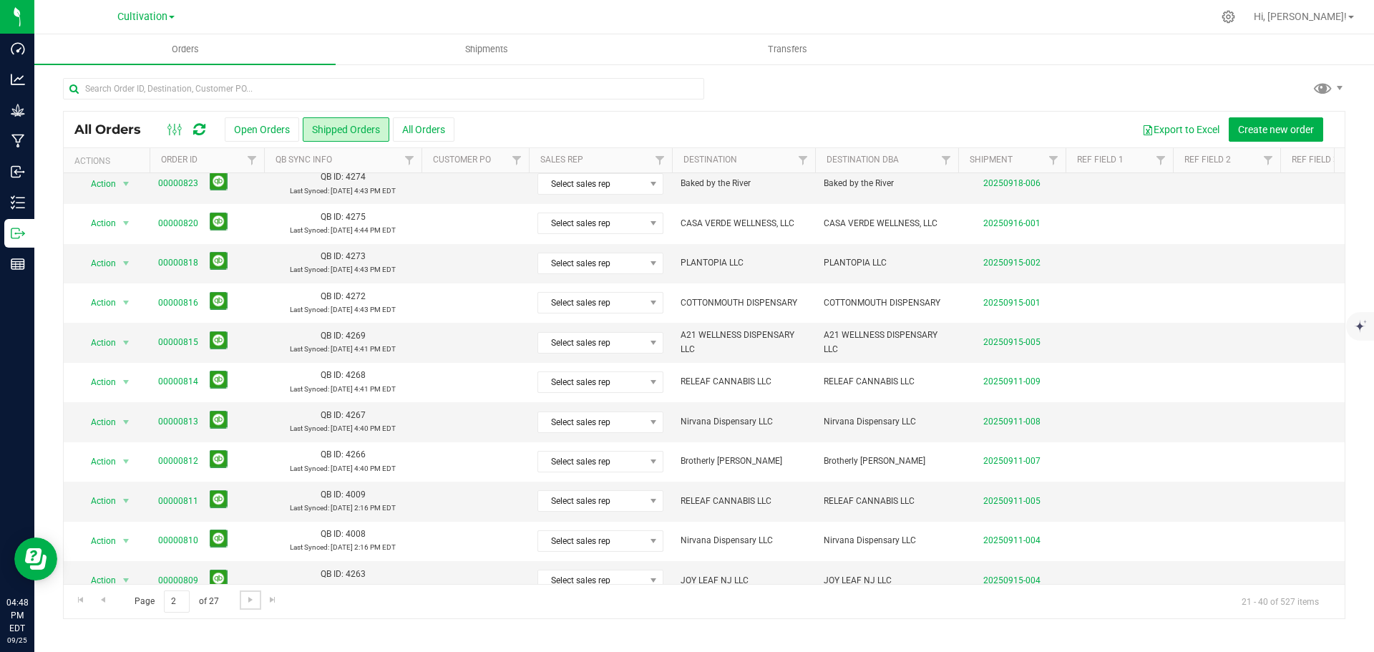
scroll to position [392, 0]
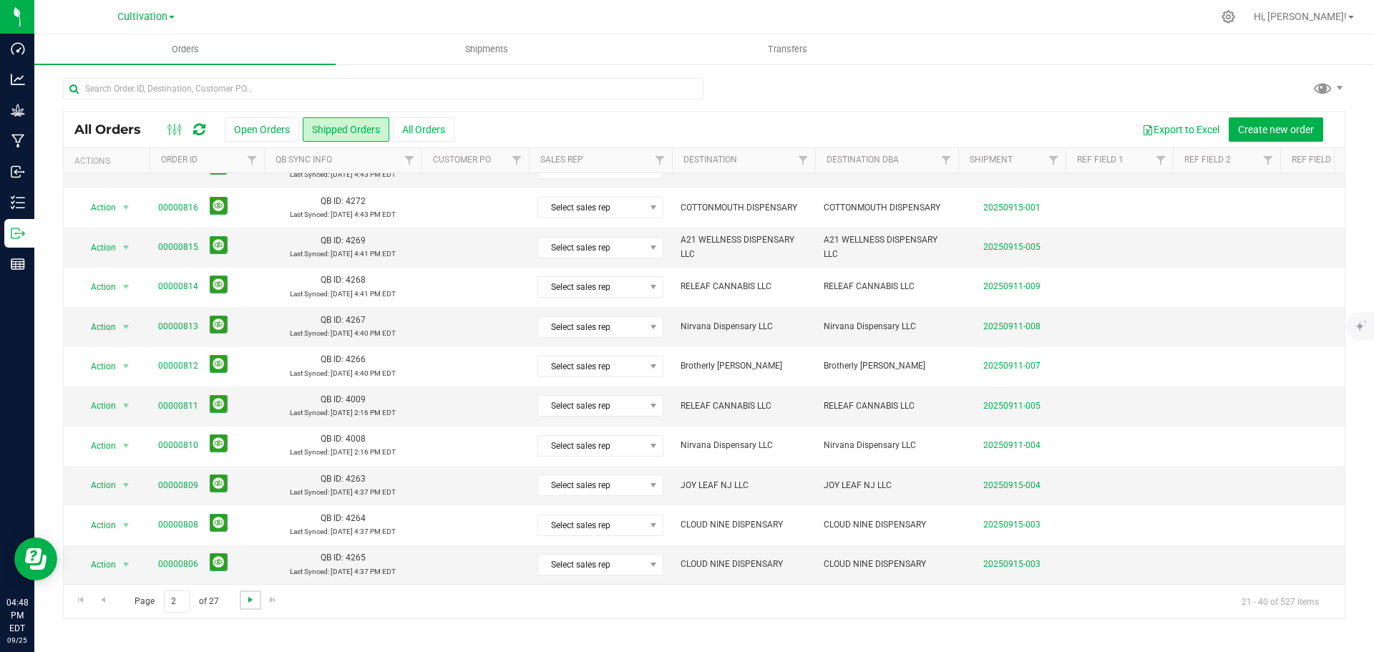
click at [252, 602] on span "Go to the next page" at bounding box center [250, 599] width 11 height 11
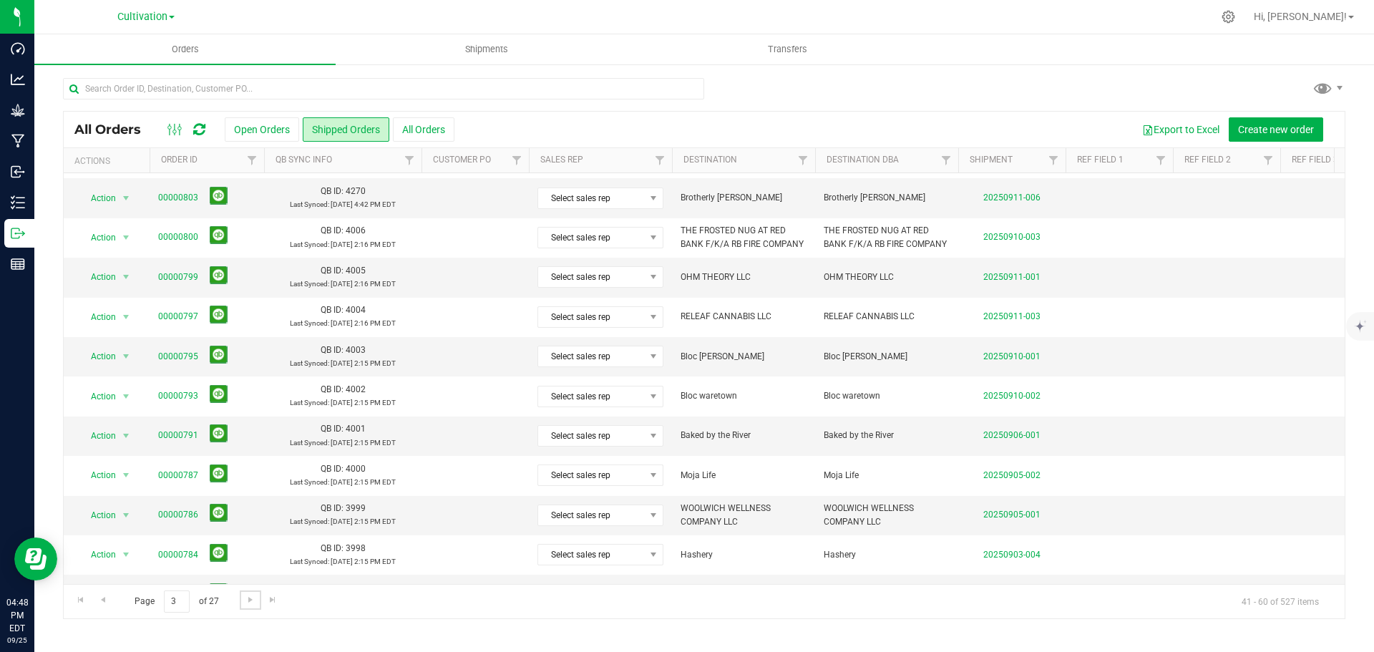
scroll to position [0, 0]
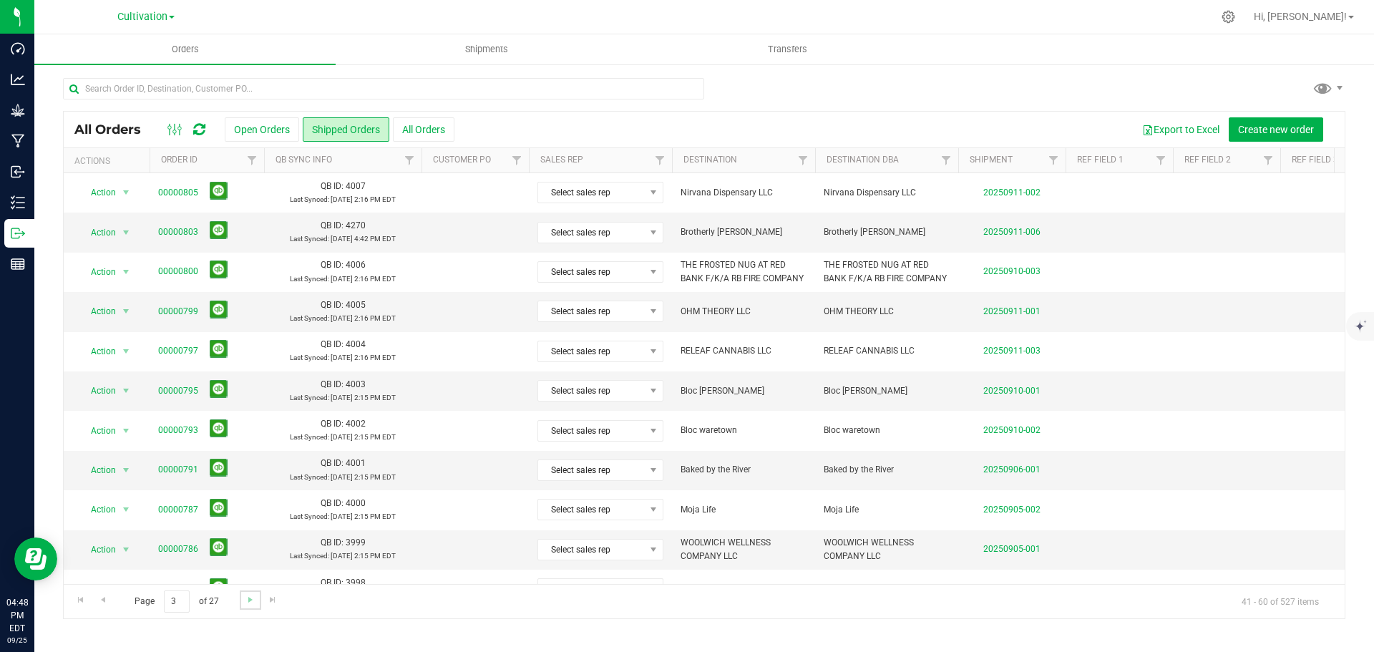
click at [257, 602] on link "Go to the next page" at bounding box center [250, 599] width 21 height 19
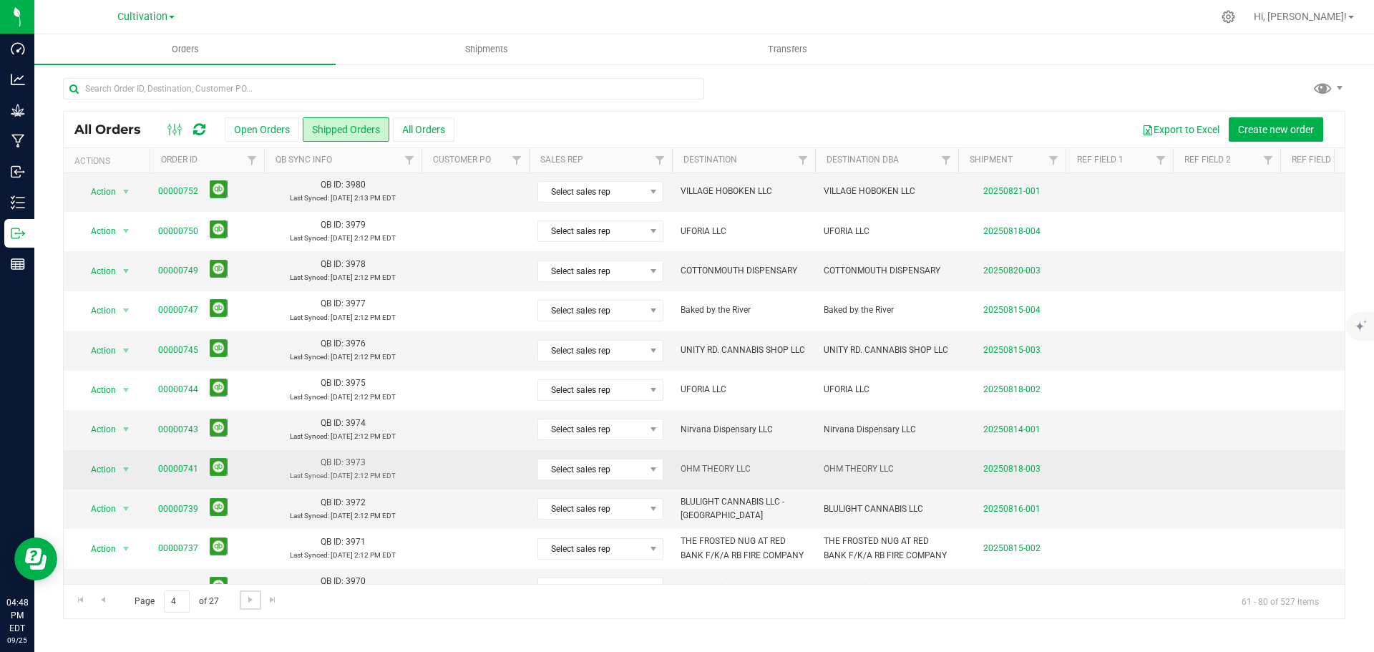
scroll to position [392, 0]
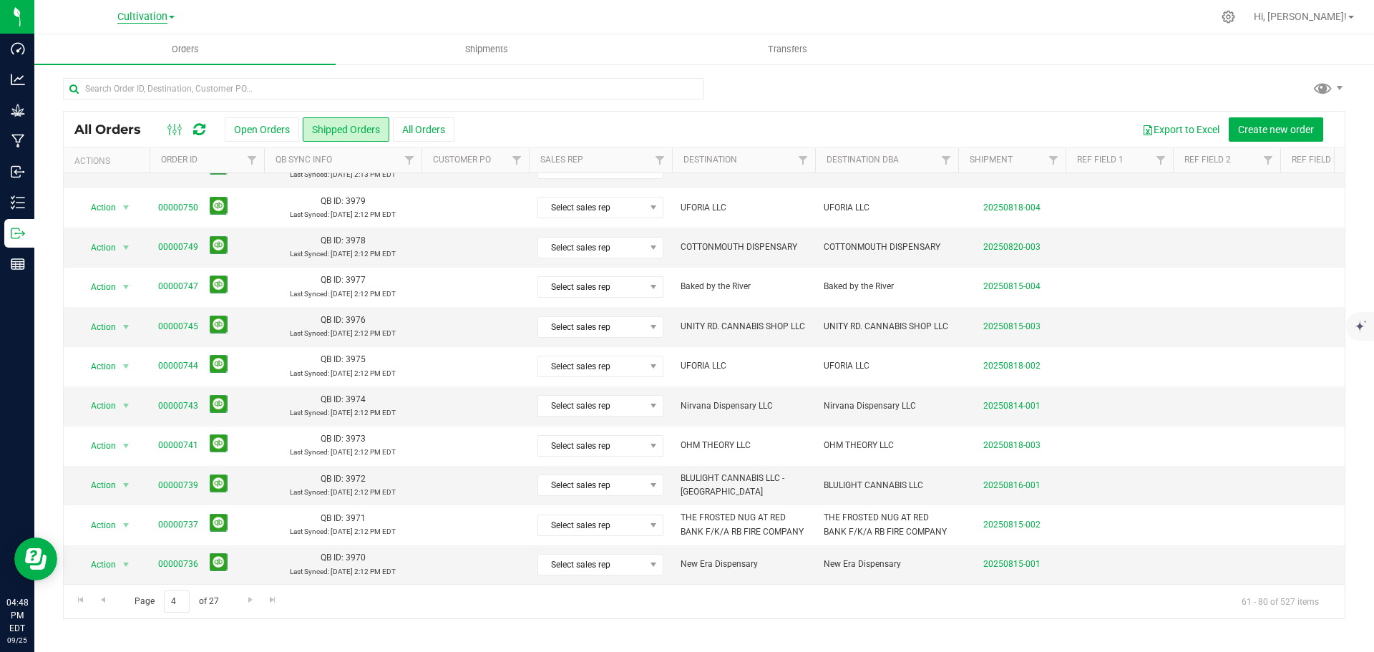
click at [149, 13] on span "Cultivation" at bounding box center [142, 17] width 50 height 13
click at [89, 69] on link "Manufacturing" at bounding box center [145, 69] width 209 height 19
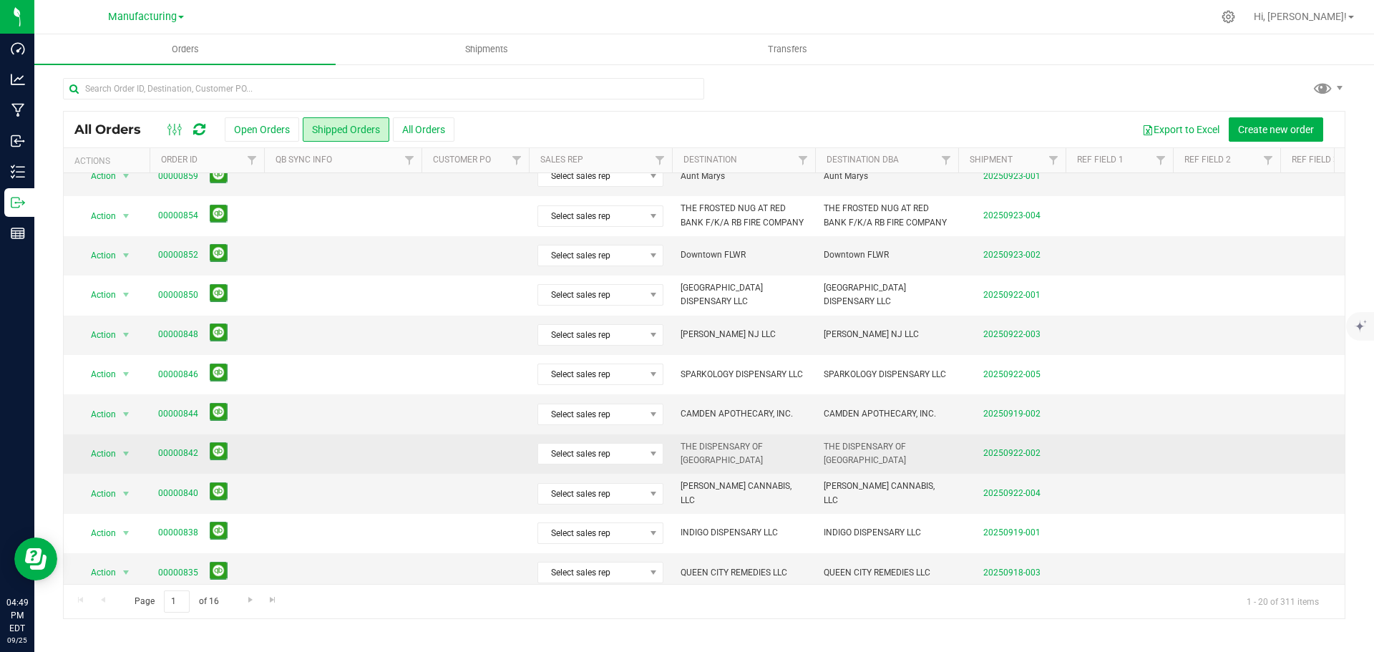
scroll to position [392, 0]
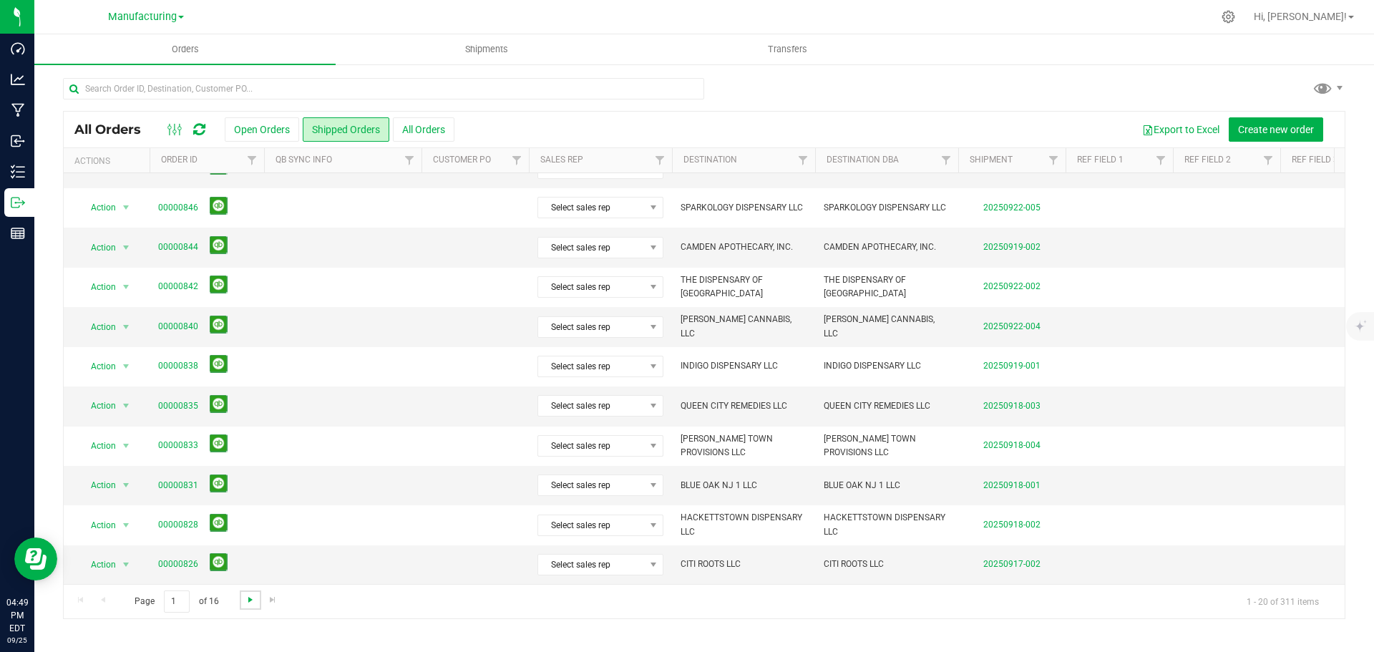
click at [247, 601] on span "Go to the next page" at bounding box center [250, 599] width 11 height 11
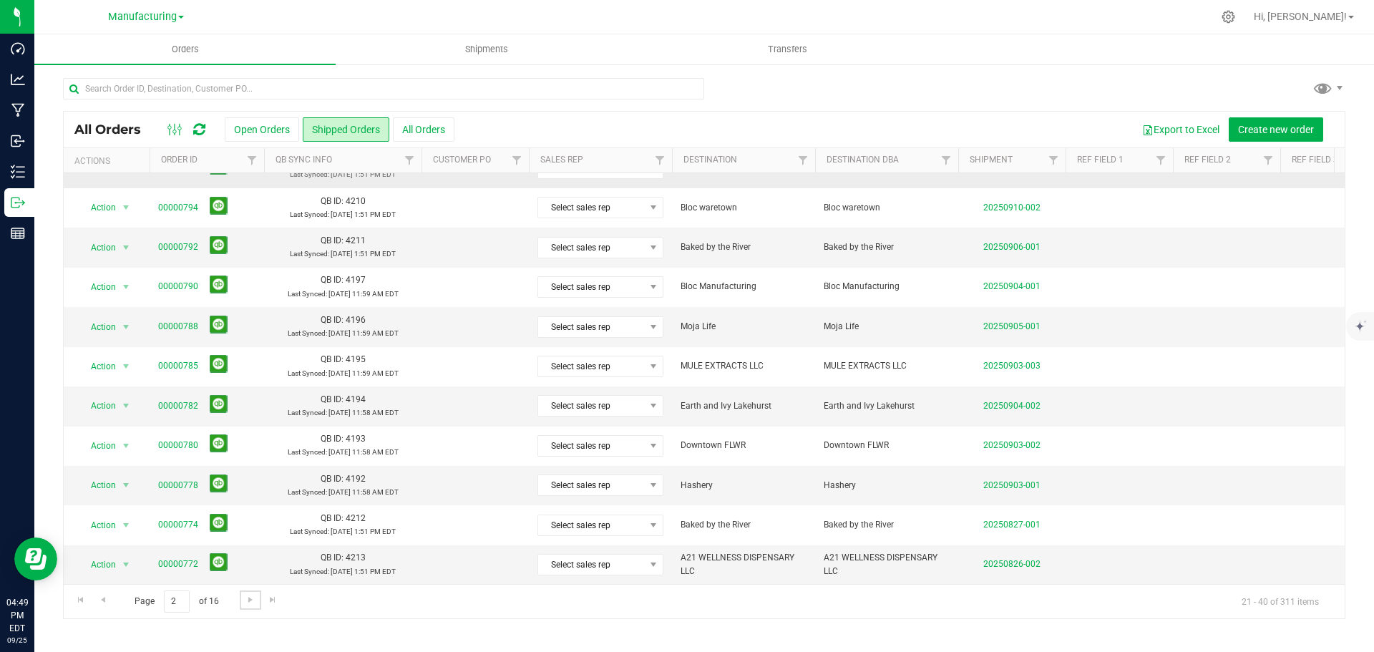
scroll to position [0, 0]
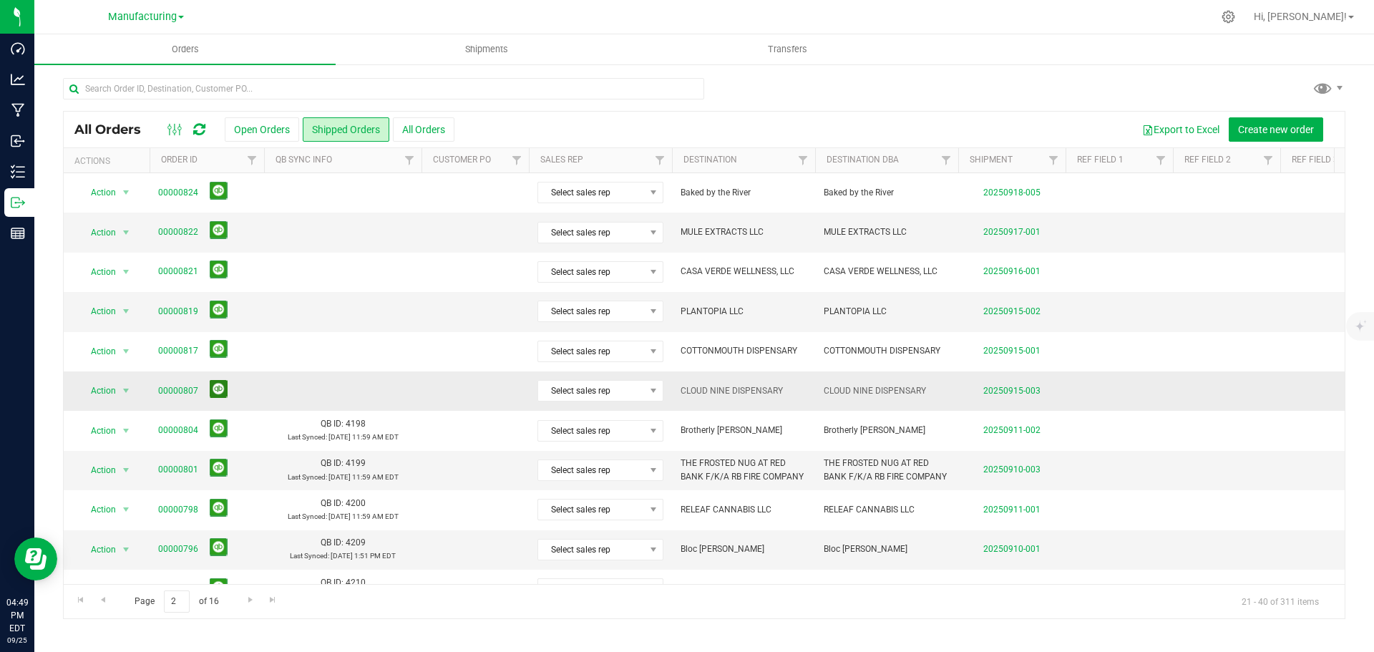
click at [210, 388] on button at bounding box center [219, 389] width 18 height 18
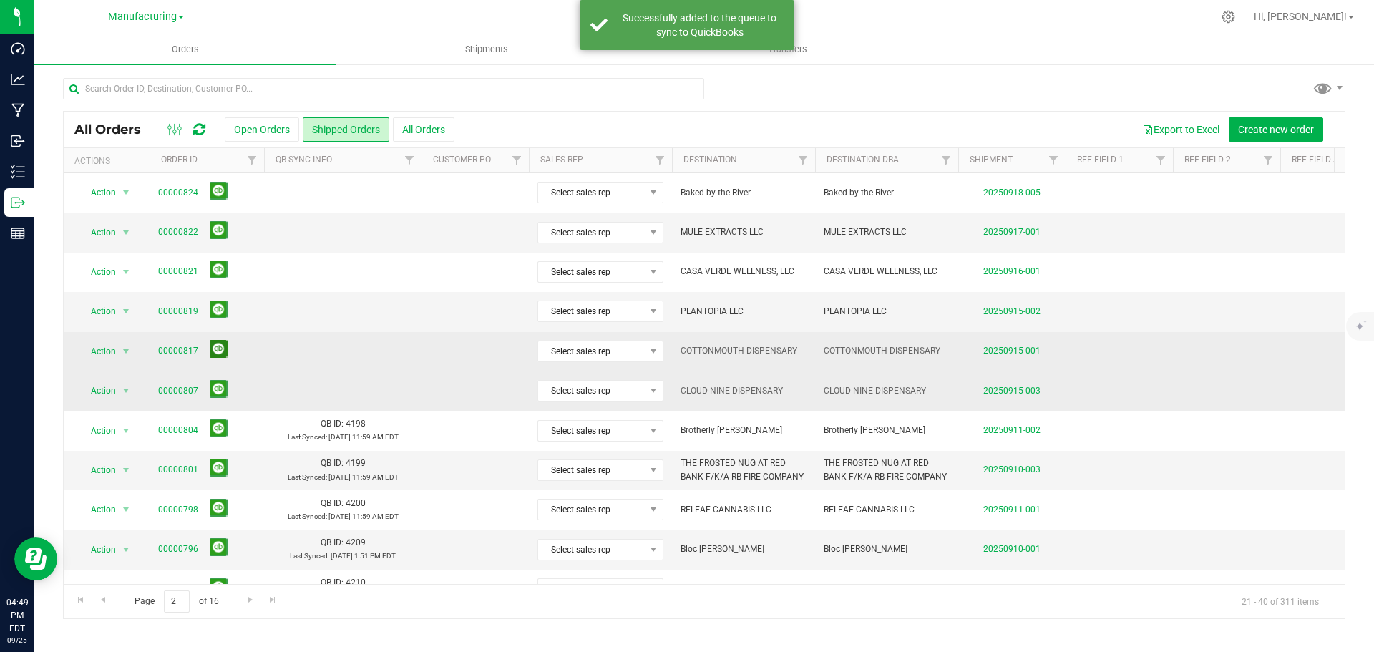
click at [216, 347] on button at bounding box center [219, 349] width 18 height 18
click at [216, 313] on button at bounding box center [219, 309] width 18 height 18
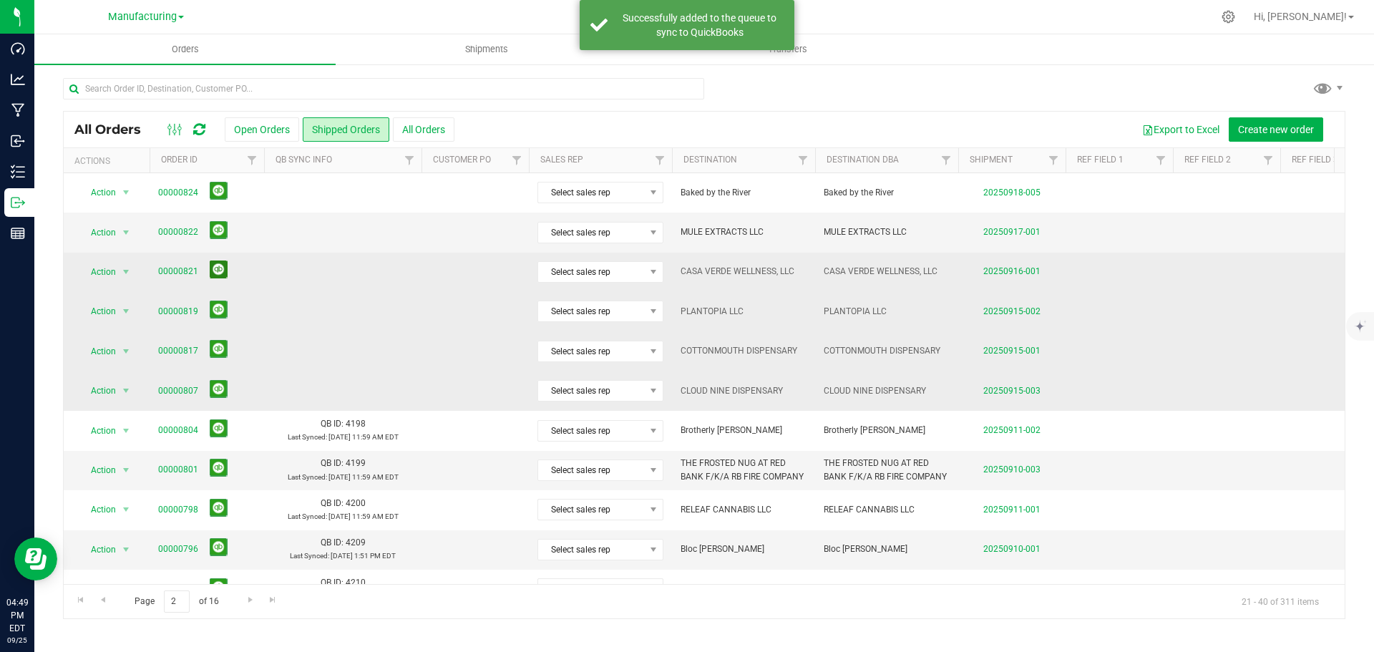
click at [217, 262] on button at bounding box center [219, 269] width 18 height 18
click at [217, 230] on button at bounding box center [219, 230] width 18 height 18
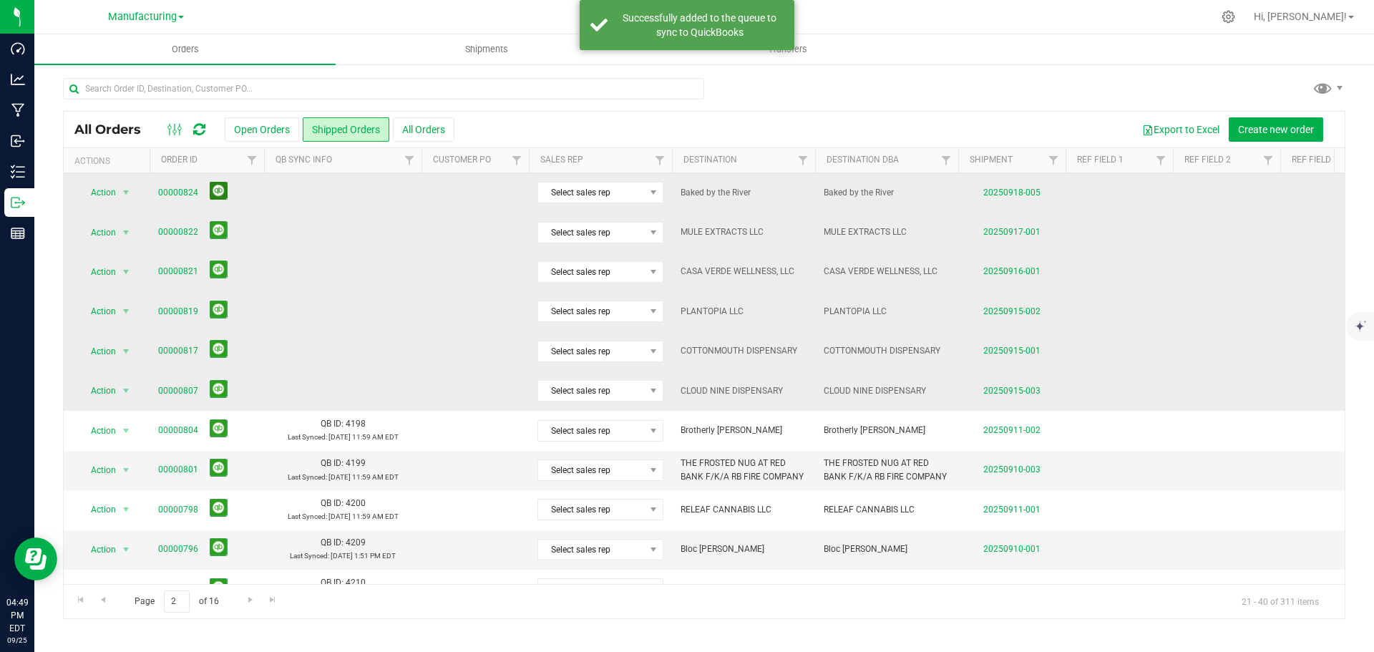
click at [215, 197] on button at bounding box center [219, 191] width 18 height 18
click at [103, 601] on span "Go to the previous page" at bounding box center [102, 599] width 11 height 11
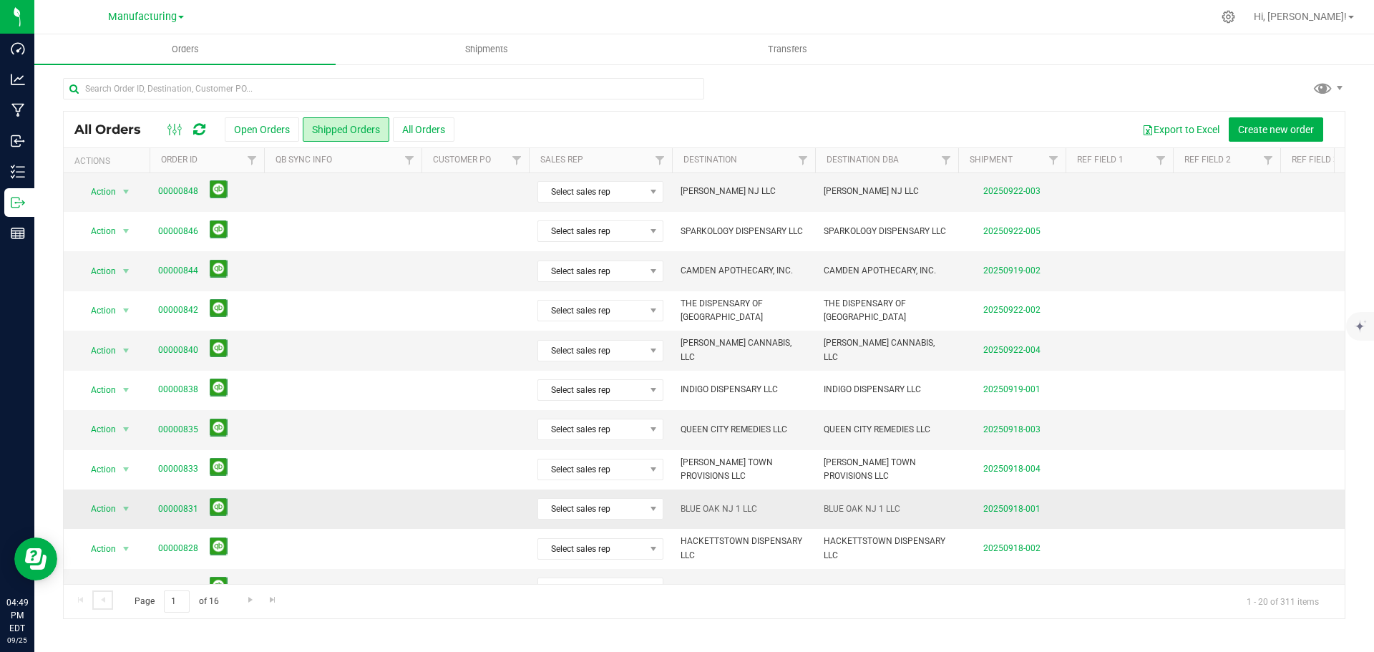
scroll to position [392, 0]
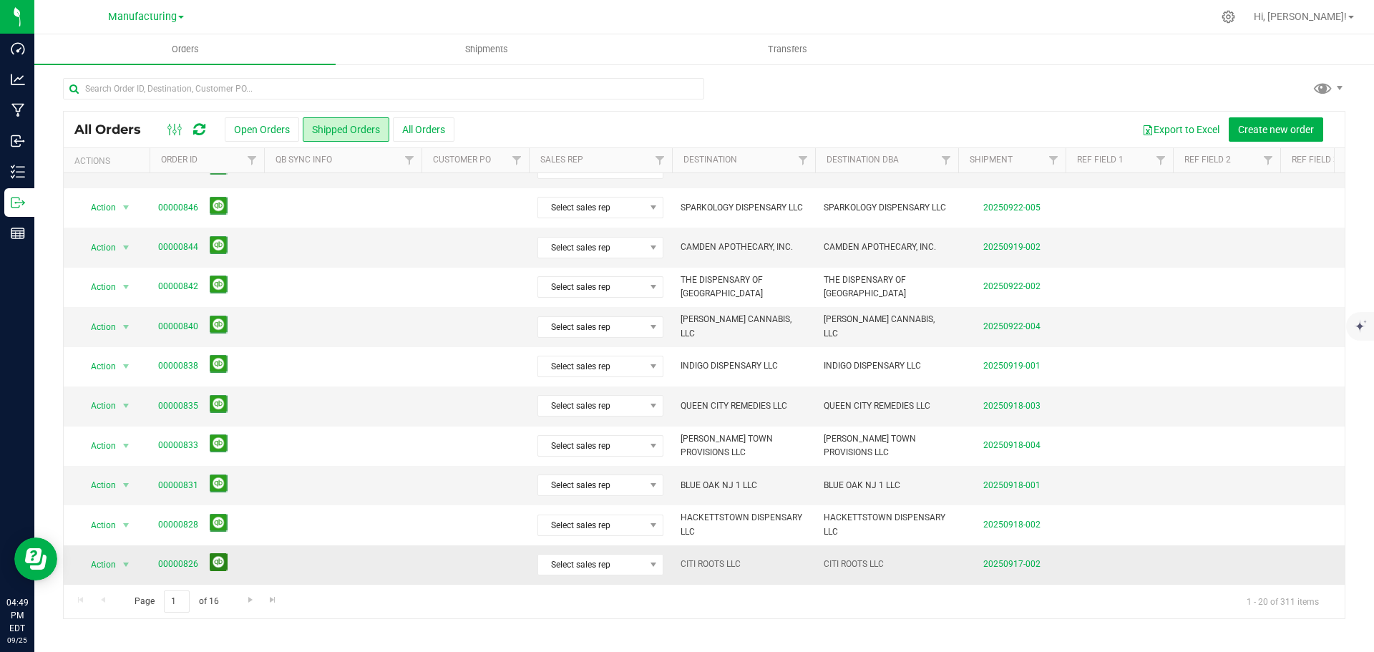
click at [215, 554] on button at bounding box center [219, 562] width 18 height 18
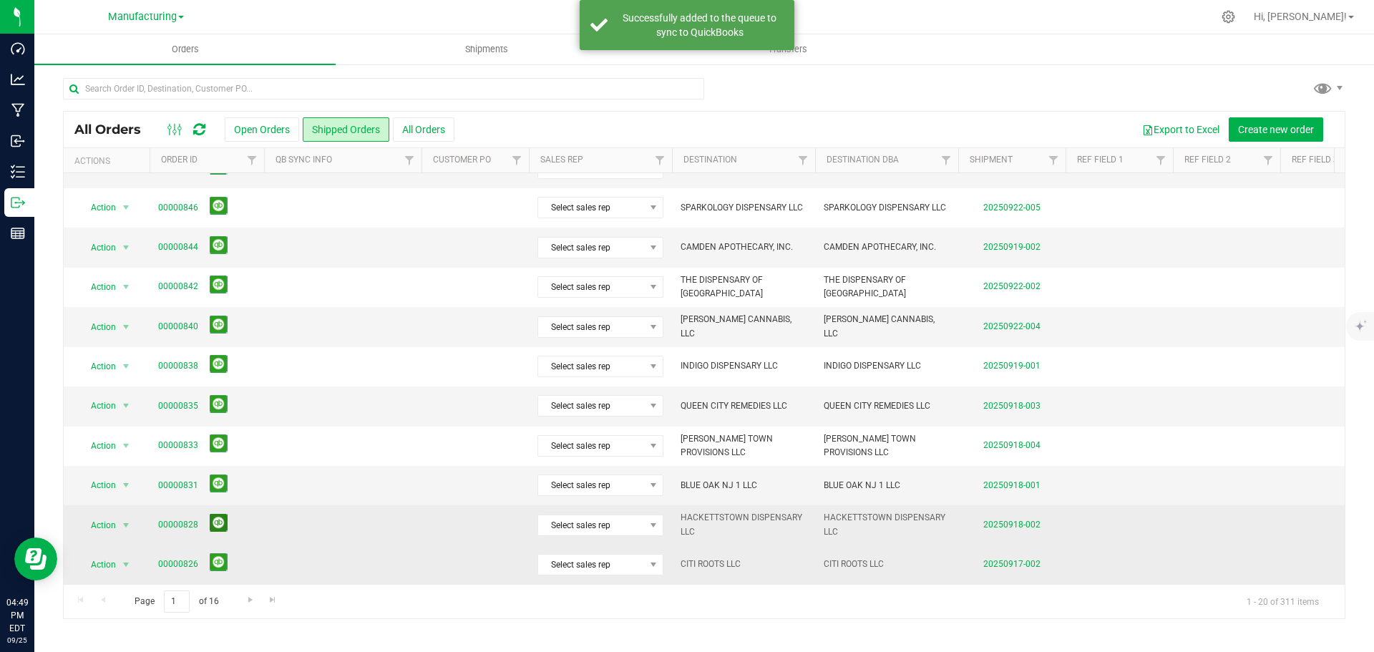
click at [217, 514] on button at bounding box center [219, 523] width 18 height 18
click at [218, 474] on button at bounding box center [219, 483] width 18 height 18
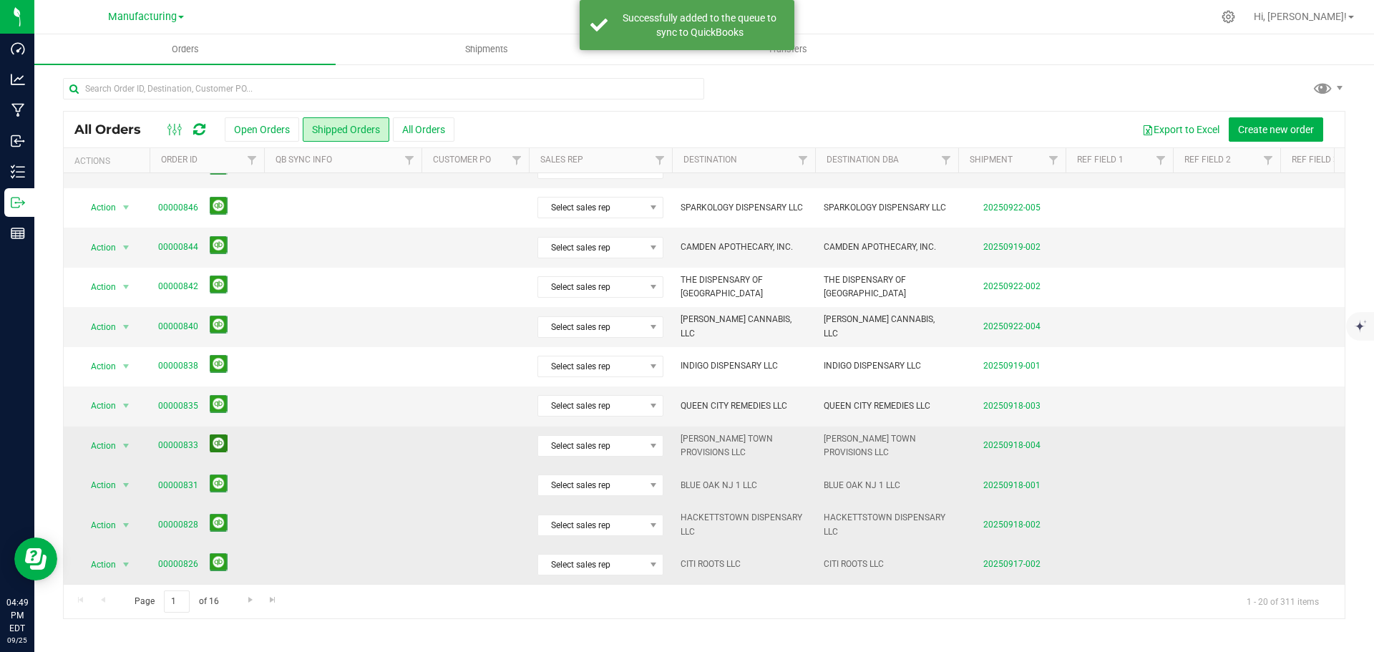
click at [217, 436] on button at bounding box center [219, 443] width 18 height 18
click at [223, 395] on button at bounding box center [219, 404] width 18 height 18
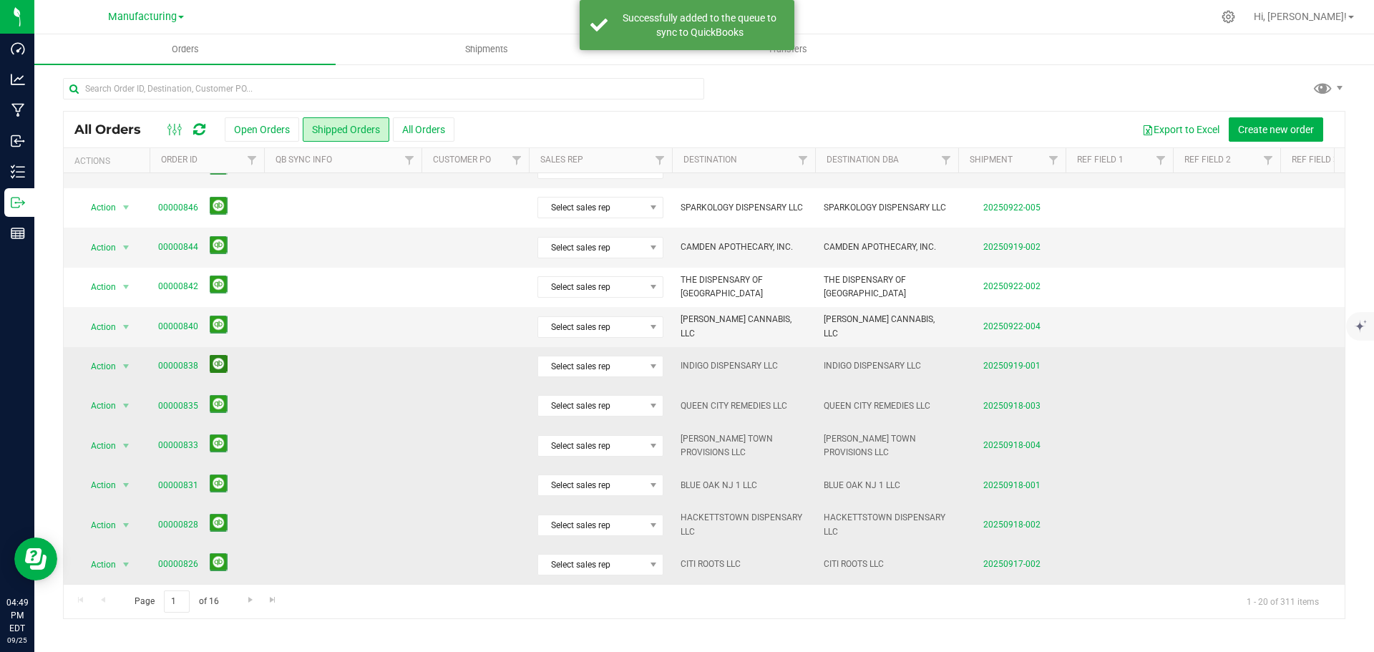
click at [219, 358] on button at bounding box center [219, 364] width 18 height 18
click at [217, 317] on button at bounding box center [219, 325] width 18 height 18
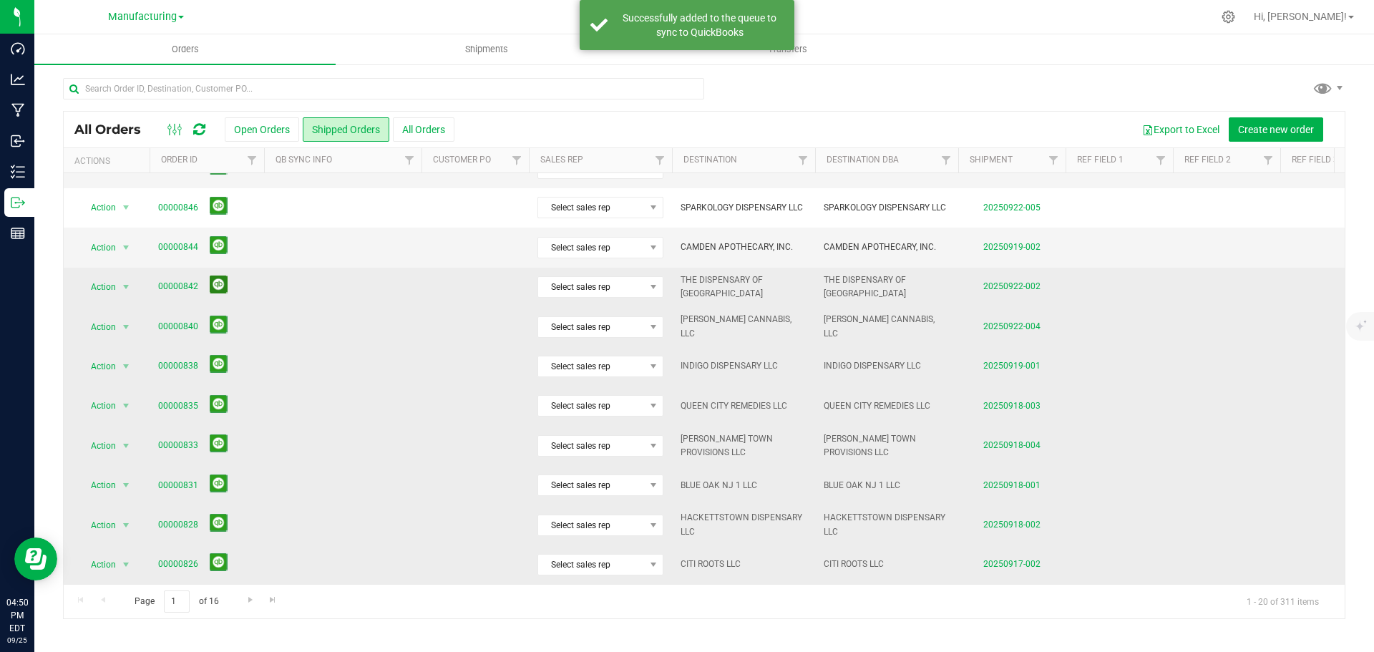
click at [218, 275] on button at bounding box center [219, 284] width 18 height 18
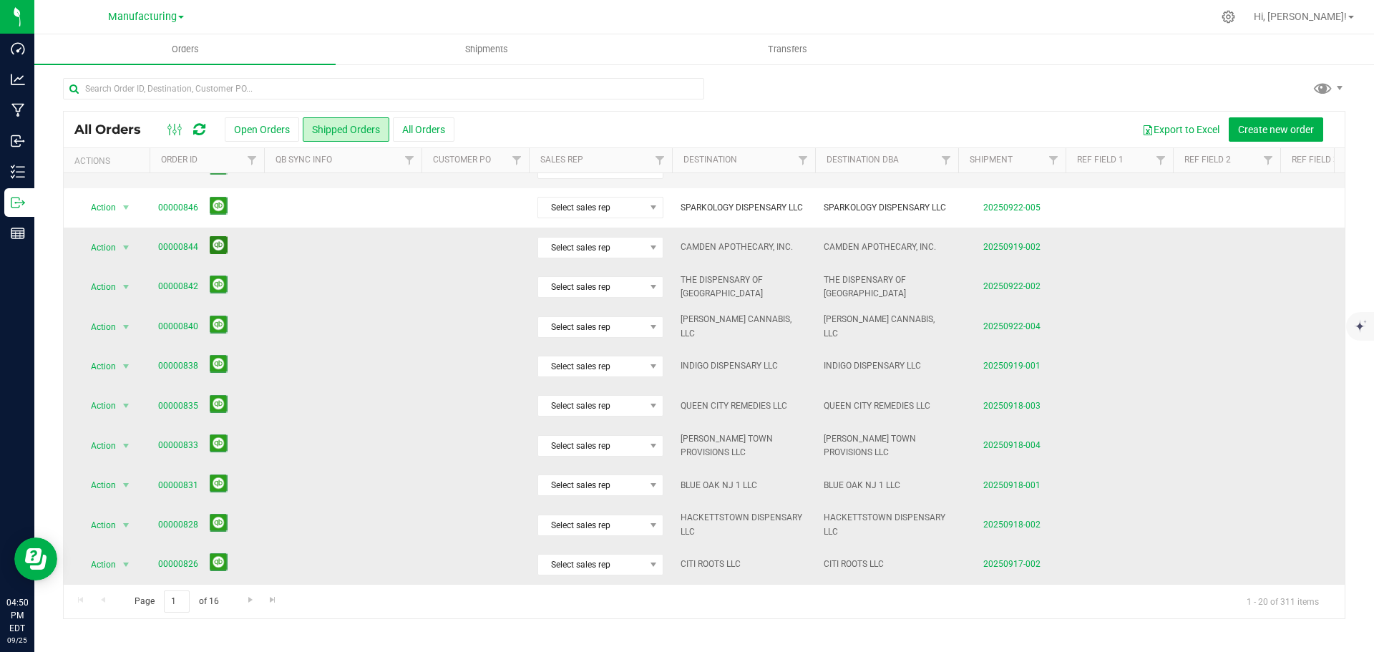
click at [221, 236] on button at bounding box center [219, 245] width 18 height 18
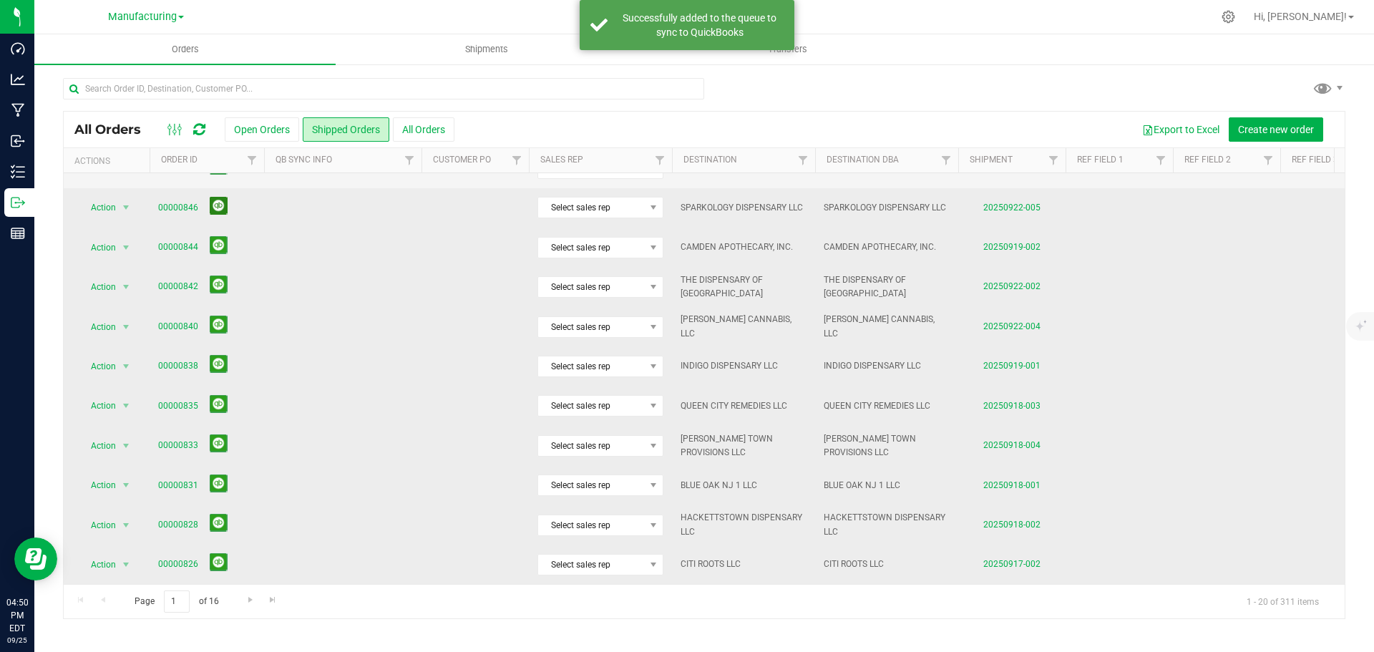
click at [212, 201] on button at bounding box center [219, 206] width 18 height 18
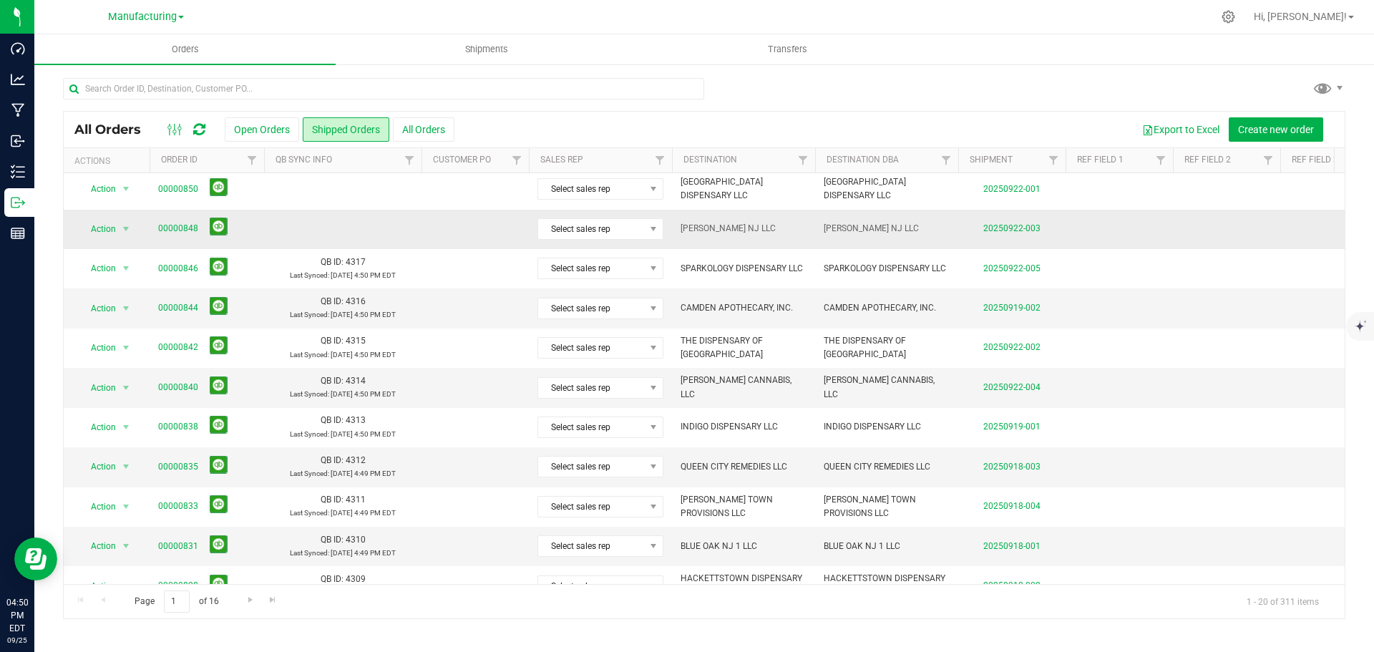
scroll to position [106, 0]
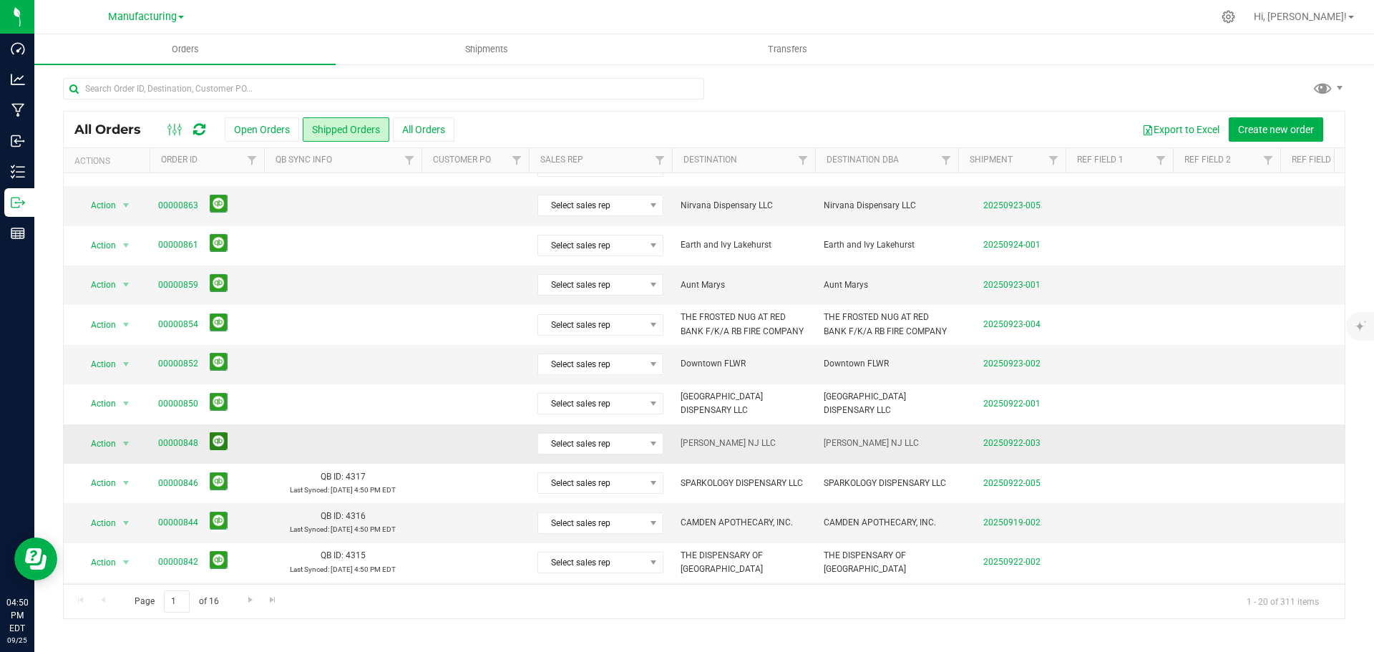
click at [210, 439] on button at bounding box center [219, 441] width 18 height 18
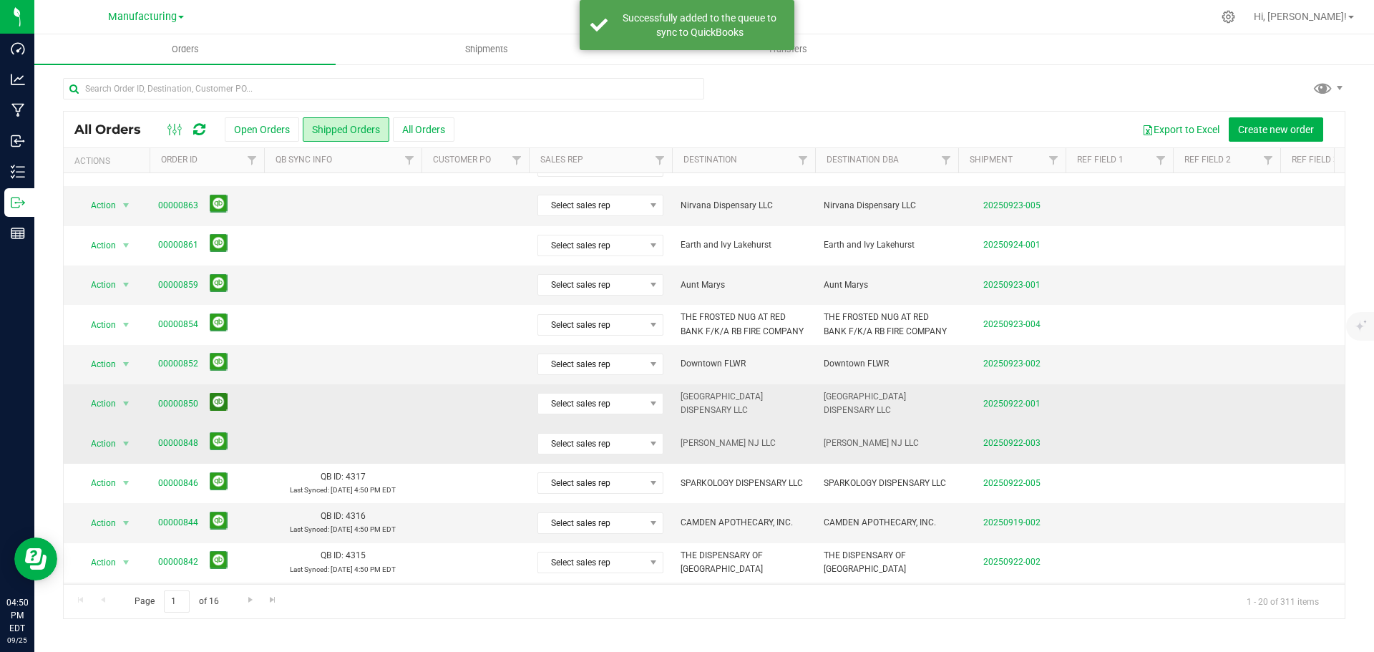
click at [215, 401] on button at bounding box center [219, 402] width 18 height 18
click at [217, 361] on button at bounding box center [219, 362] width 18 height 18
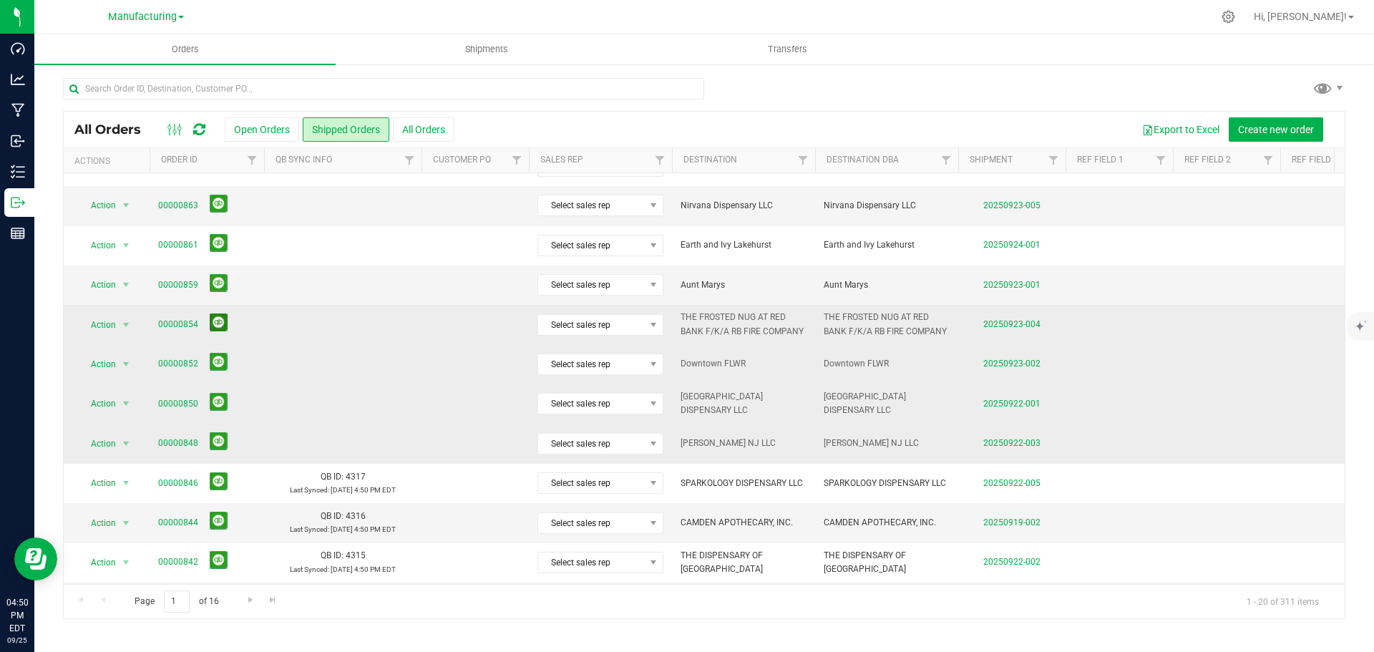
click at [213, 318] on button at bounding box center [219, 322] width 18 height 18
click at [212, 283] on button at bounding box center [219, 283] width 18 height 18
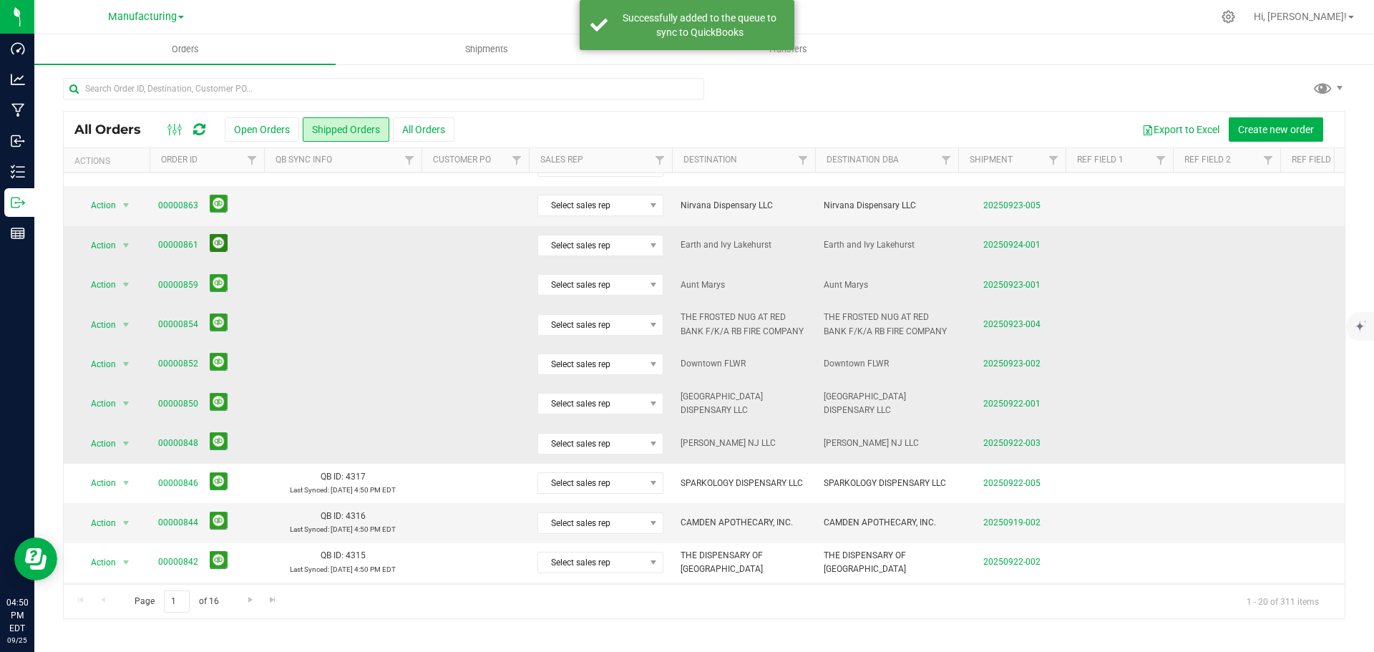
click at [217, 248] on button at bounding box center [219, 243] width 18 height 18
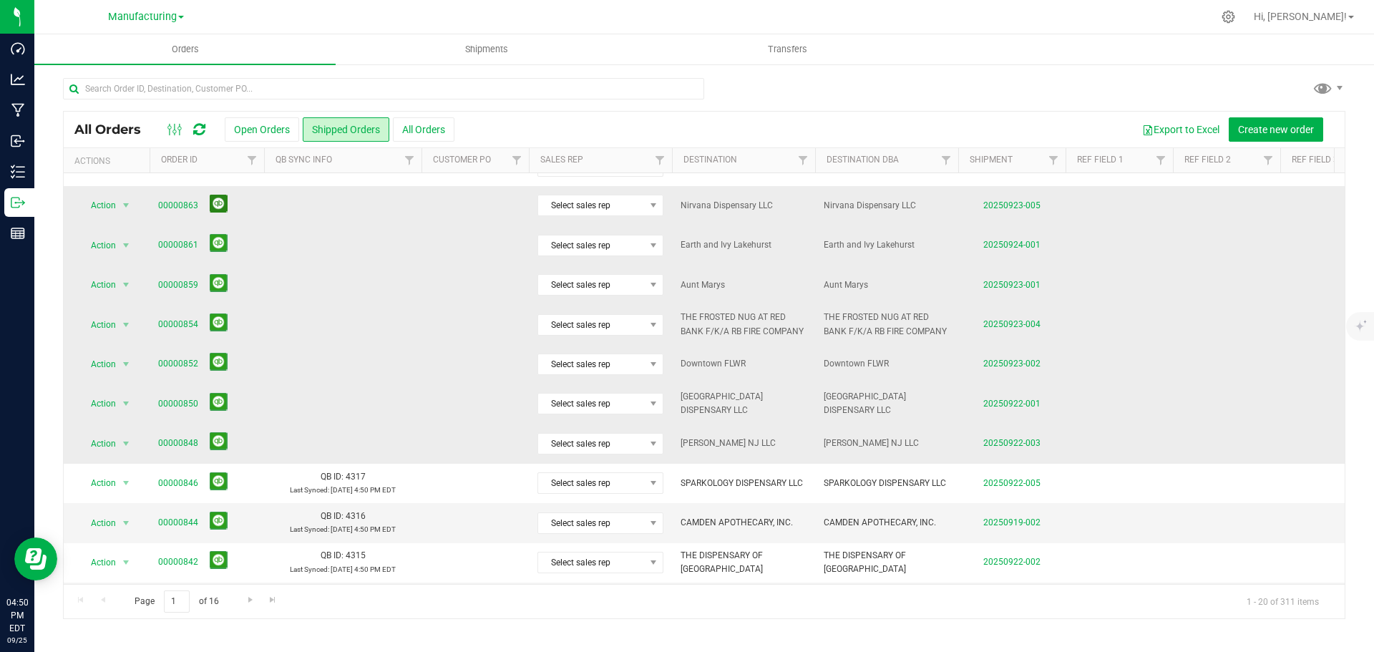
click at [220, 208] on button at bounding box center [219, 204] width 18 height 18
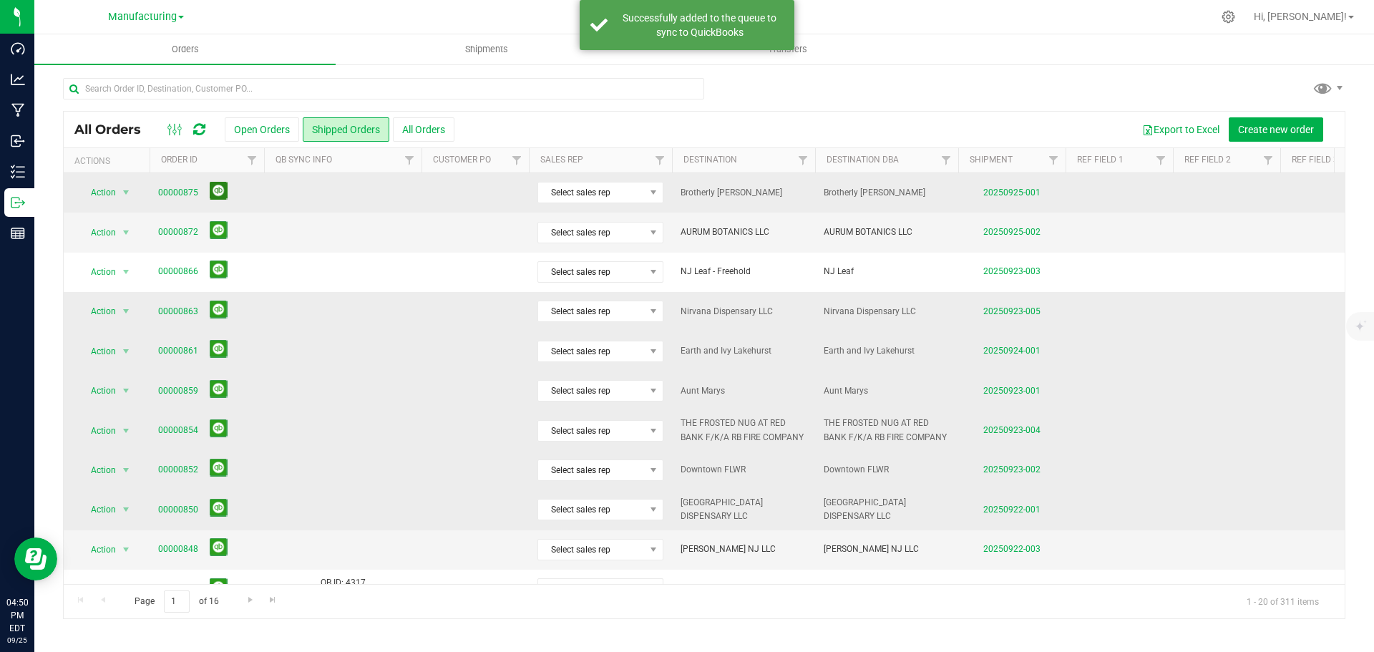
click at [210, 189] on button at bounding box center [219, 191] width 18 height 18
click at [219, 228] on button at bounding box center [219, 230] width 18 height 18
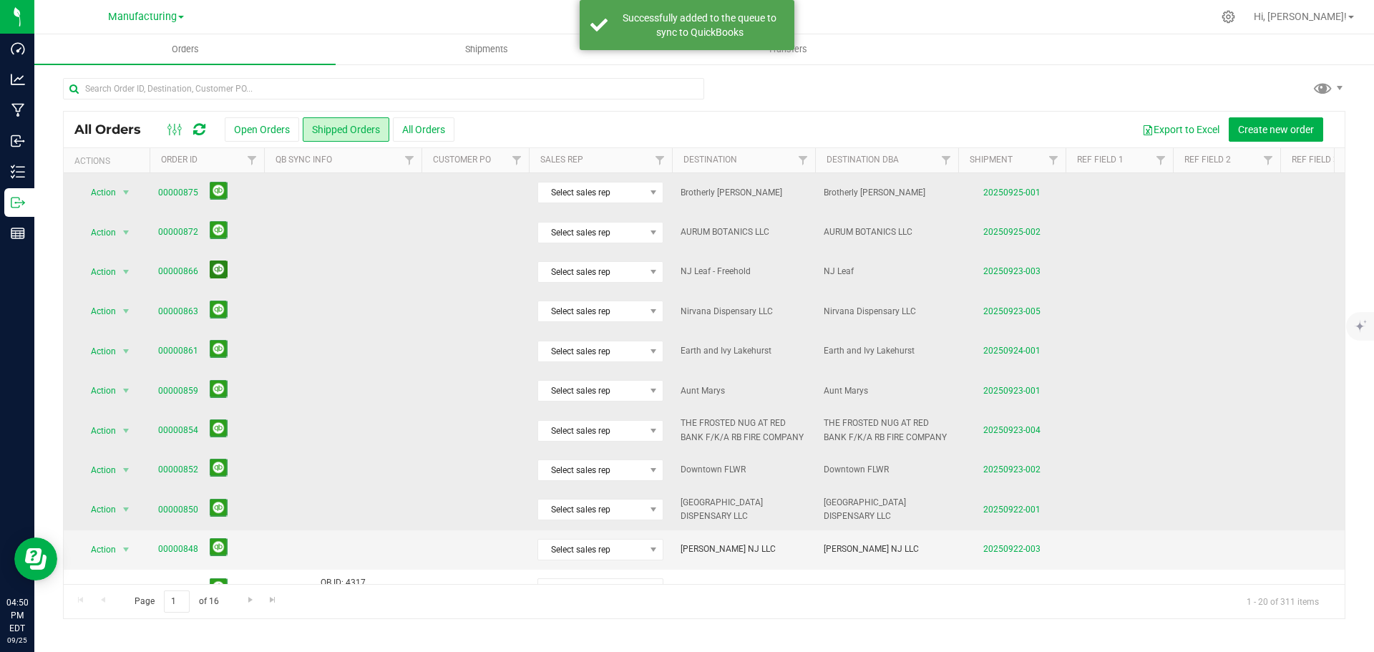
click at [213, 265] on button at bounding box center [219, 269] width 18 height 18
click at [212, 303] on button at bounding box center [219, 309] width 18 height 18
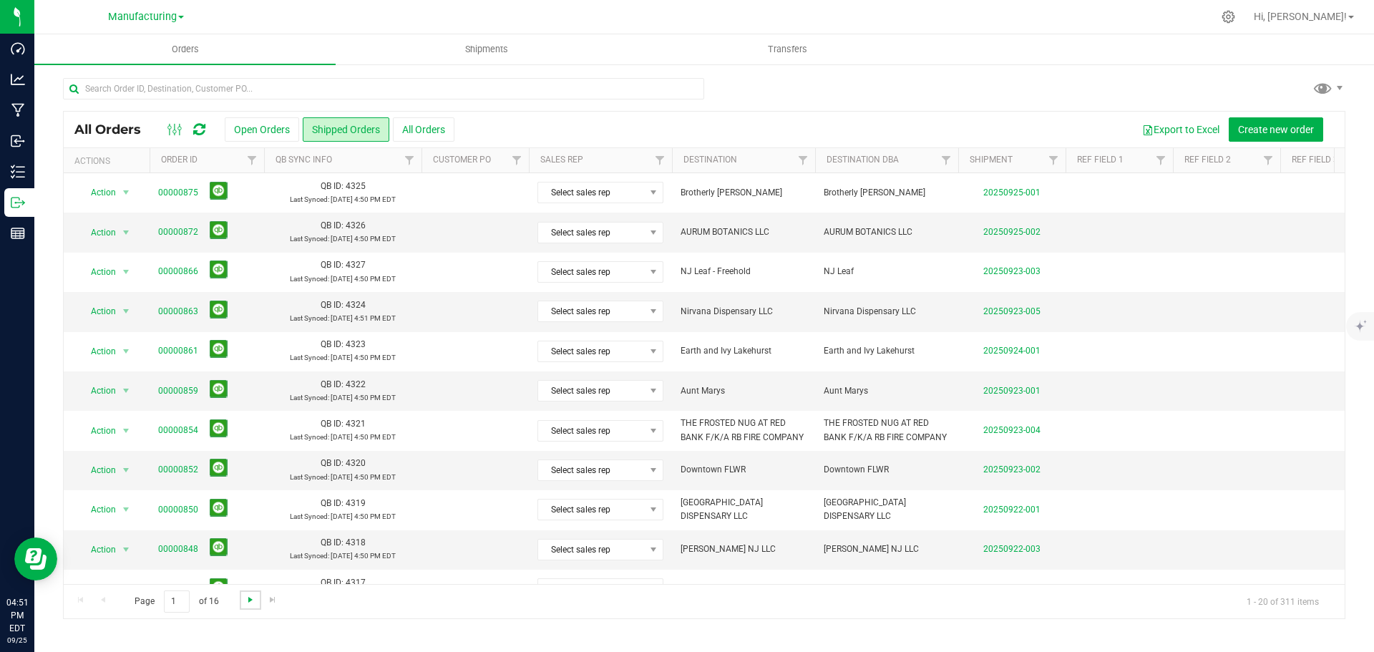
click at [251, 599] on span "Go to the next page" at bounding box center [250, 599] width 11 height 11
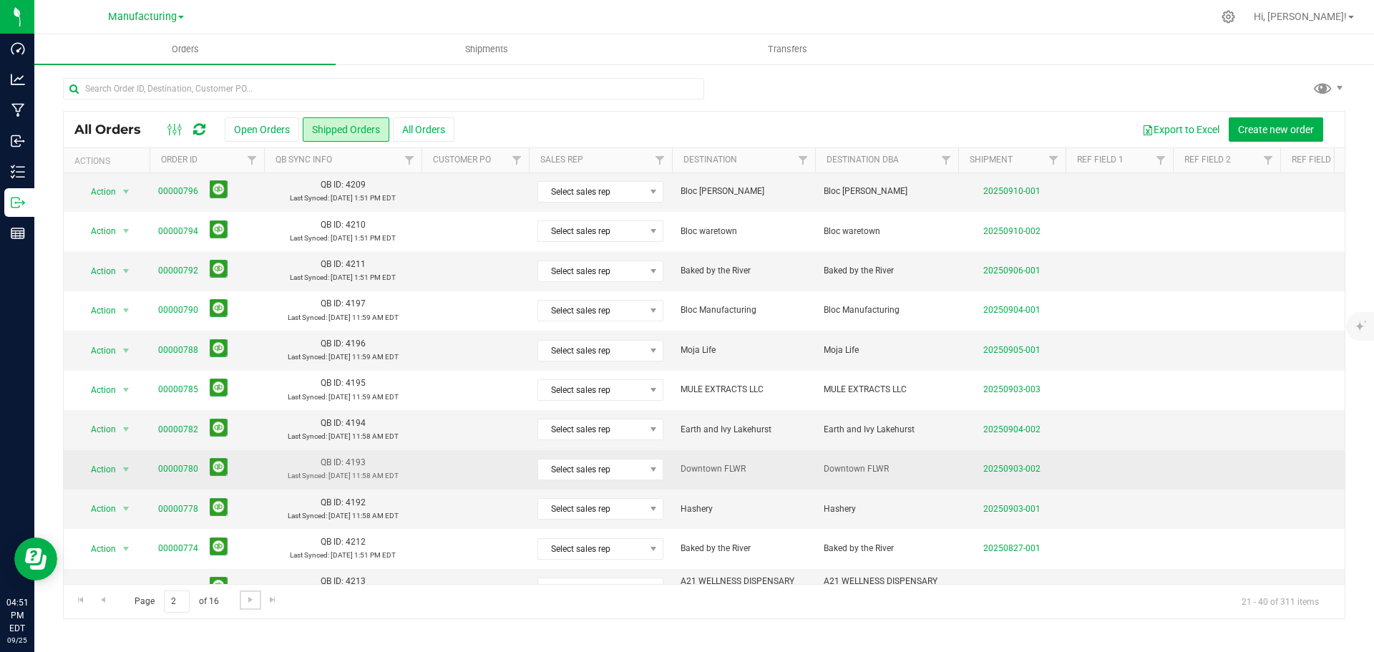
scroll to position [392, 0]
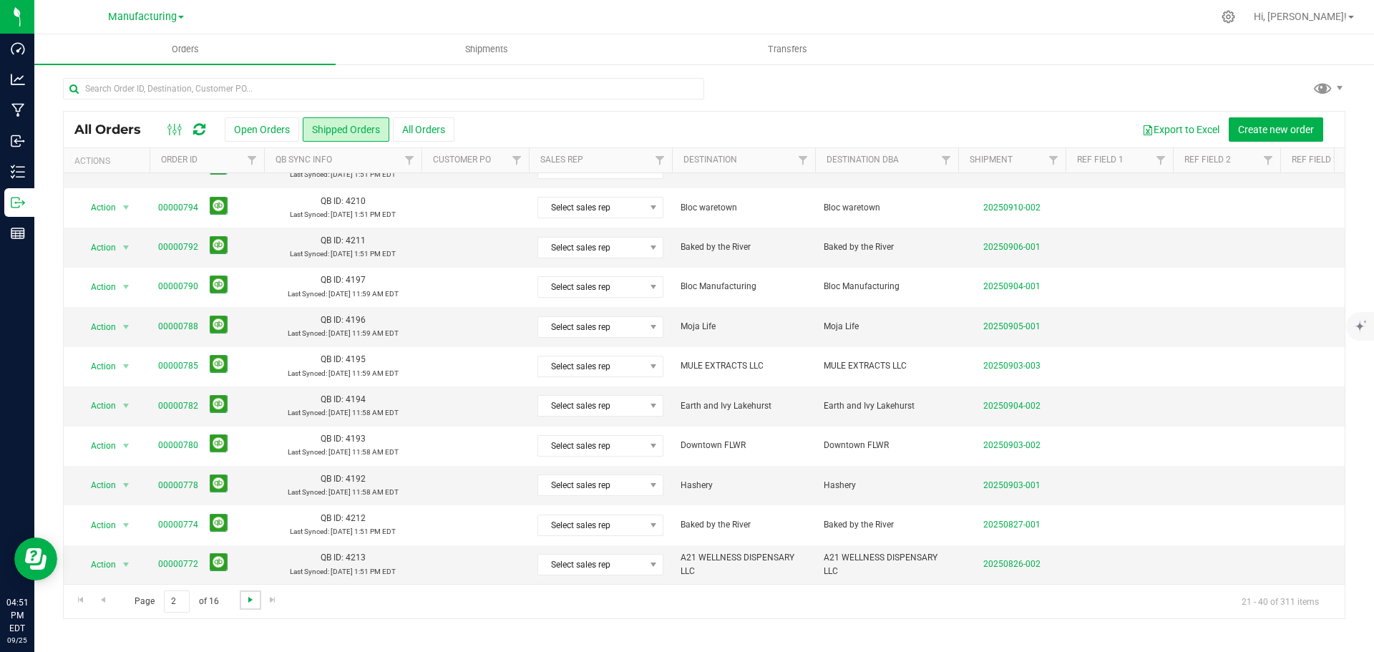
click at [248, 601] on span "Go to the next page" at bounding box center [250, 599] width 11 height 11
click at [255, 602] on link "Go to the next page" at bounding box center [250, 599] width 21 height 19
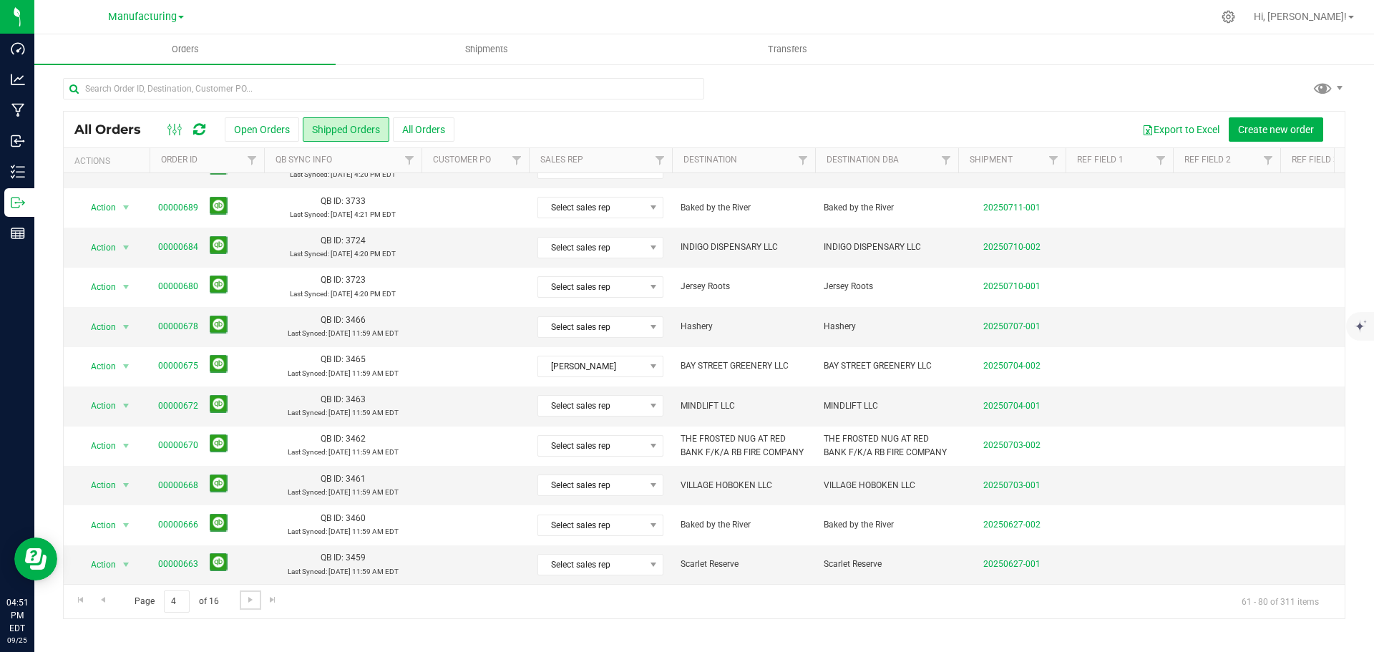
scroll to position [0, 0]
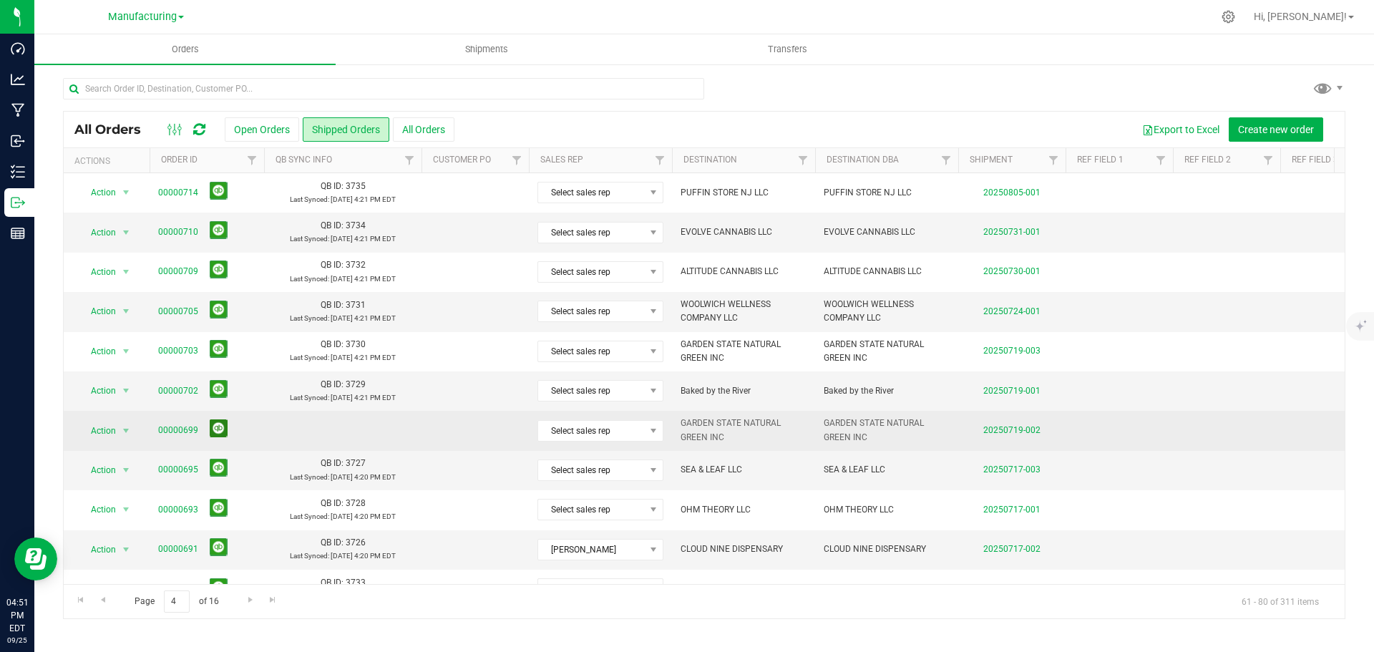
click at [219, 426] on button at bounding box center [219, 428] width 18 height 18
click at [104, 601] on span "Go to the previous page" at bounding box center [102, 599] width 11 height 11
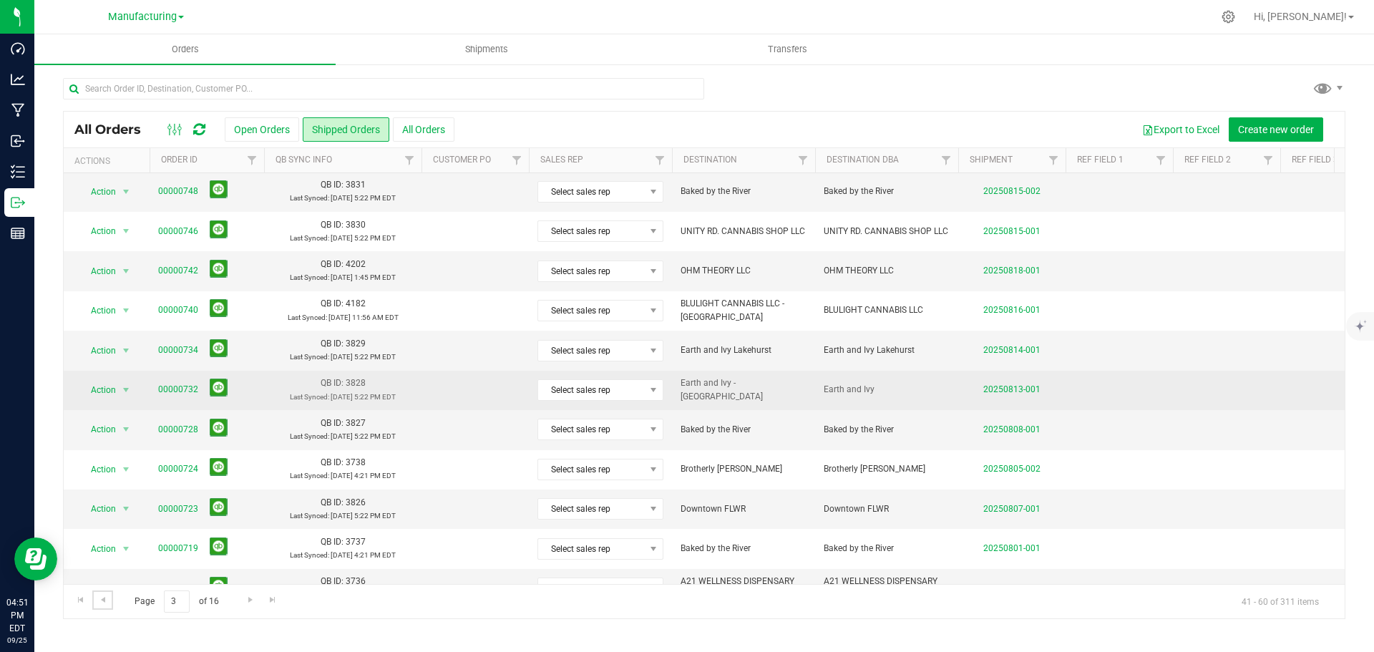
scroll to position [392, 0]
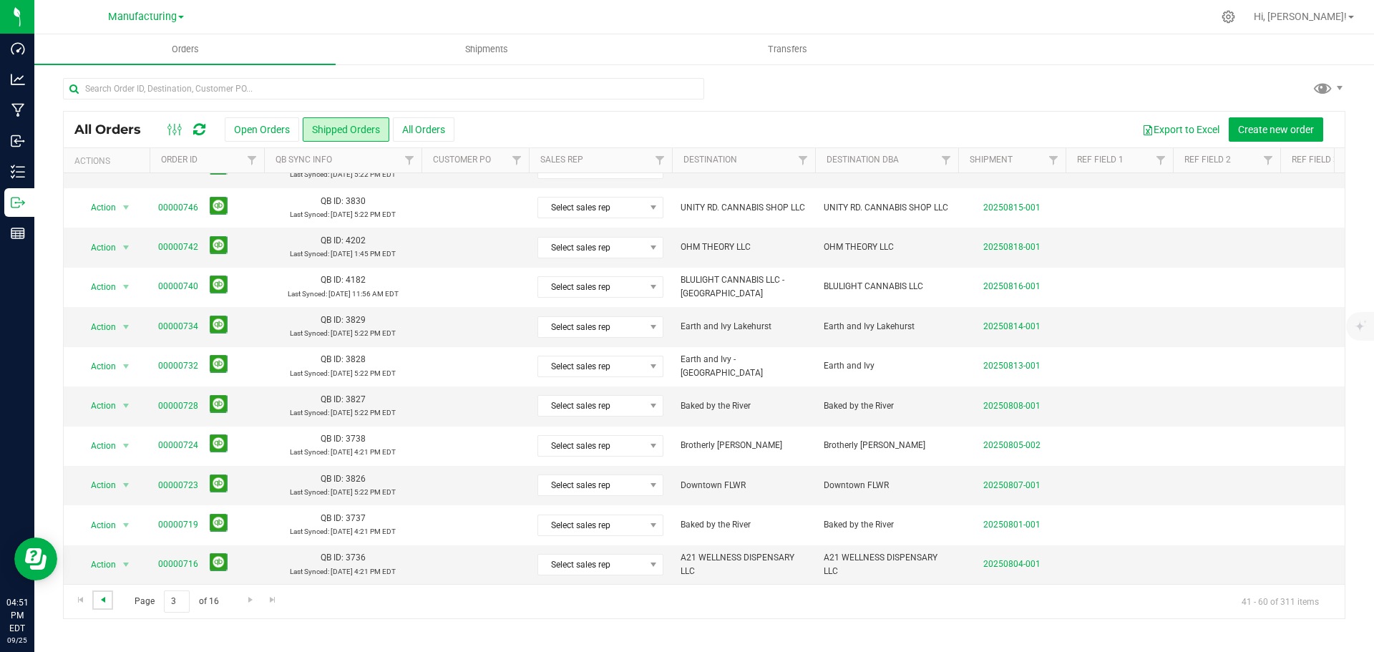
click at [99, 600] on span "Go to the previous page" at bounding box center [102, 599] width 11 height 11
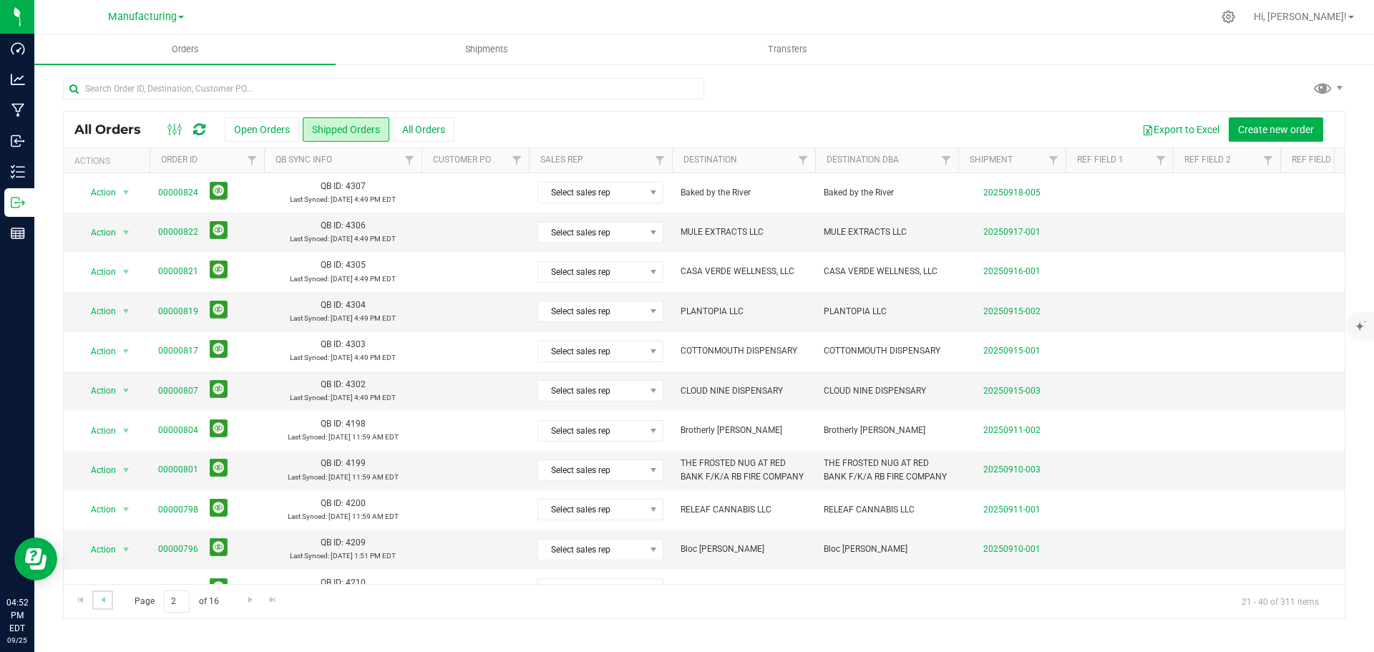
click at [104, 592] on link "Go to the previous page" at bounding box center [102, 599] width 21 height 19
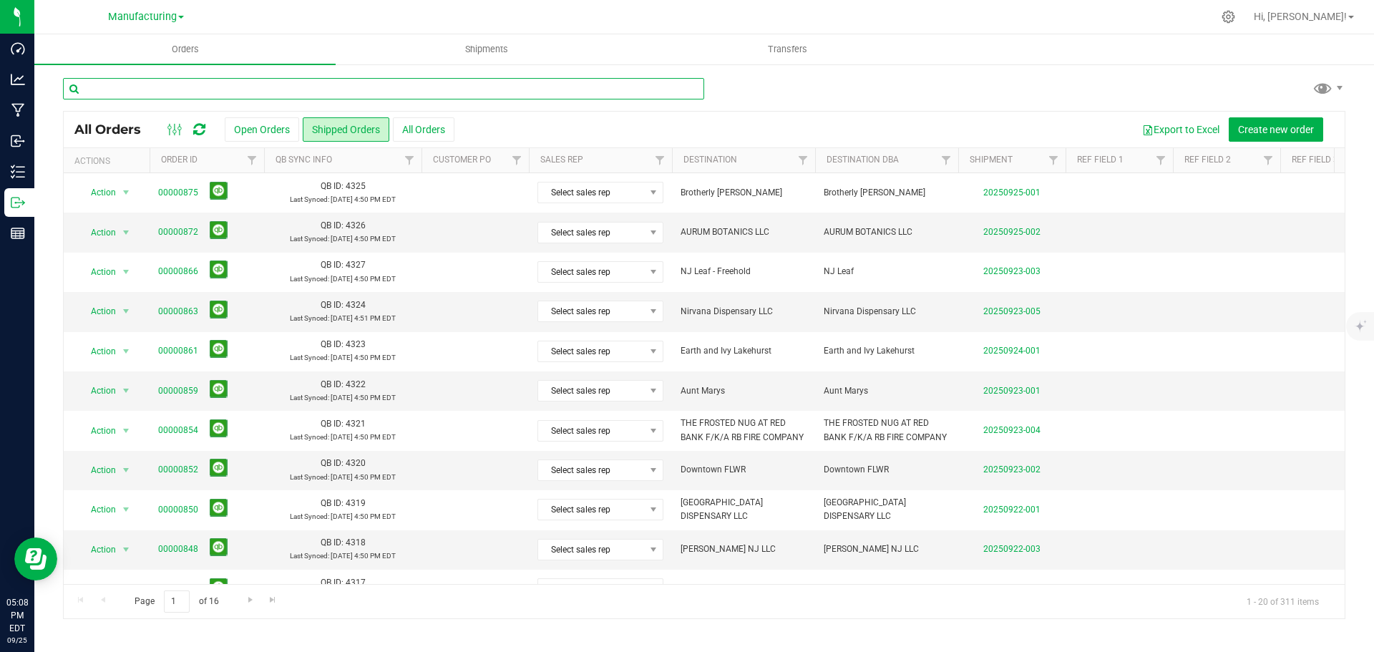
click at [210, 88] on input "text" at bounding box center [383, 88] width 641 height 21
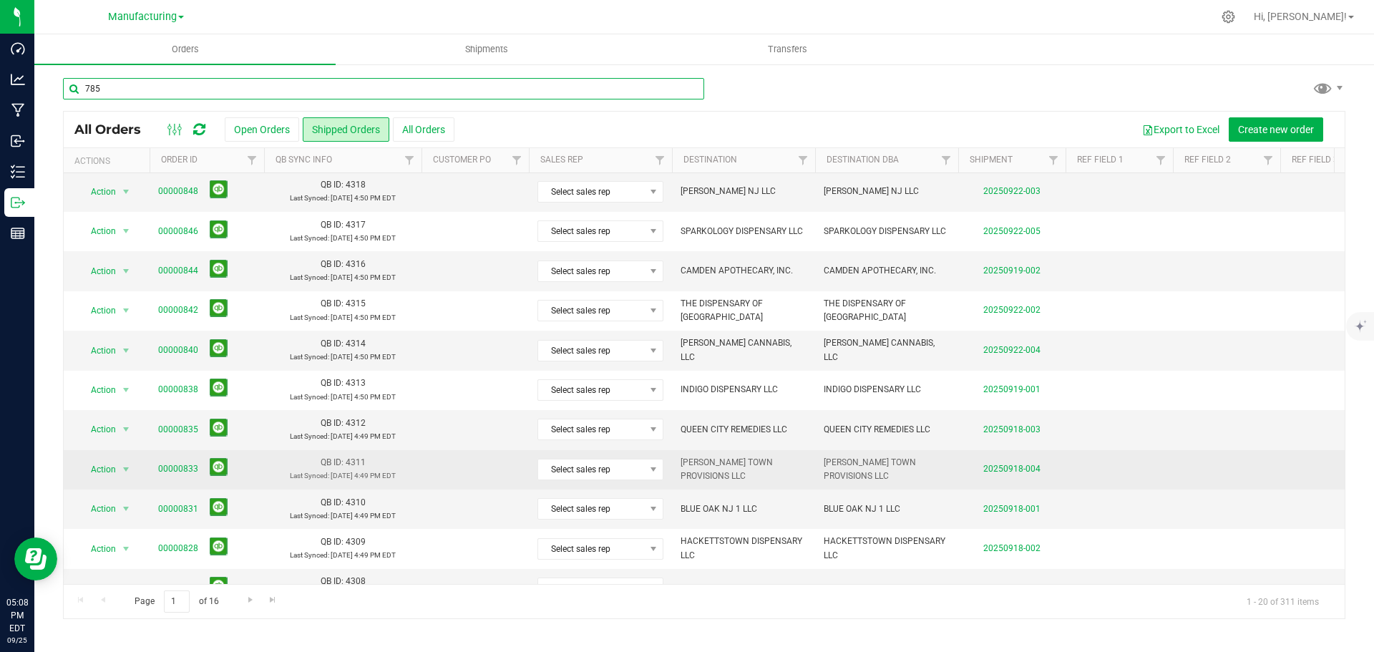
scroll to position [392, 0]
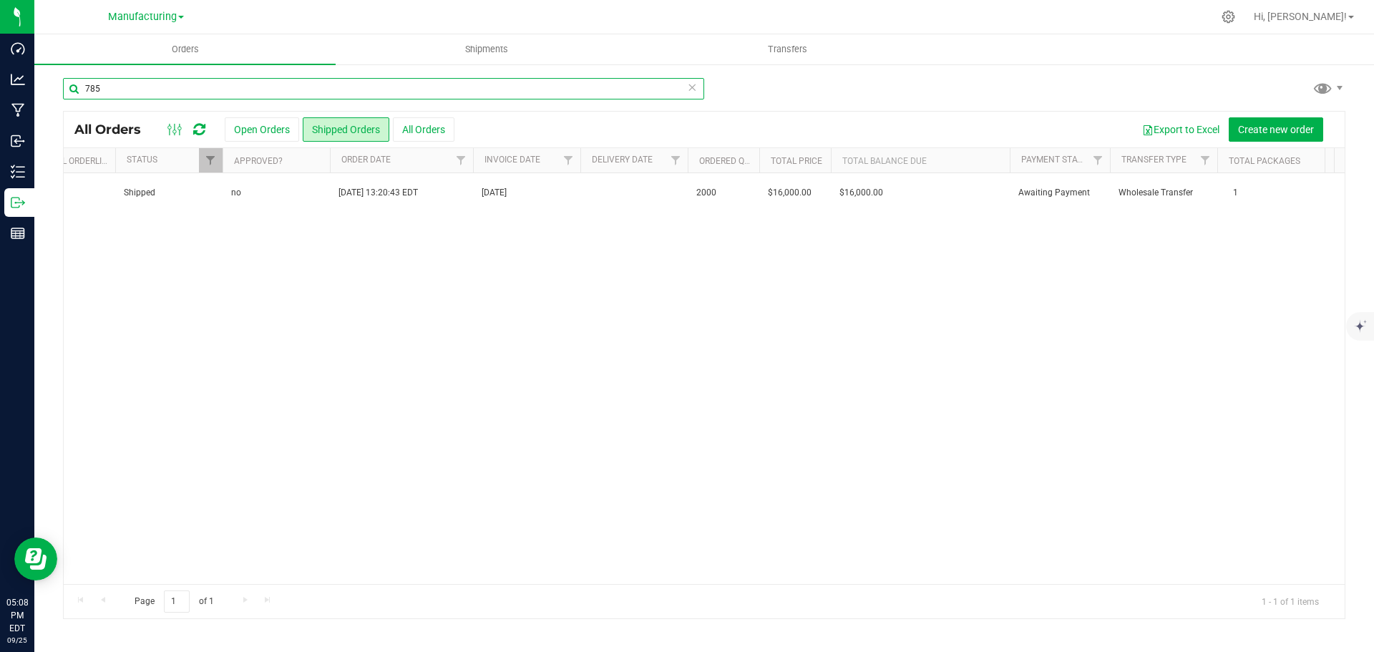
scroll to position [0, 1364]
type input "785"
click at [162, 16] on span "Manufacturing" at bounding box center [142, 17] width 69 height 13
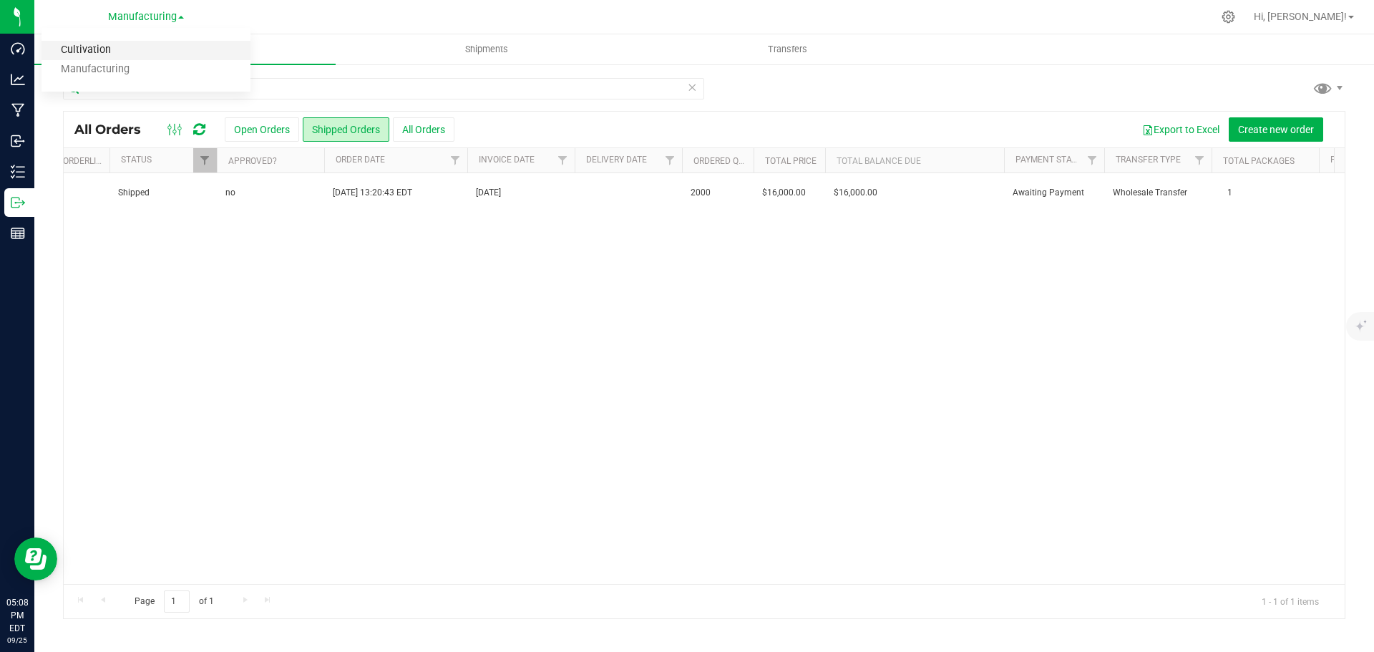
click at [99, 50] on link "Cultivation" at bounding box center [145, 50] width 209 height 19
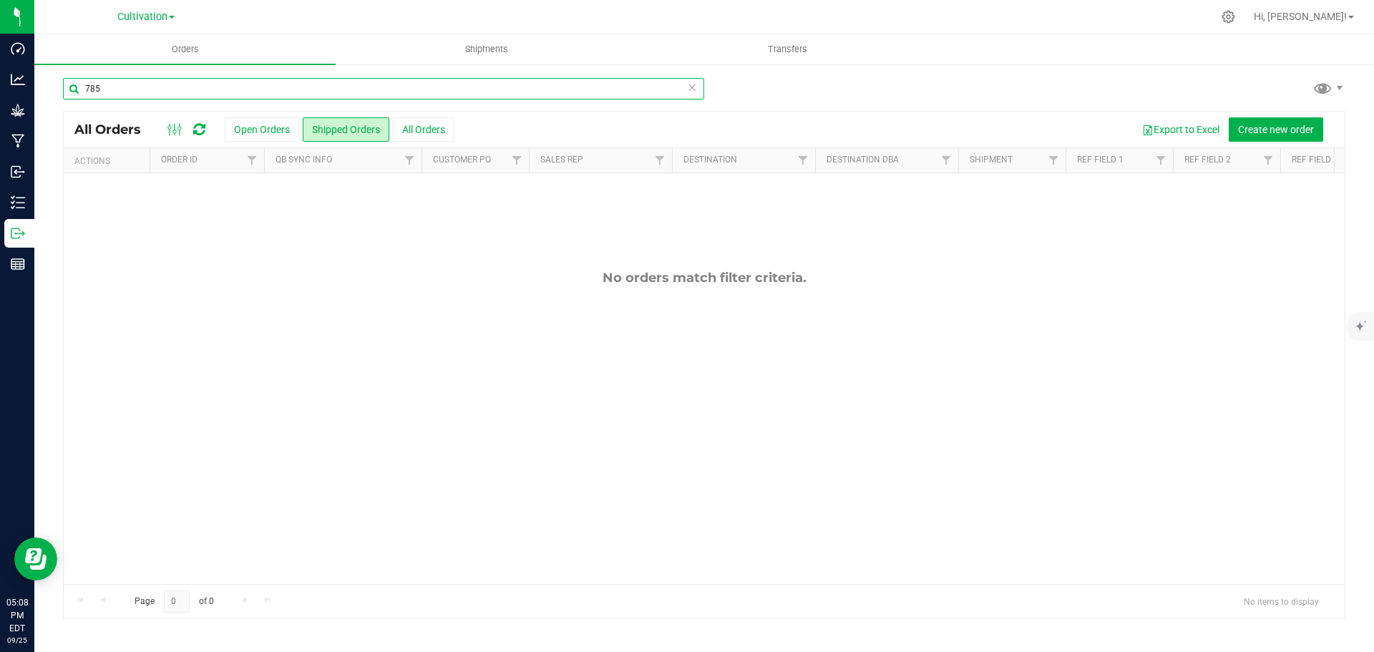
drag, startPoint x: 127, startPoint y: 84, endPoint x: 91, endPoint y: 86, distance: 36.5
click at [92, 85] on input "785" at bounding box center [383, 88] width 641 height 21
type input "7"
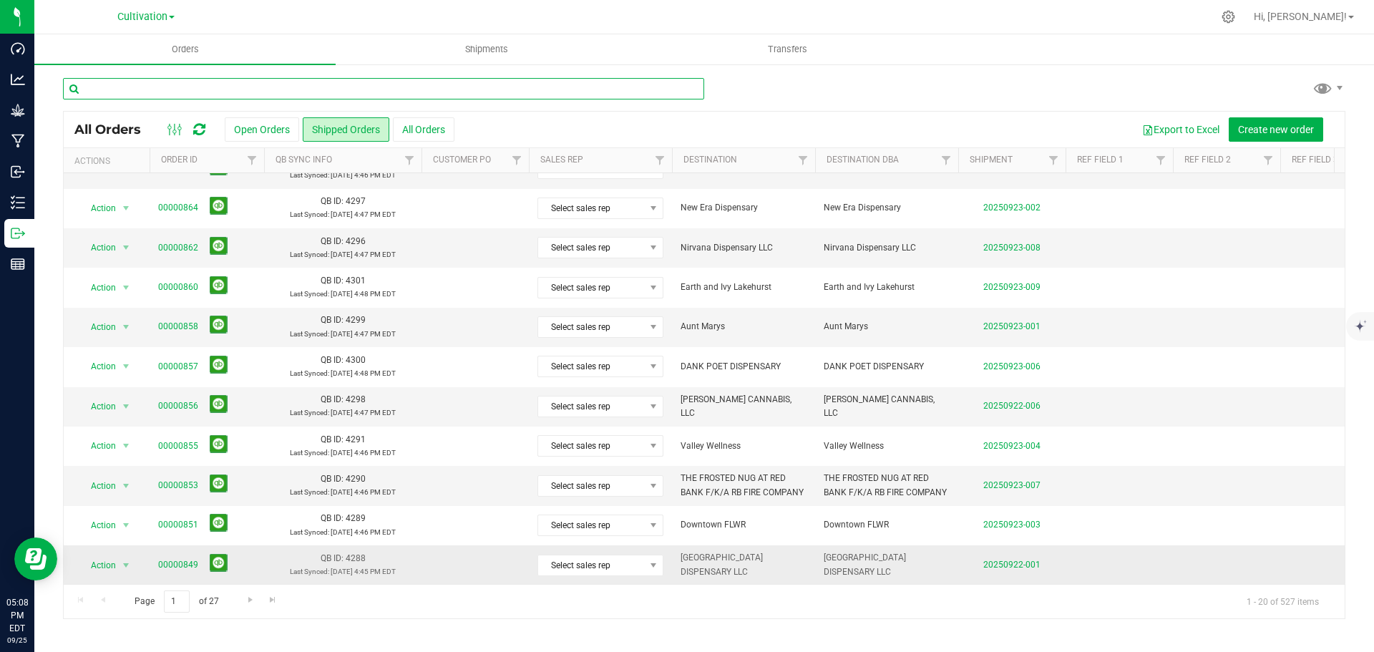
scroll to position [392, 0]
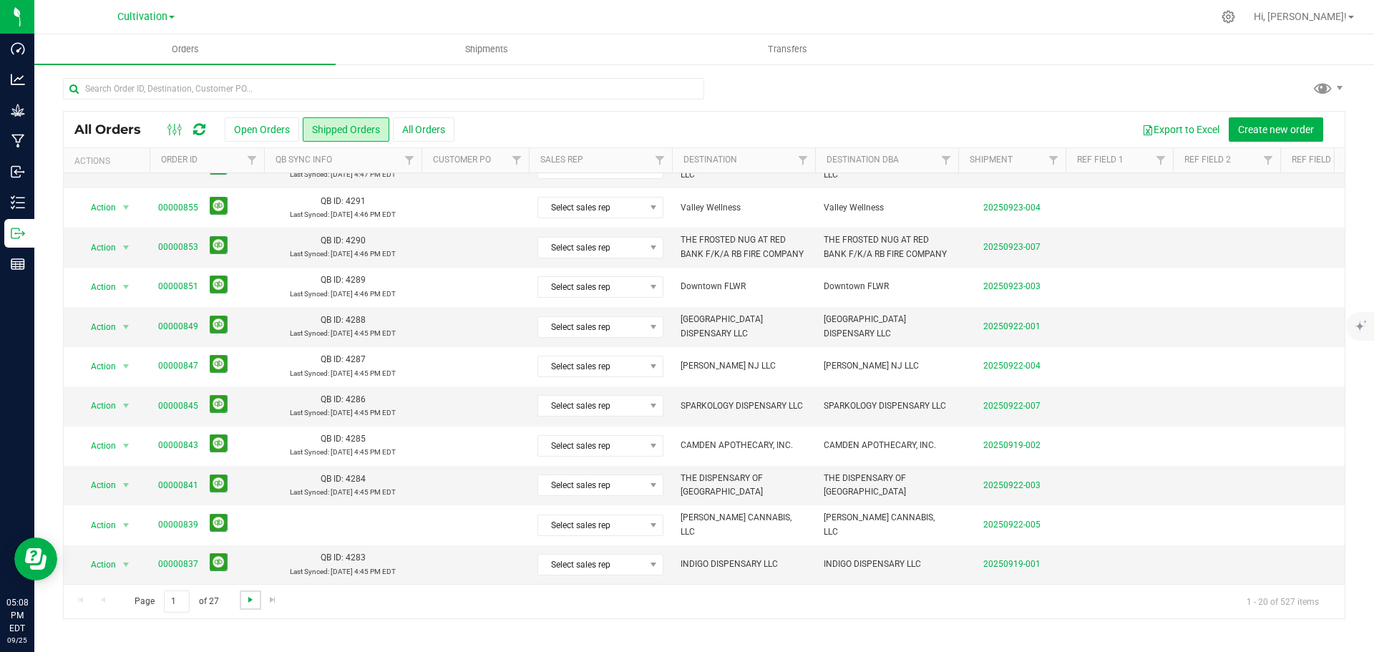
click at [245, 601] on span "Go to the next page" at bounding box center [250, 599] width 11 height 11
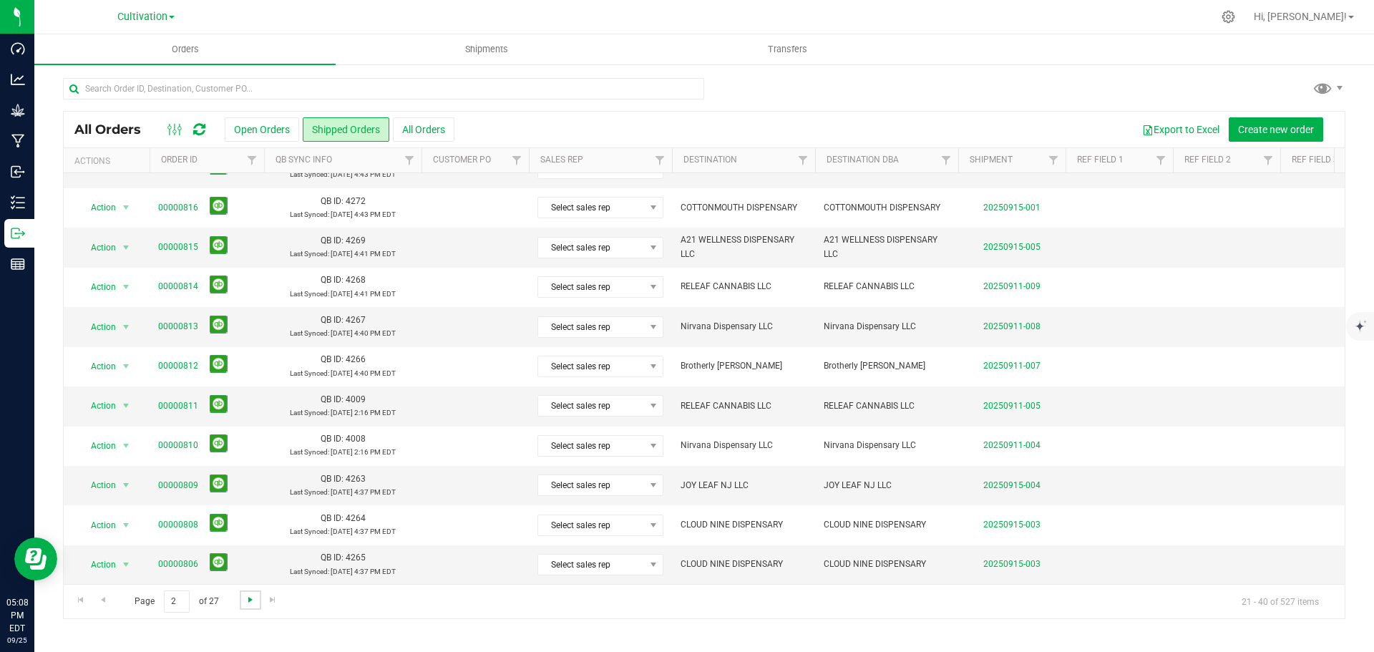
click at [253, 597] on span "Go to the next page" at bounding box center [250, 599] width 11 height 11
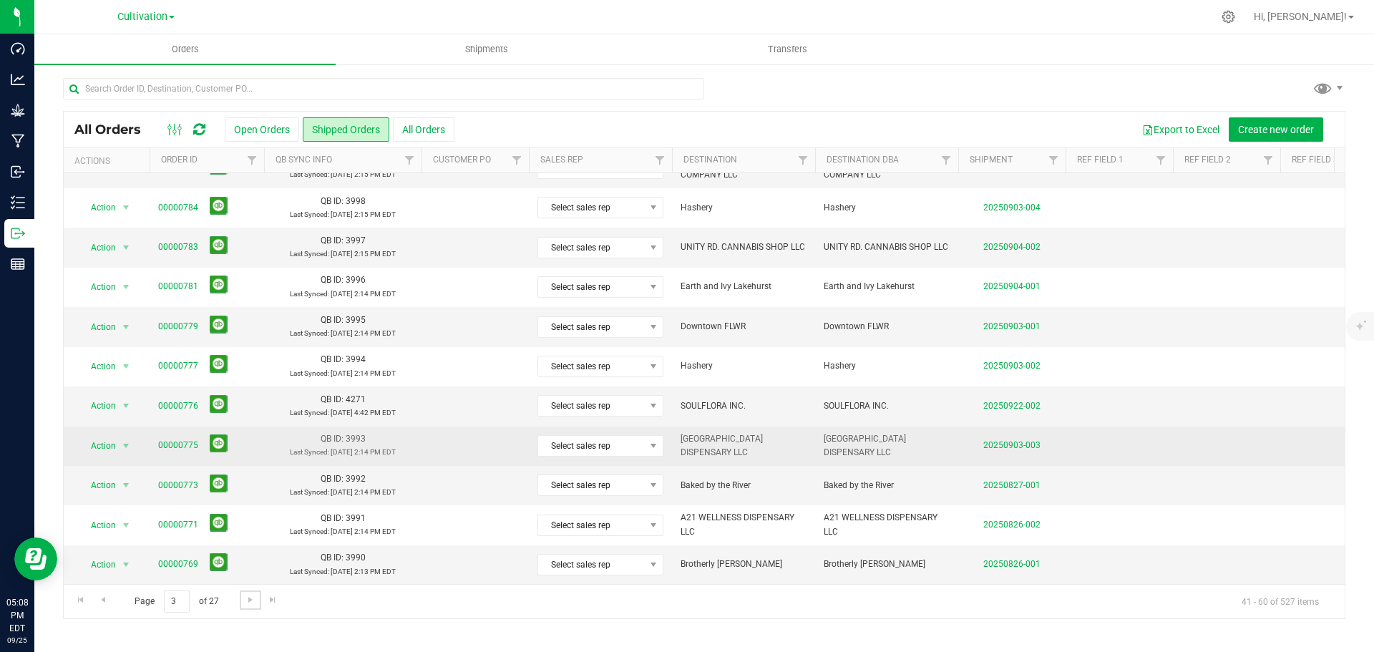
scroll to position [249, 0]
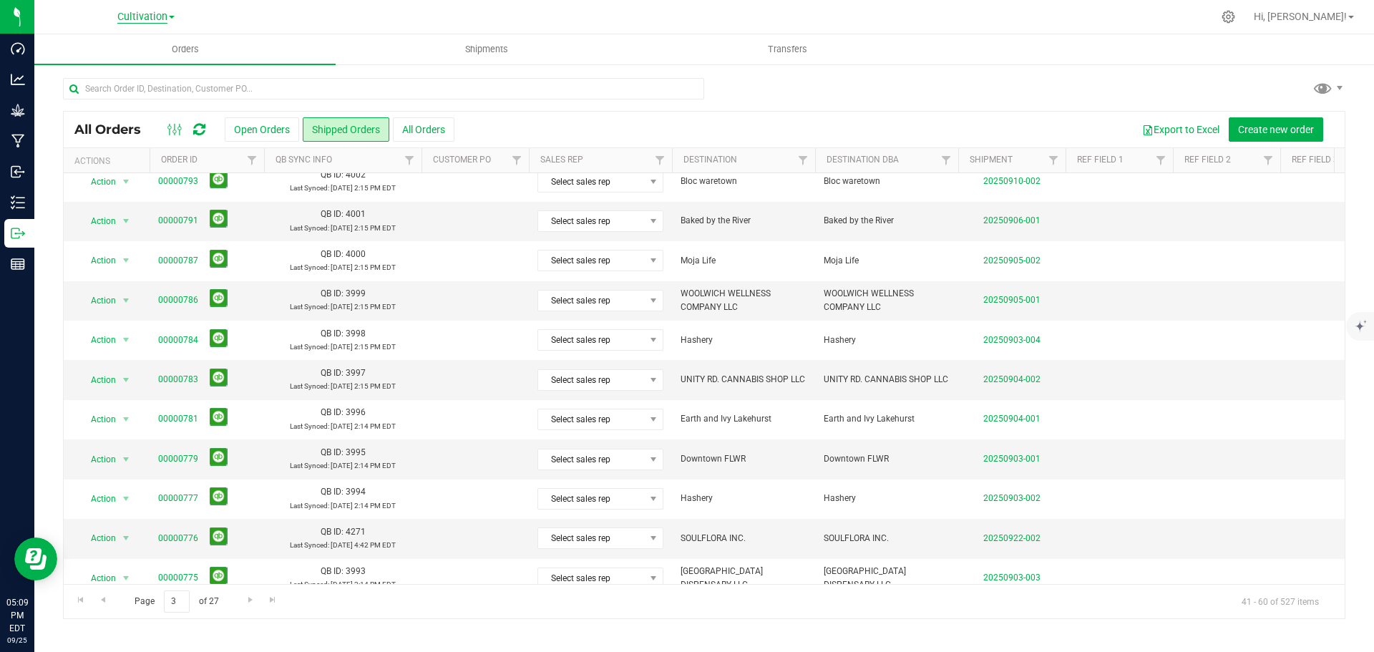
click at [158, 16] on span "Cultivation" at bounding box center [142, 17] width 50 height 13
click at [94, 52] on link "Cultivation" at bounding box center [145, 50] width 209 height 19
click at [149, 24] on div "Cultivation Cultivation Manufacturing" at bounding box center [145, 16] width 57 height 17
click at [169, 8] on div "Cultivation Cultivation Manufacturing" at bounding box center [145, 16] width 57 height 17
click at [166, 20] on span "Cultivation" at bounding box center [142, 17] width 50 height 13
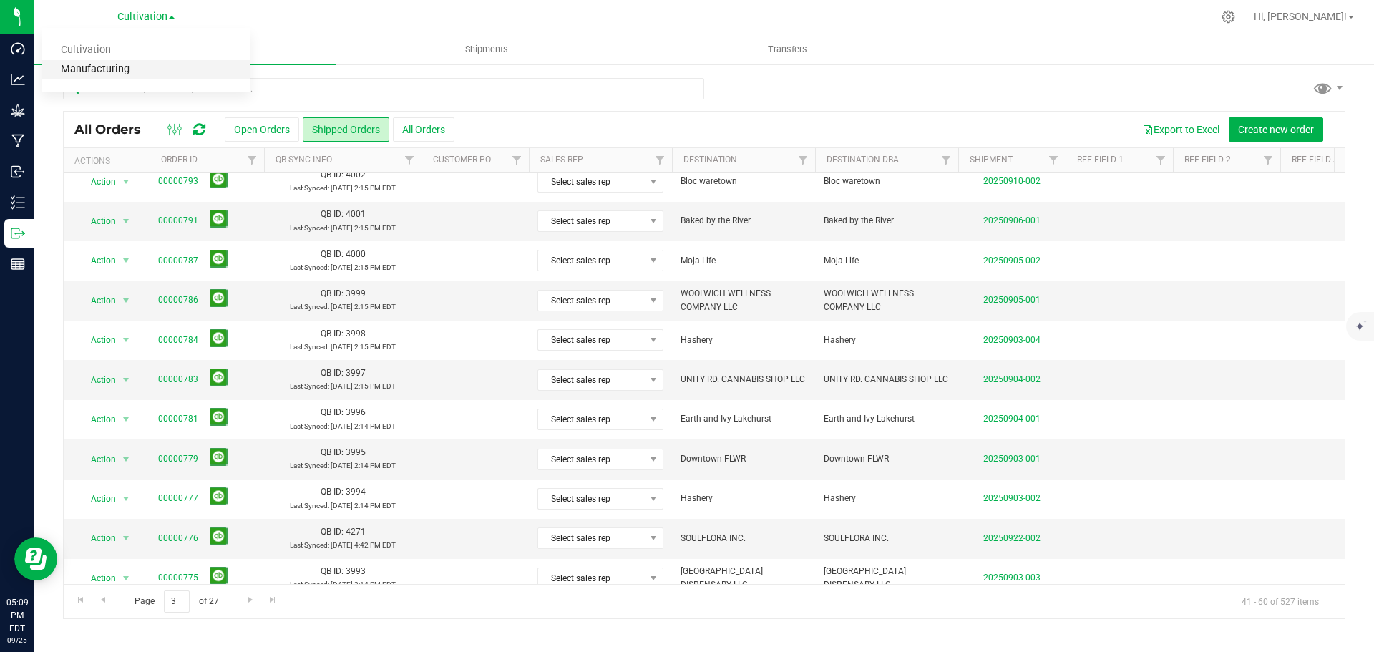
click at [146, 74] on link "Manufacturing" at bounding box center [145, 69] width 209 height 19
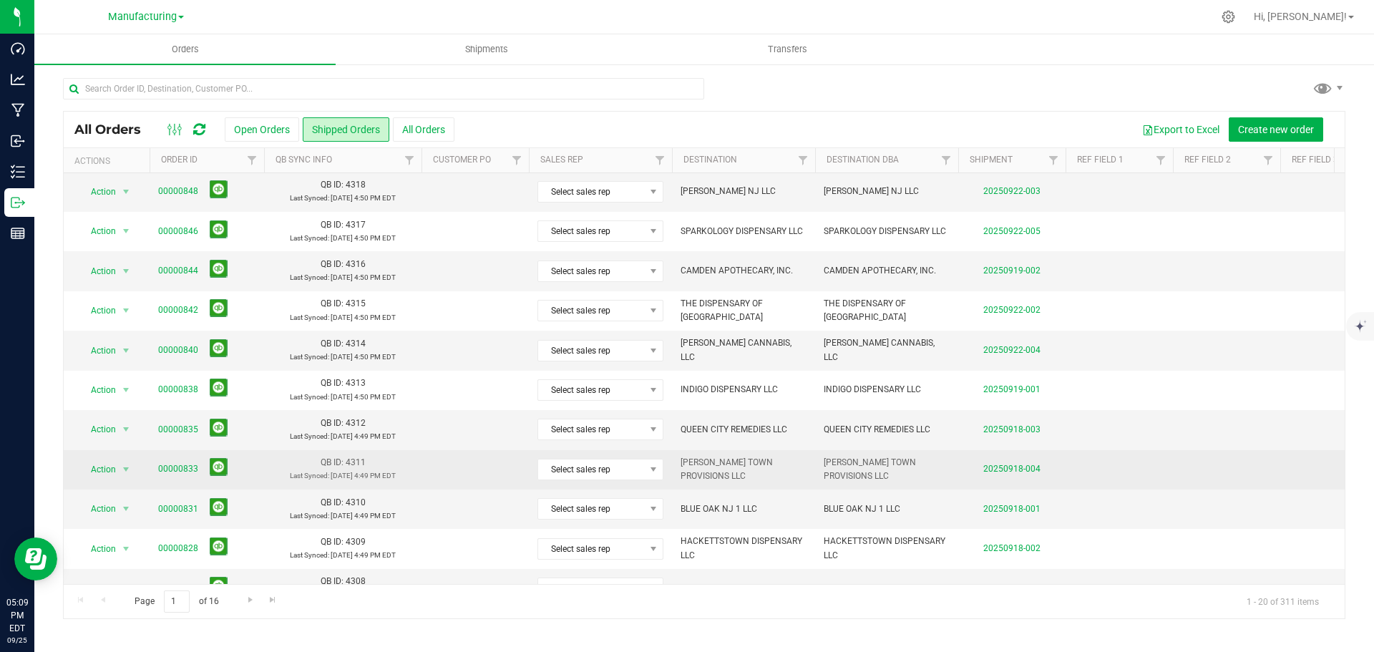
scroll to position [392, 0]
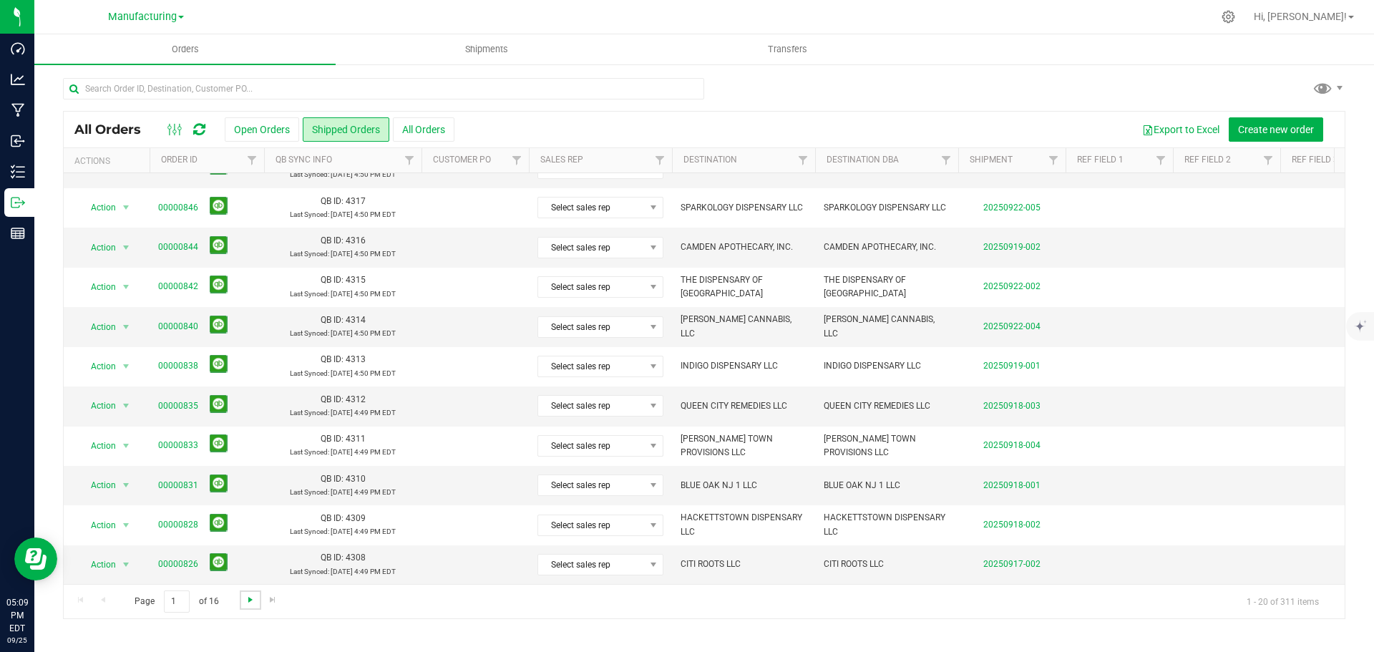
click at [250, 597] on span "Go to the next page" at bounding box center [250, 599] width 11 height 11
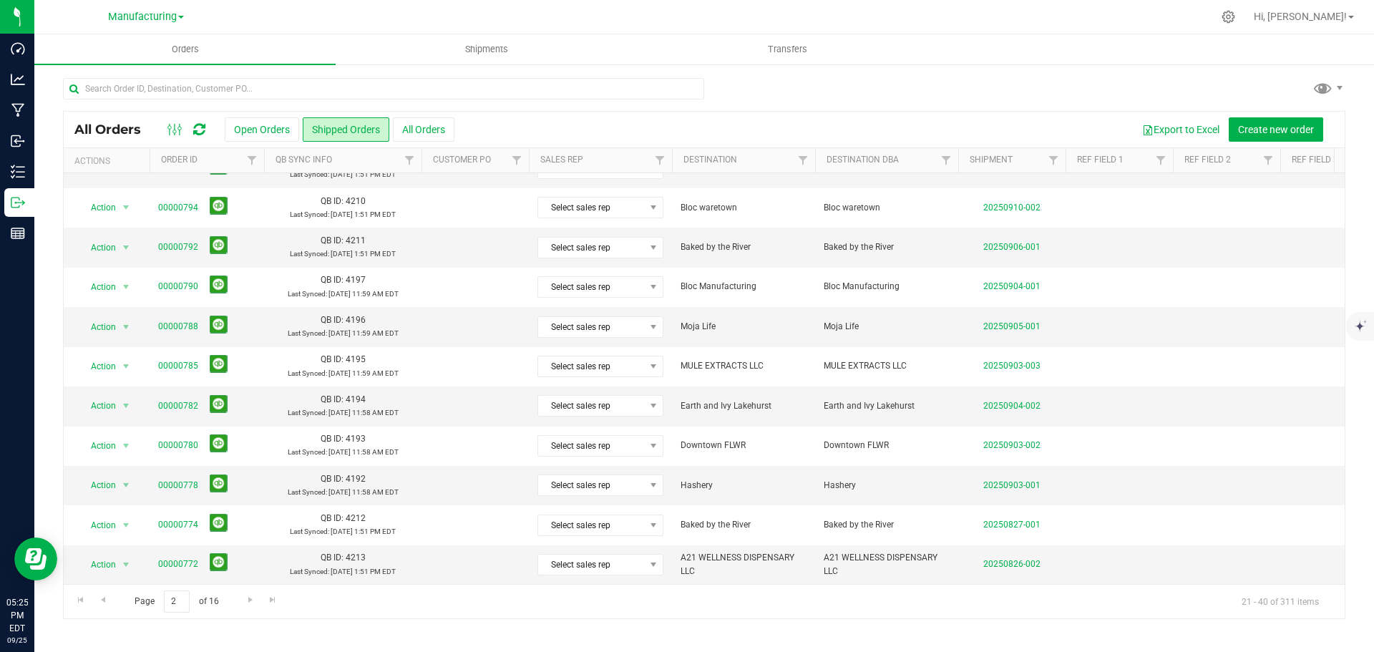
click at [167, 23] on div "Manufacturing Cultivation Manufacturing" at bounding box center [146, 16] width 76 height 17
click at [177, 19] on span "Manufacturing" at bounding box center [142, 17] width 69 height 13
click at [111, 49] on link "Cultivation" at bounding box center [145, 50] width 209 height 19
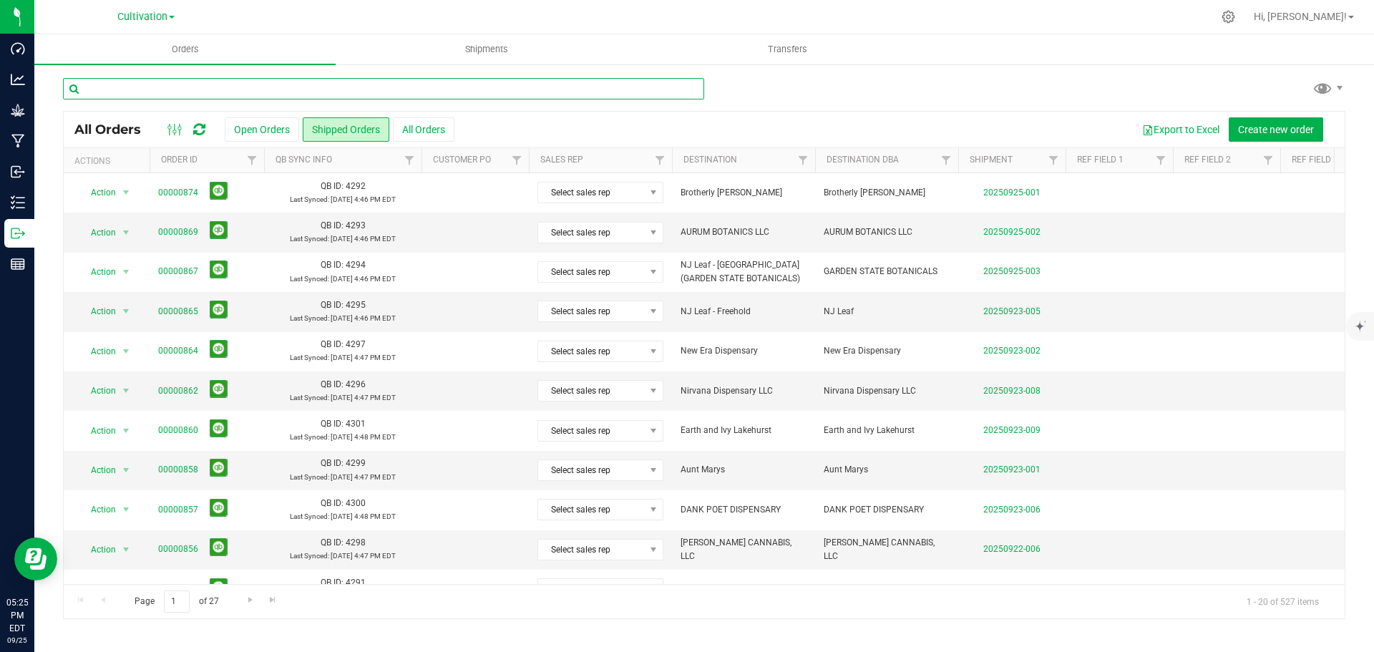
click at [242, 84] on input "text" at bounding box center [383, 88] width 641 height 21
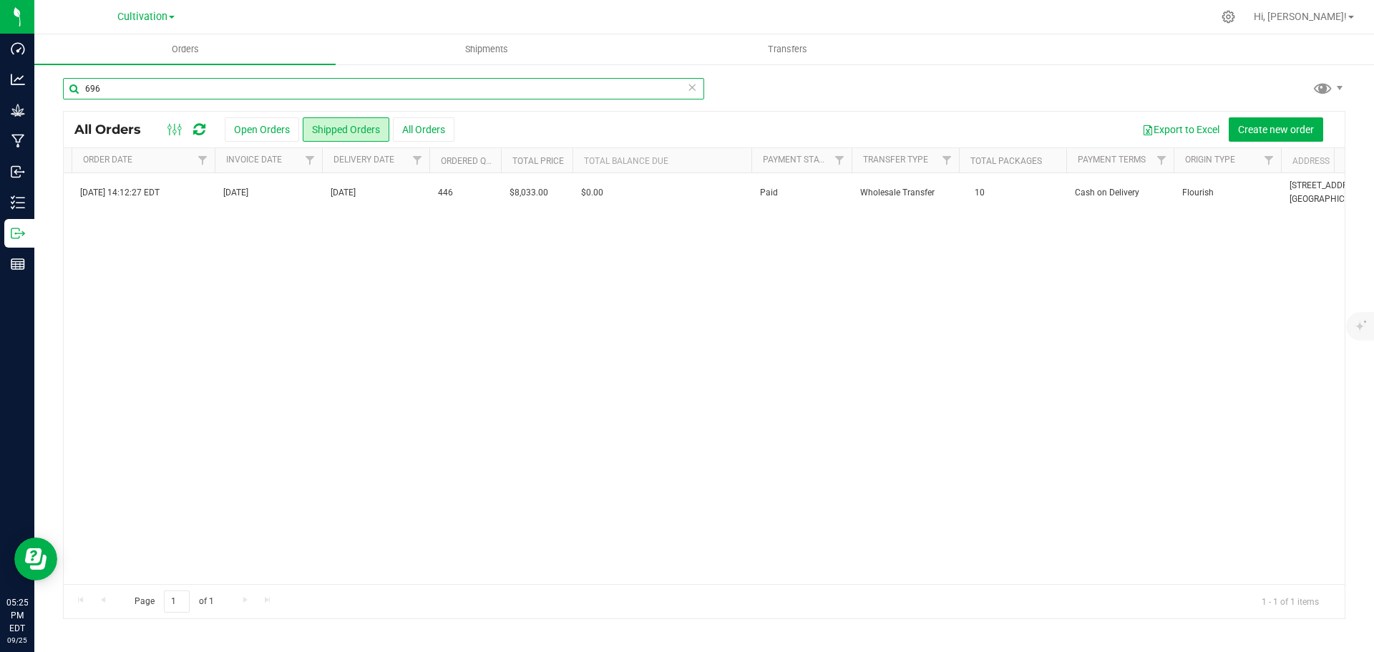
scroll to position [0, 1625]
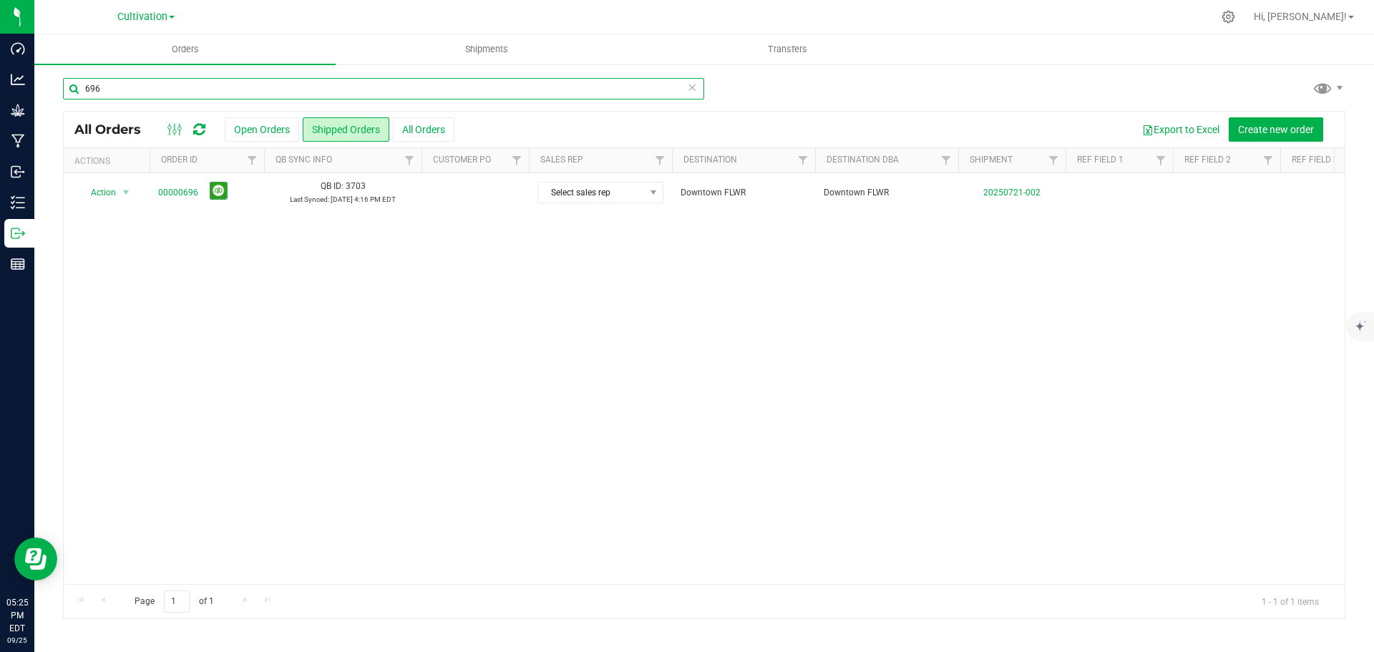
drag, startPoint x: 155, startPoint y: 87, endPoint x: 51, endPoint y: 87, distance: 104.5
click at [51, 87] on div "696 All Orders Open Orders Shipped Orders All Orders Export to Excel Create new…" at bounding box center [703, 348] width 1339 height 570
type input "f"
type input "downtown"
